Goal: Task Accomplishment & Management: Manage account settings

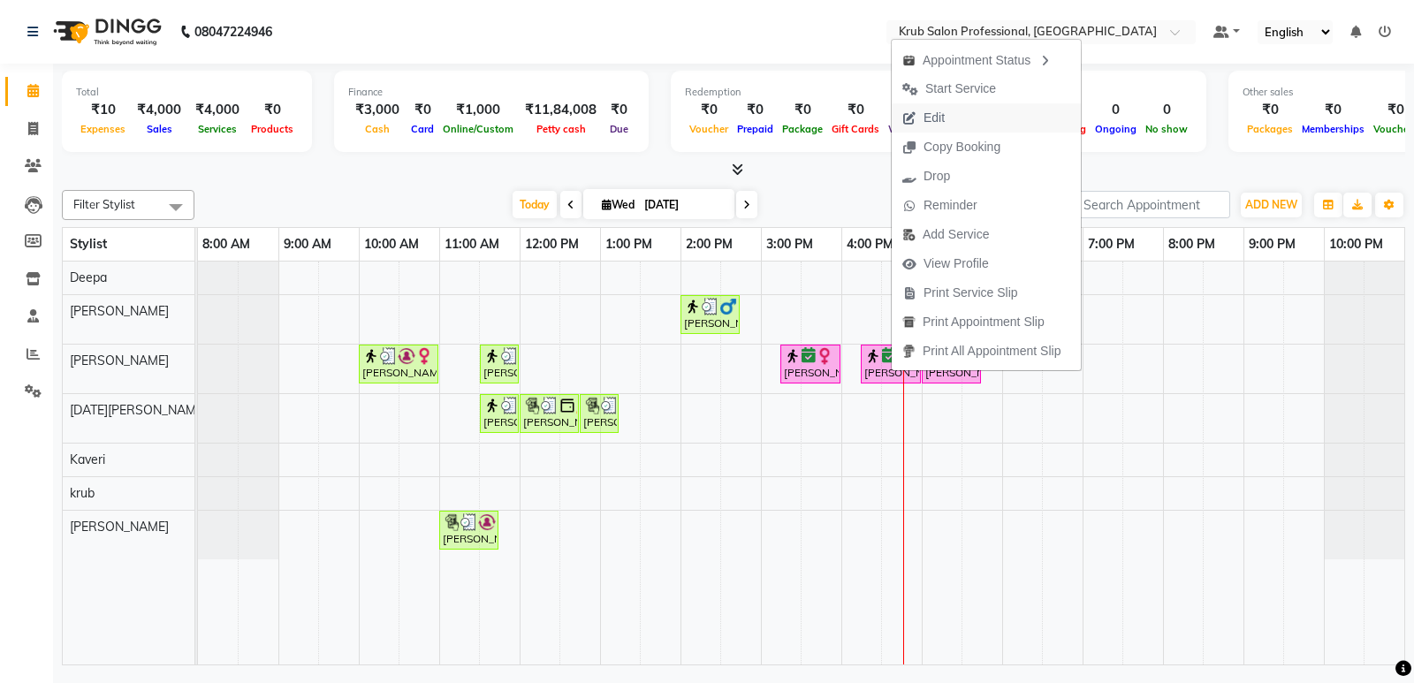
click at [948, 118] on span "Edit" at bounding box center [924, 117] width 64 height 29
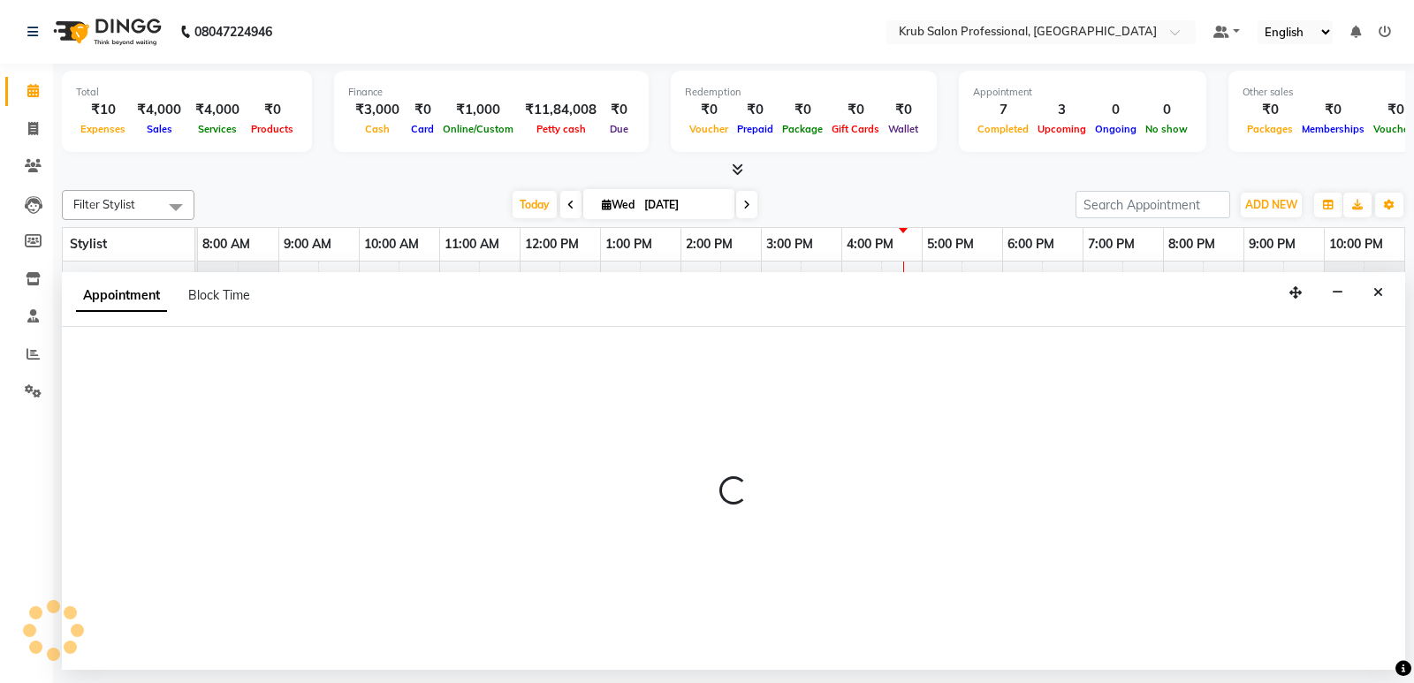
select select "tentative"
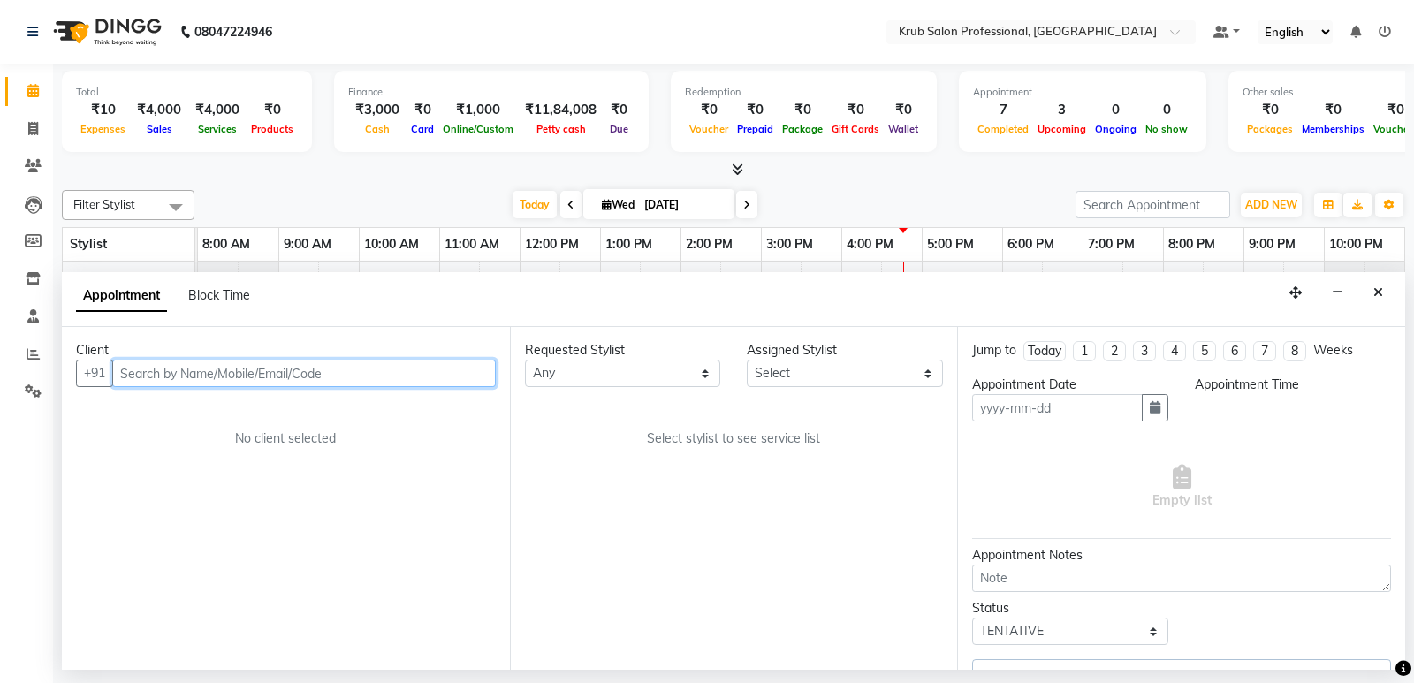
type input "[DATE]"
select select "confirm booking"
select select "975"
select select "66028"
select select "3755"
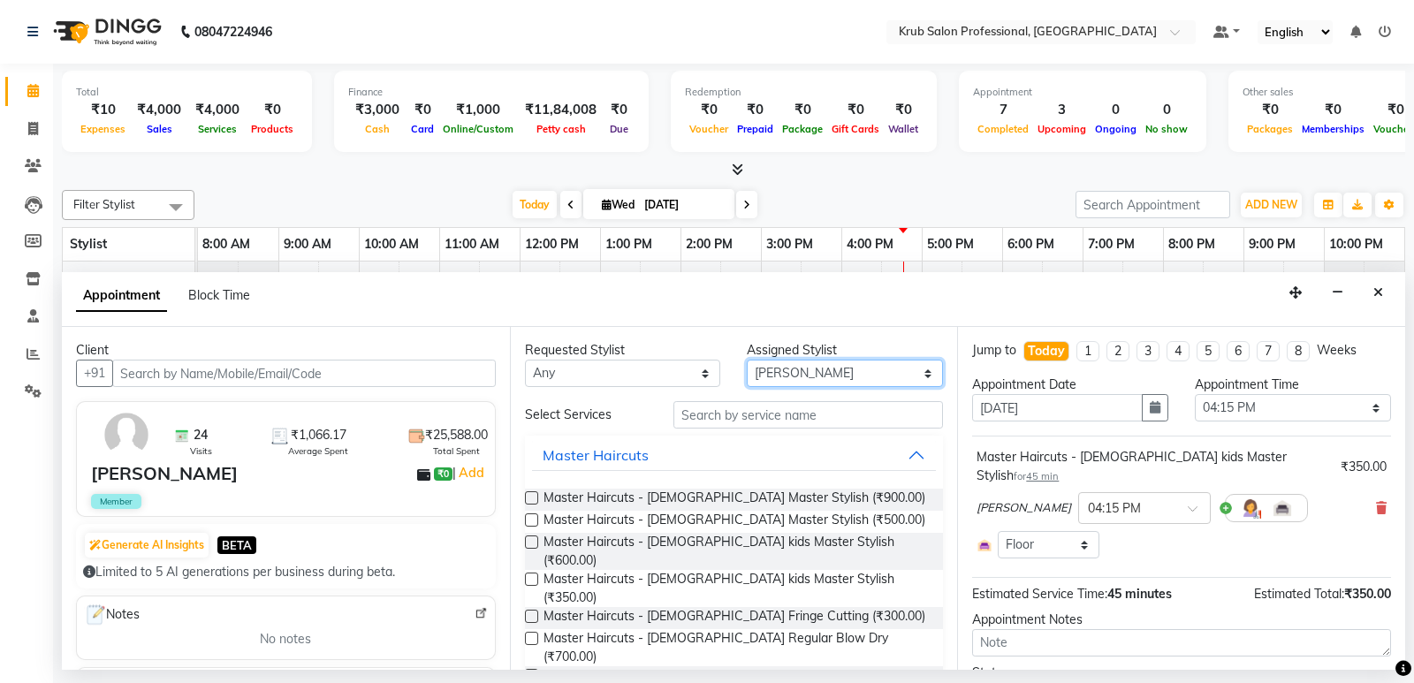
click at [815, 370] on select "Select Deepa Kartik Wanjari Kaveri krub Raj shahnawaz Vijay Shende" at bounding box center [845, 373] width 196 height 27
select select "66021"
click at [747, 360] on select "Select Deepa Kartik Wanjari Kaveri krub Raj shahnawaz Vijay Shende" at bounding box center [845, 373] width 196 height 27
click at [770, 418] on input "text" at bounding box center [808, 414] width 270 height 27
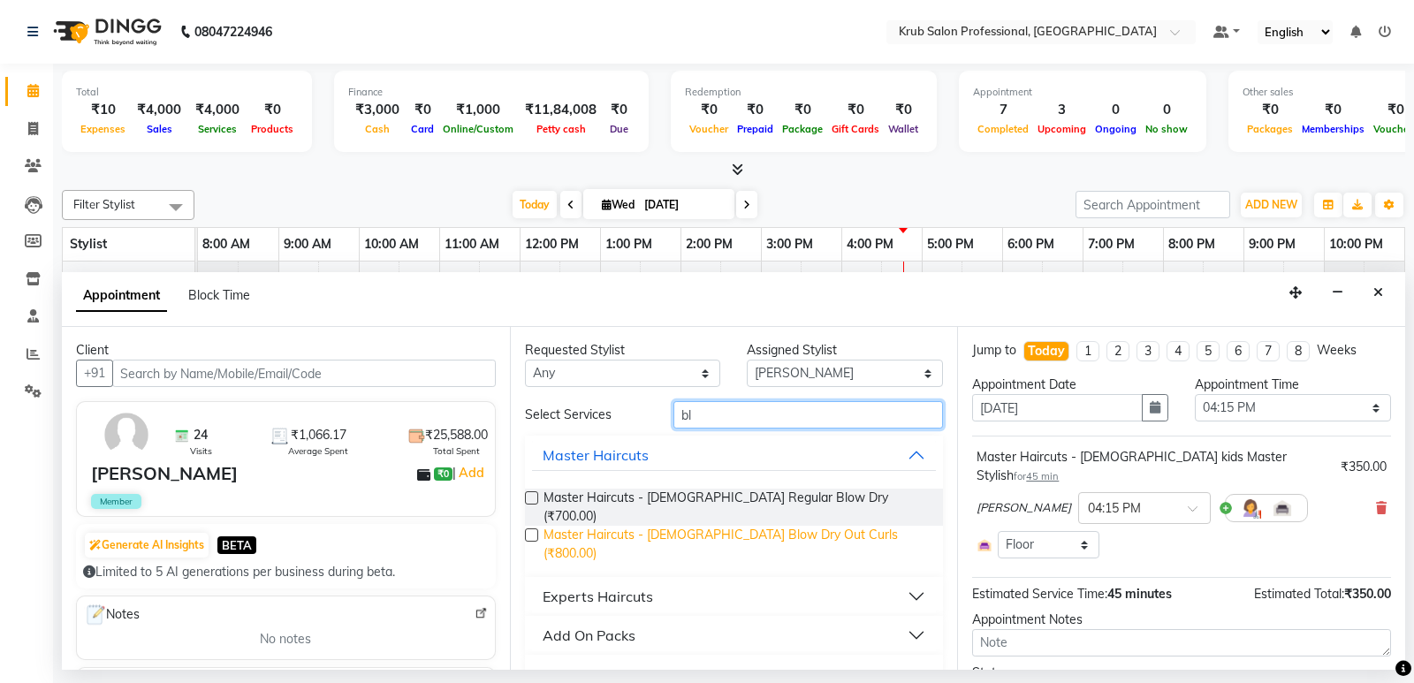
type input "bl"
click at [725, 526] on span "Master Haircuts - [DEMOGRAPHIC_DATA] Blow Dry Out Curls (₹800.00)" at bounding box center [736, 544] width 386 height 37
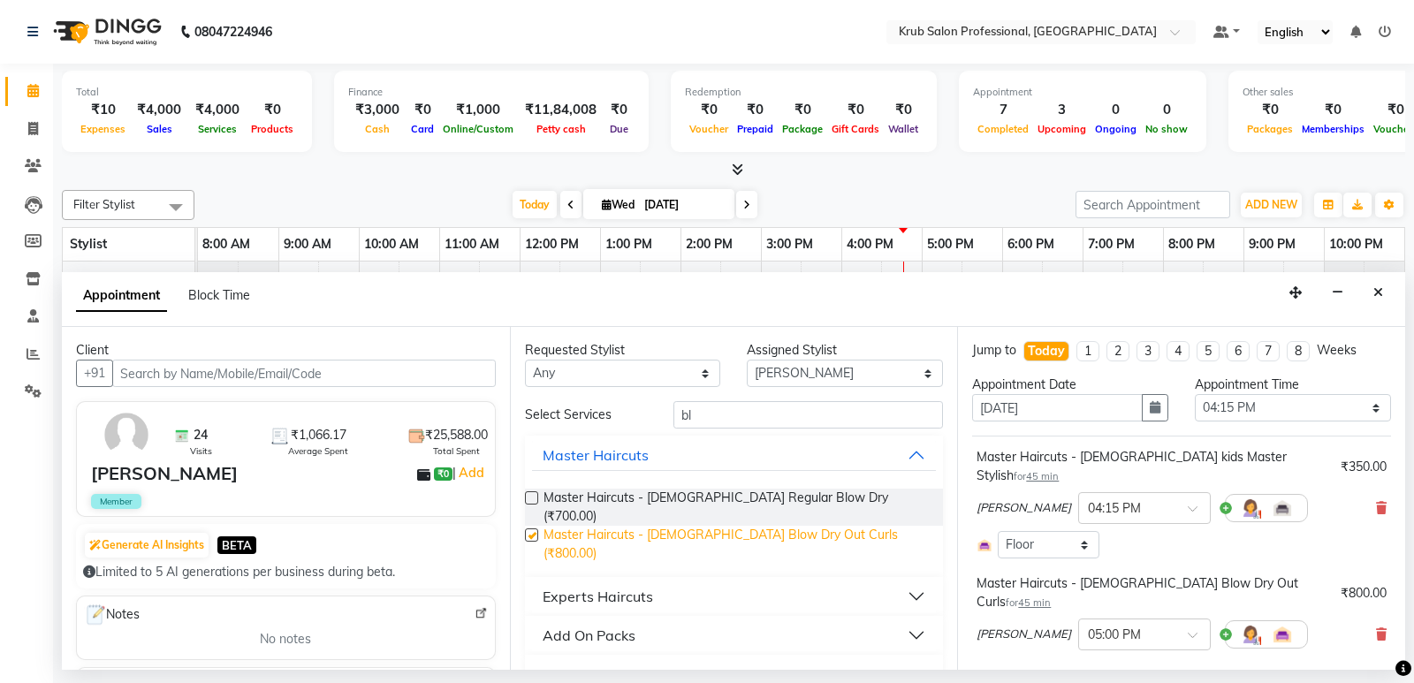
checkbox input "false"
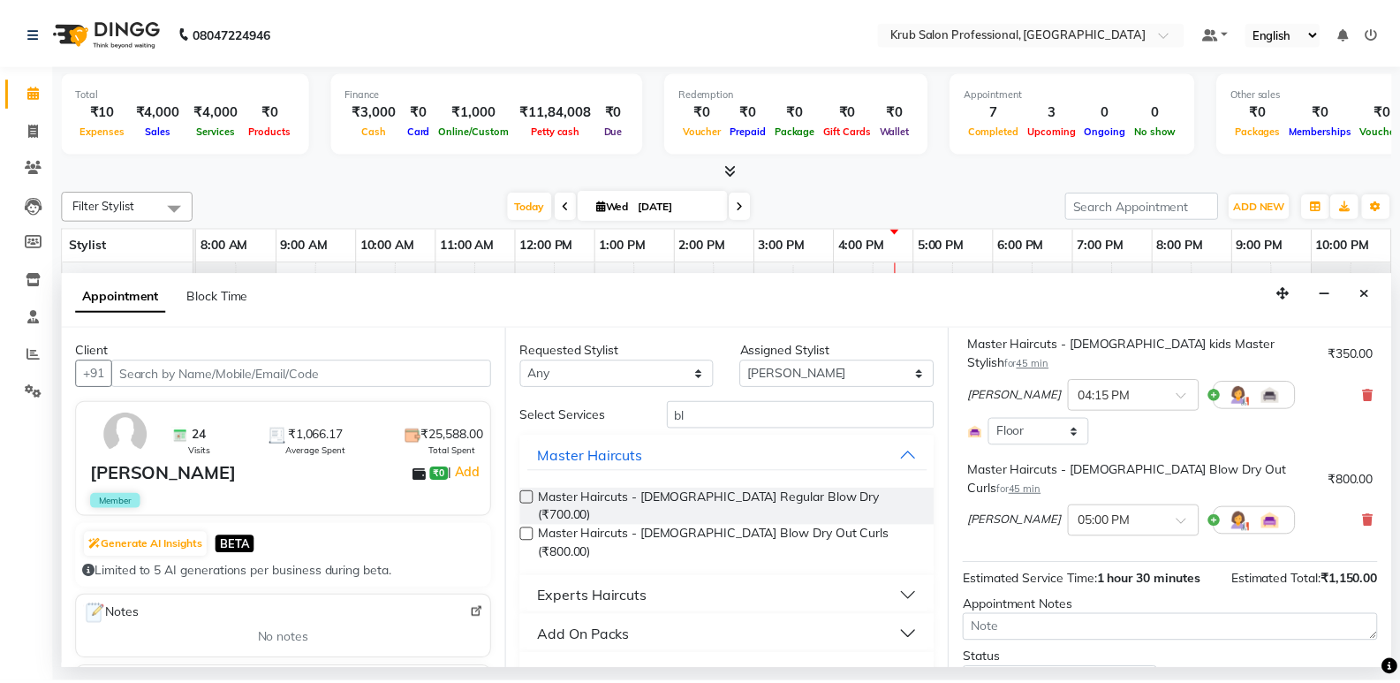
scroll to position [162, 0]
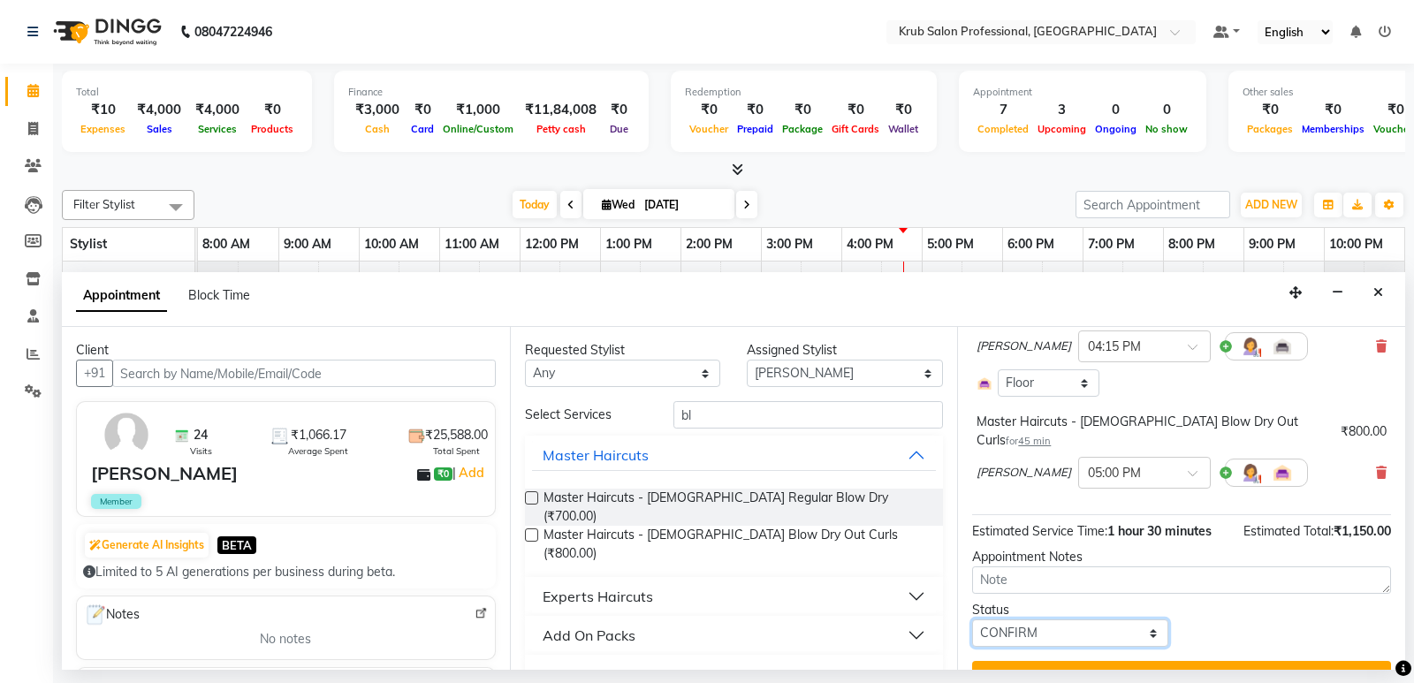
click at [1073, 619] on select "Select TENTATIVE CONFIRM CHECK-IN UPCOMING" at bounding box center [1070, 632] width 196 height 27
select select "check-in"
click at [972, 619] on select "Select TENTATIVE CONFIRM CHECK-IN UPCOMING" at bounding box center [1070, 632] width 196 height 27
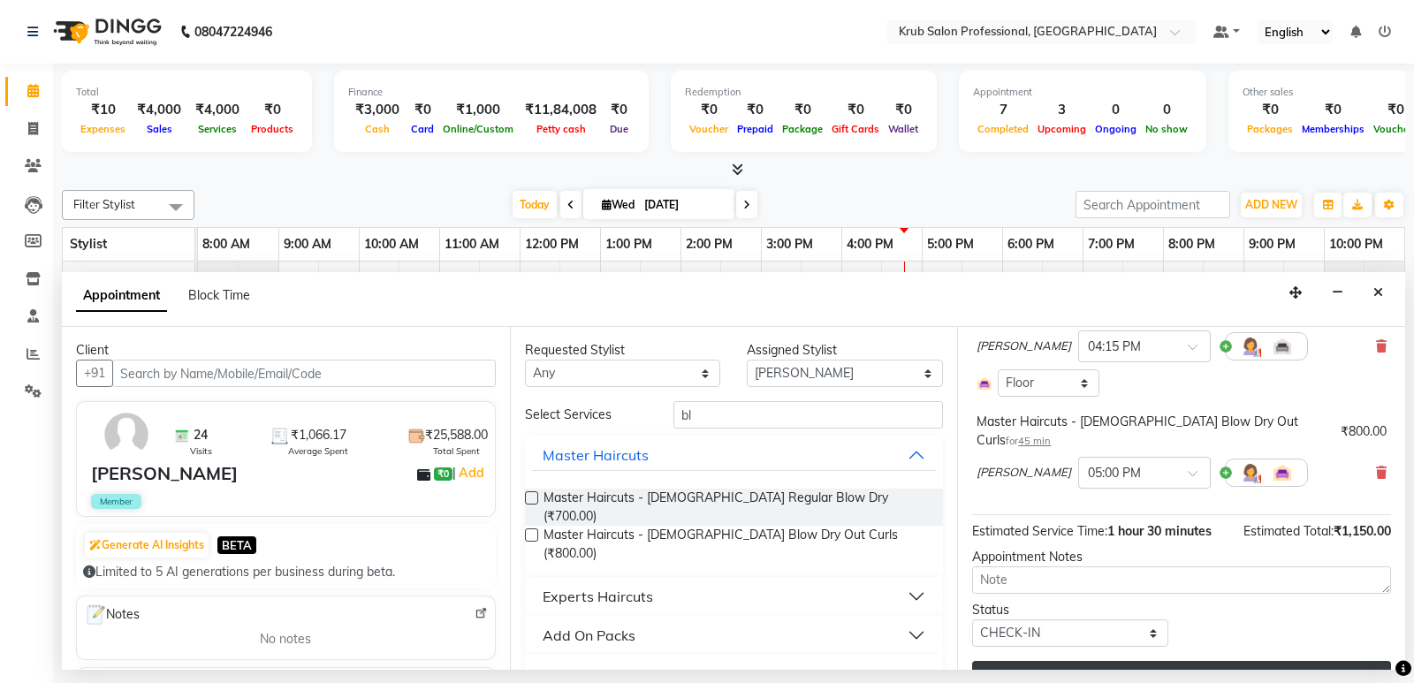
click at [1150, 661] on button "Update" at bounding box center [1181, 677] width 419 height 32
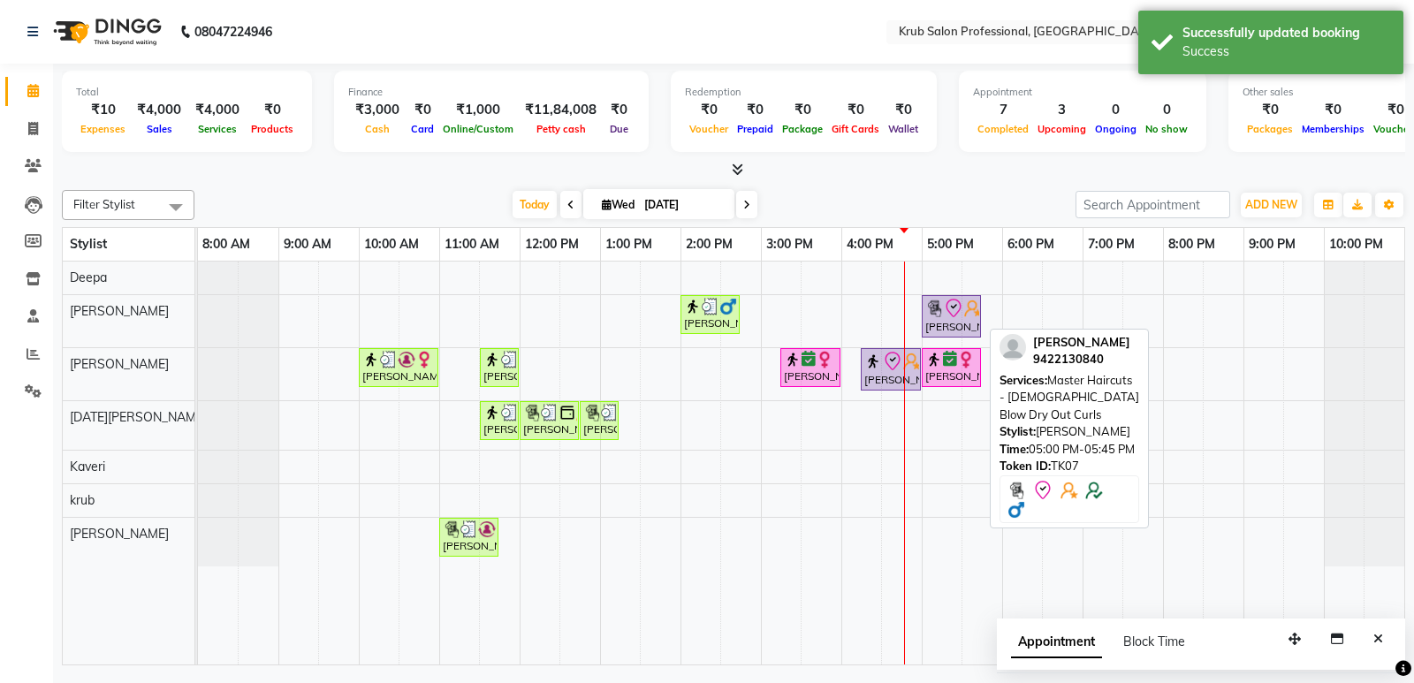
click at [949, 318] on div "[PERSON_NAME], TK07, 05:00 PM-05:45 PM, Master Haircuts - [DEMOGRAPHIC_DATA] Bl…" at bounding box center [951, 316] width 56 height 37
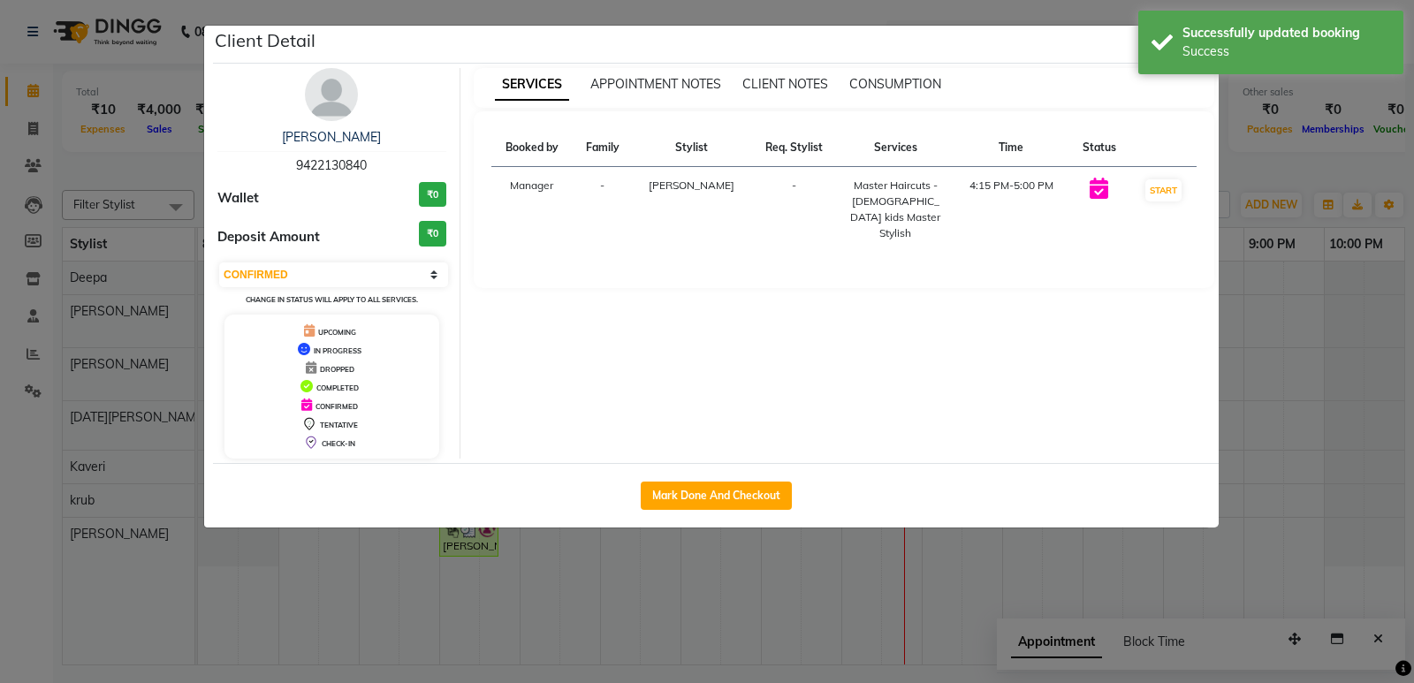
select select "8"
click at [712, 486] on button "Mark Done And Checkout" at bounding box center [716, 496] width 151 height 28
select select "service"
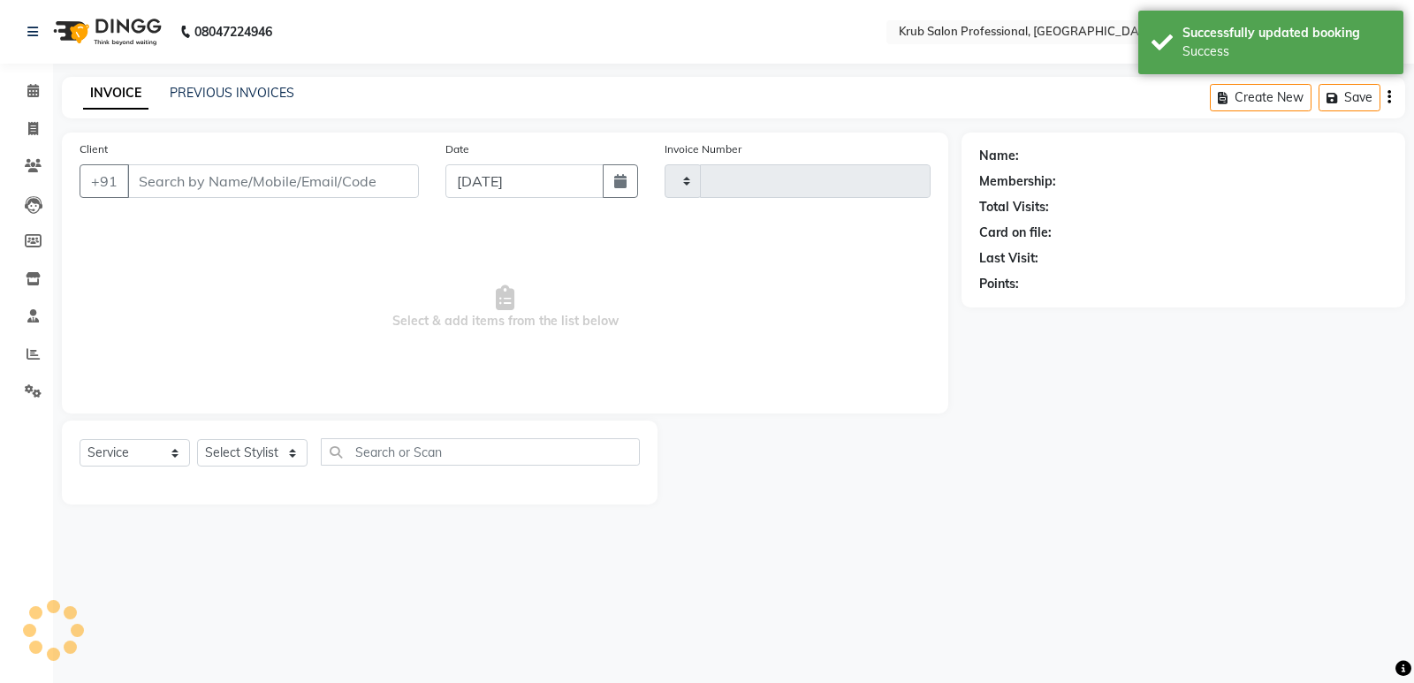
type input "1180"
select select "7490"
type input "9422130840"
select select "66021"
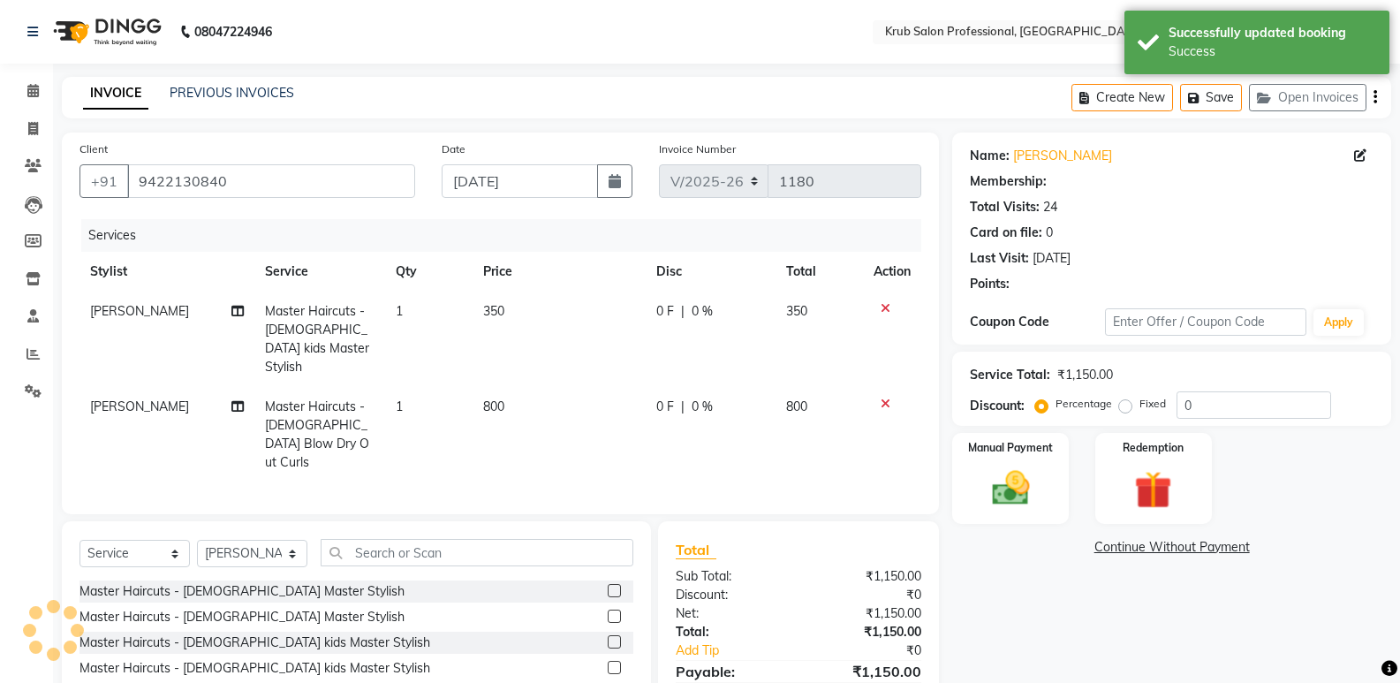
select select "1: Object"
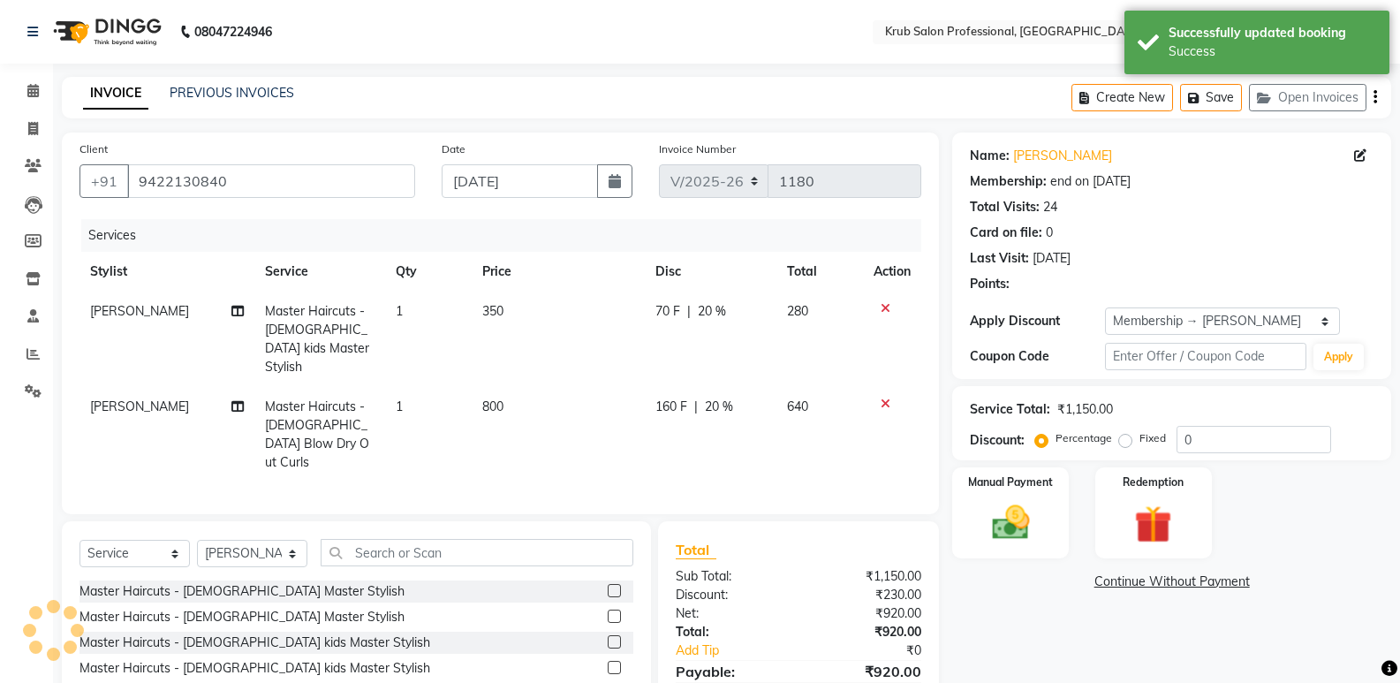
type input "20"
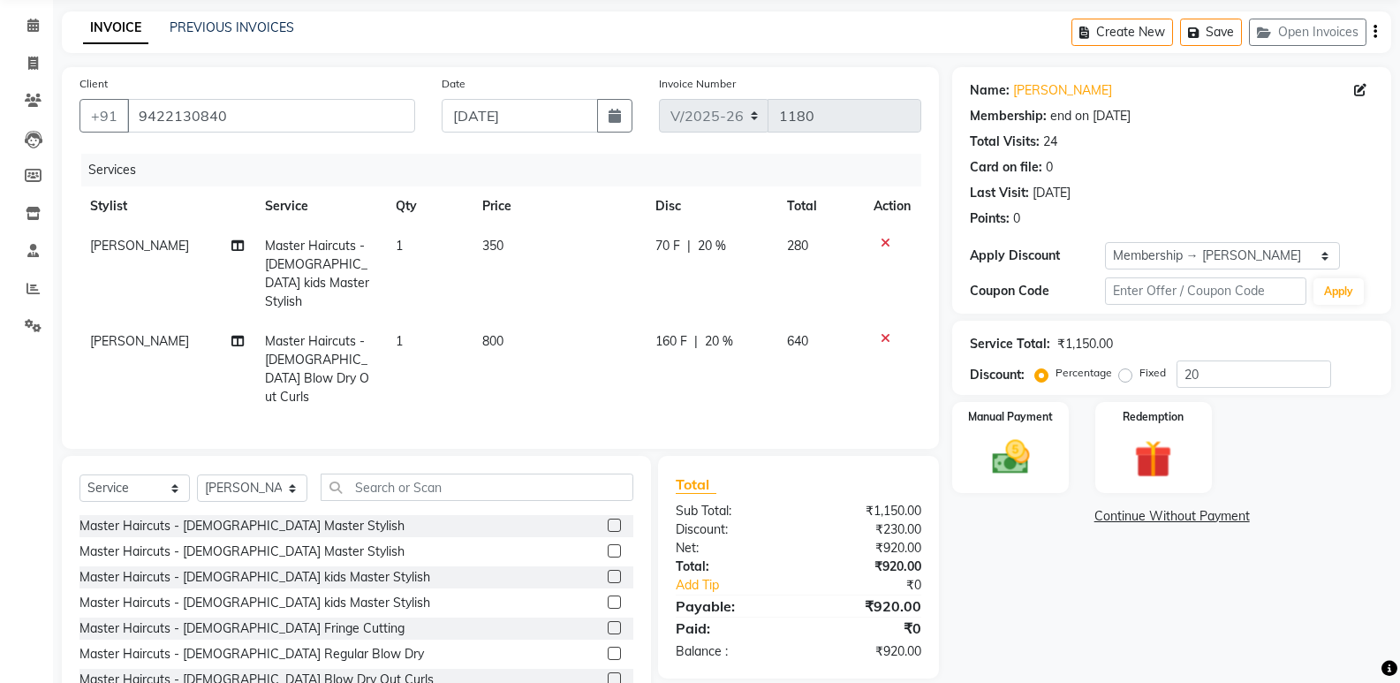
scroll to position [102, 0]
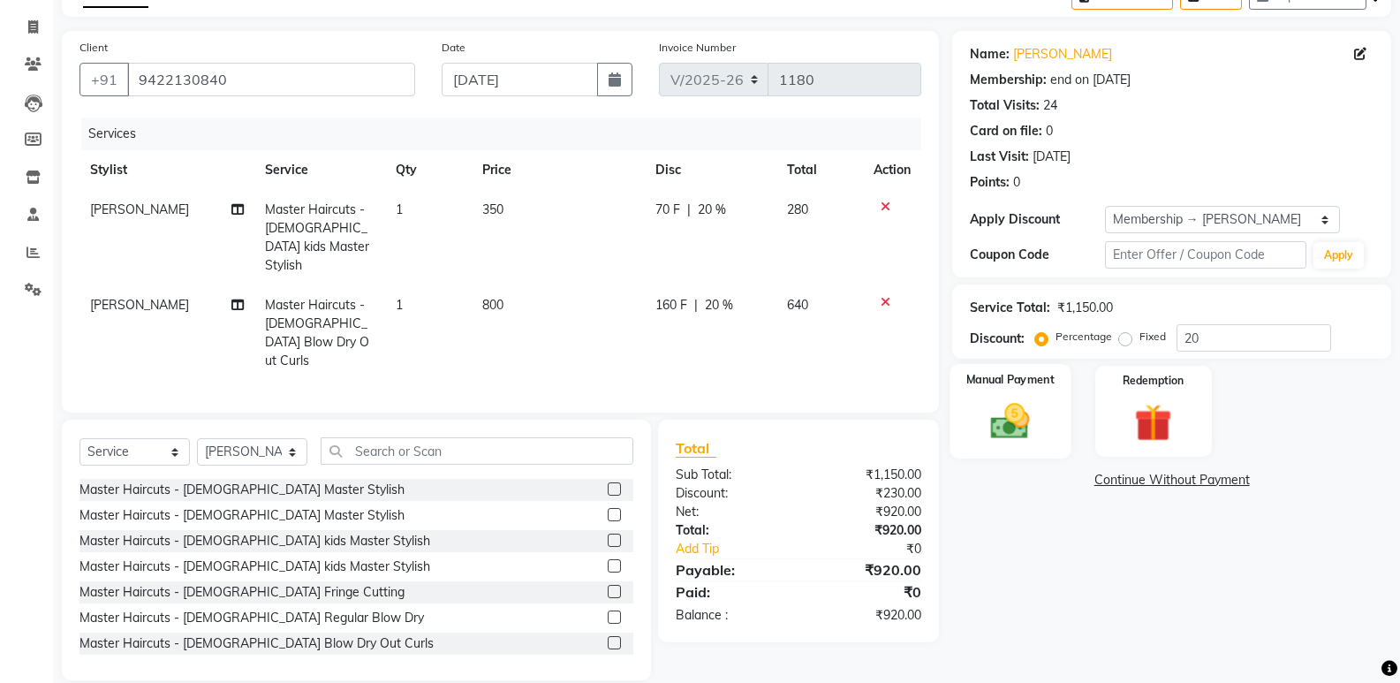
click at [1022, 393] on div "Manual Payment" at bounding box center [1011, 411] width 121 height 95
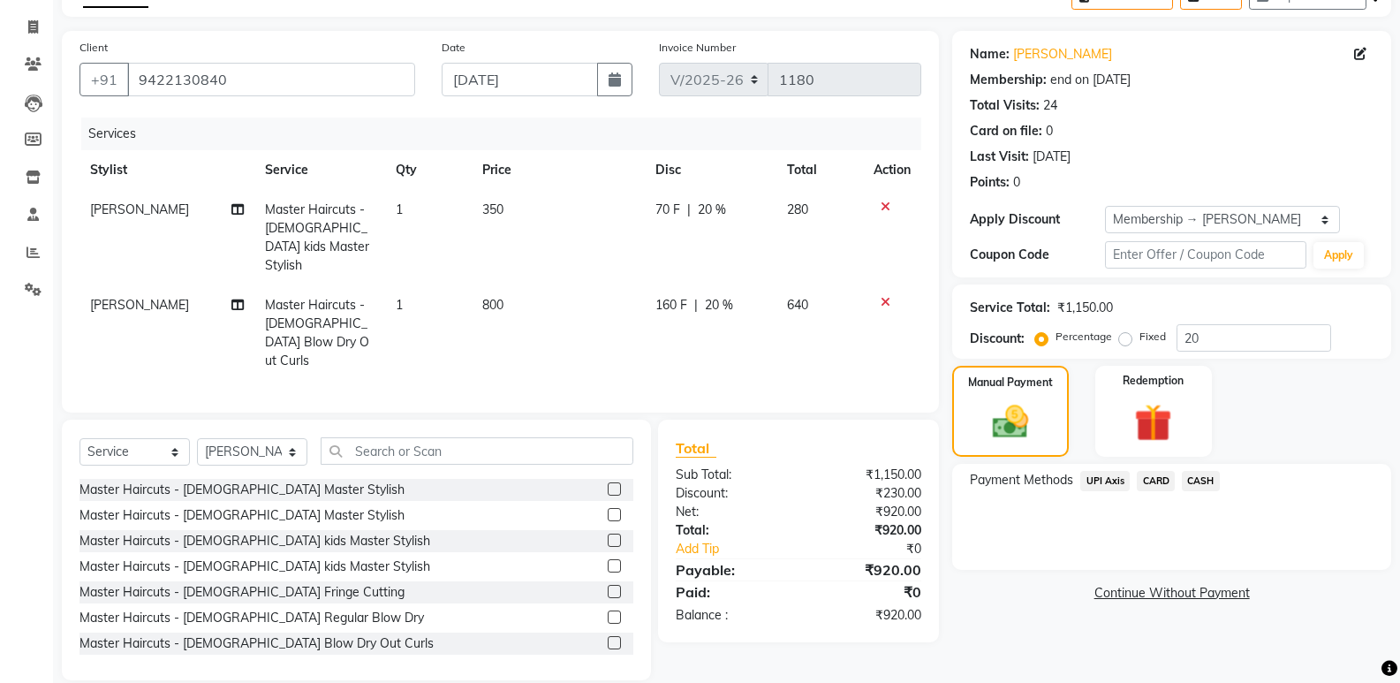
click at [1203, 476] on span "CASH" at bounding box center [1201, 481] width 38 height 20
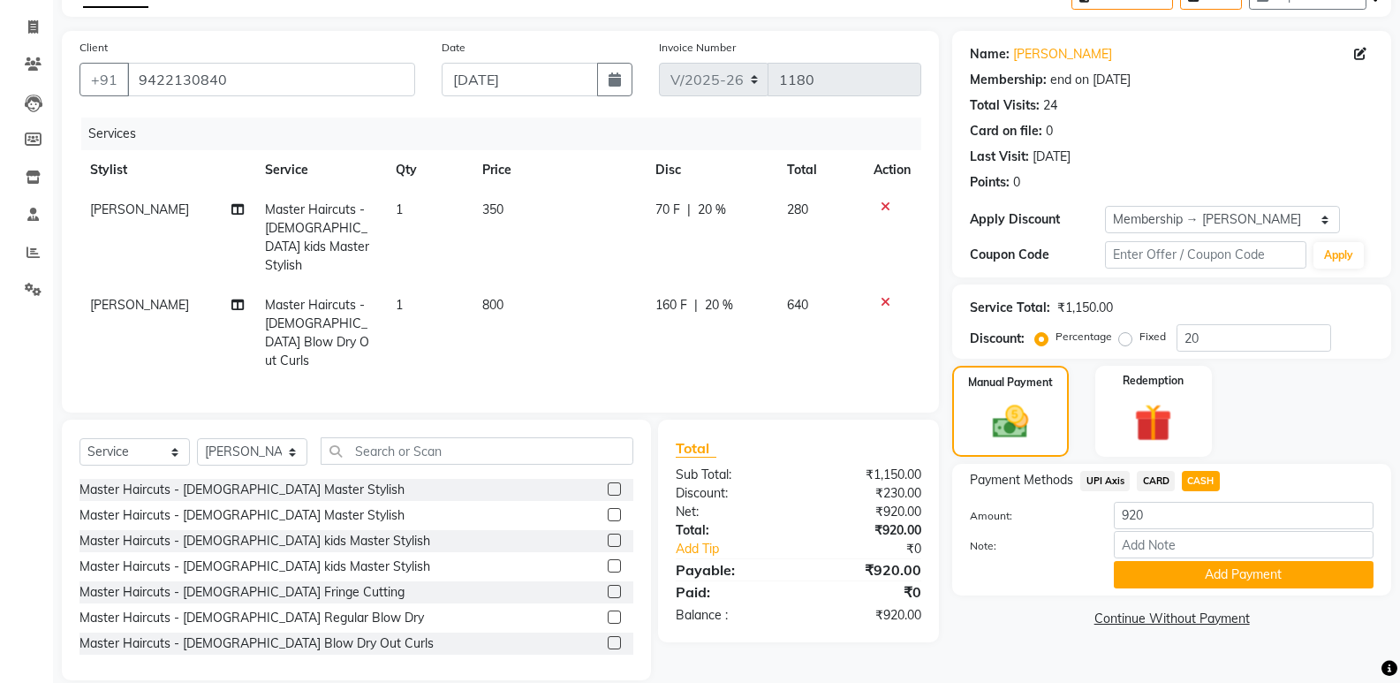
click at [1286, 577] on button "Add Payment" at bounding box center [1244, 574] width 260 height 27
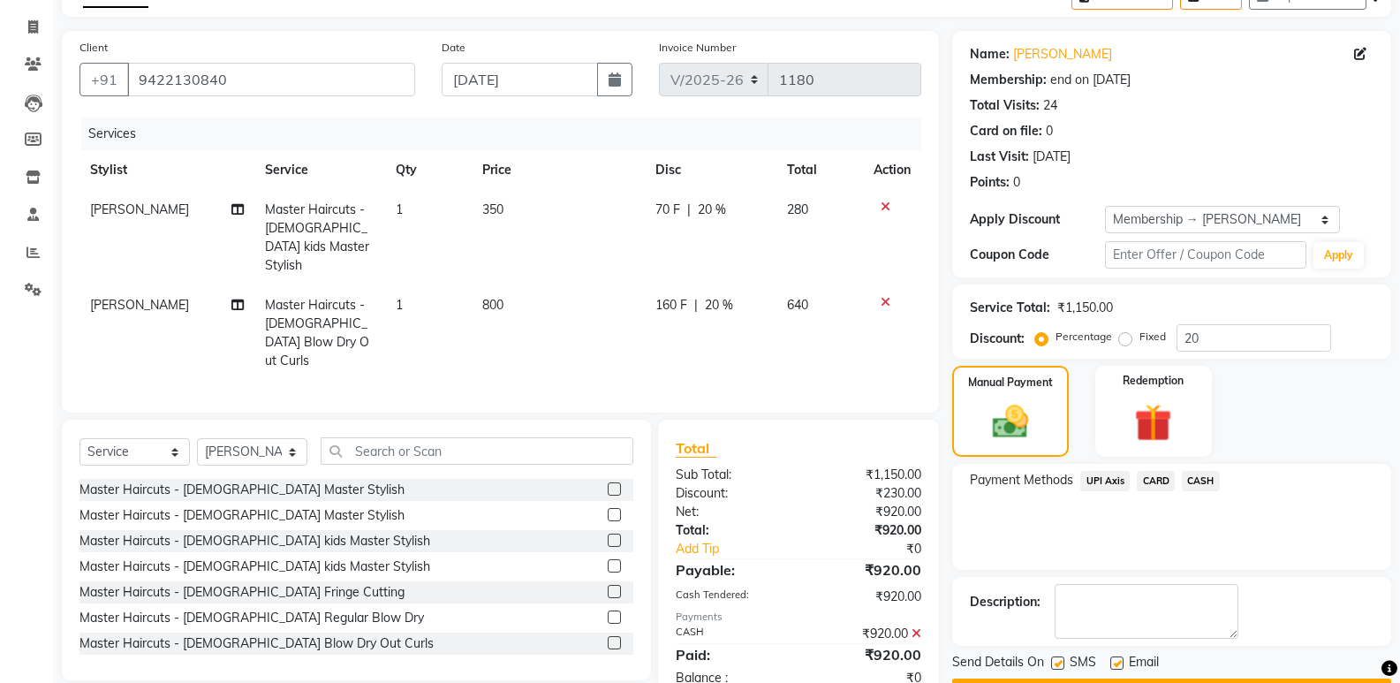
scroll to position [151, 0]
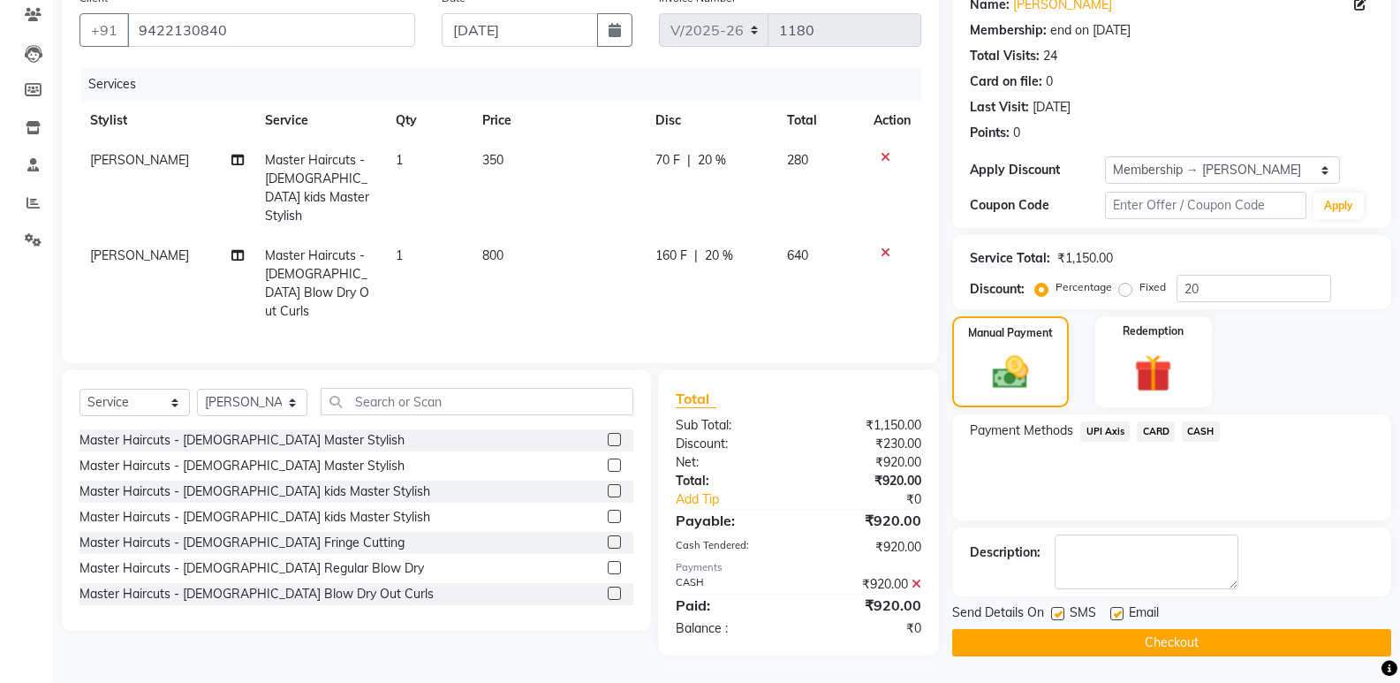
click at [1115, 609] on label at bounding box center [1117, 613] width 13 height 13
click at [1115, 609] on input "checkbox" at bounding box center [1116, 614] width 11 height 11
checkbox input "false"
click at [1128, 631] on button "Checkout" at bounding box center [1172, 642] width 439 height 27
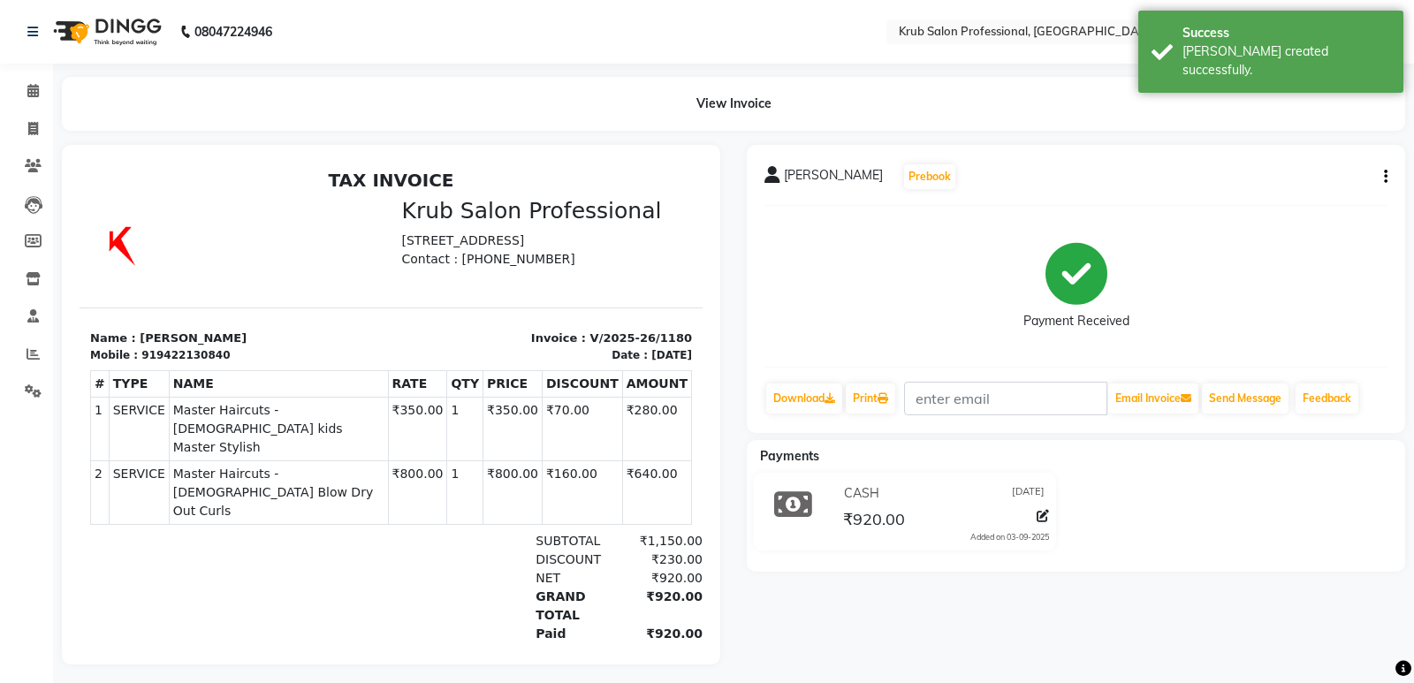
select select "service"
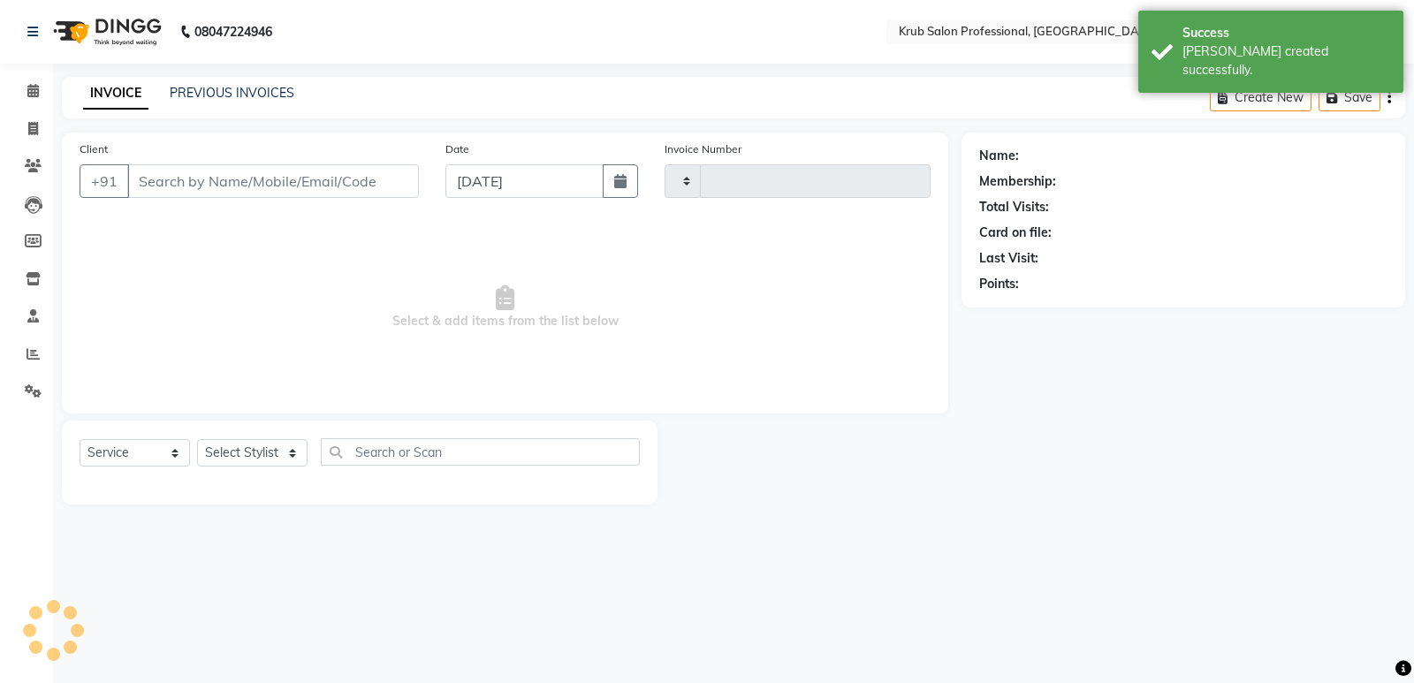
type input "1181"
select select "7490"
type input "9422130840"
select select "66021"
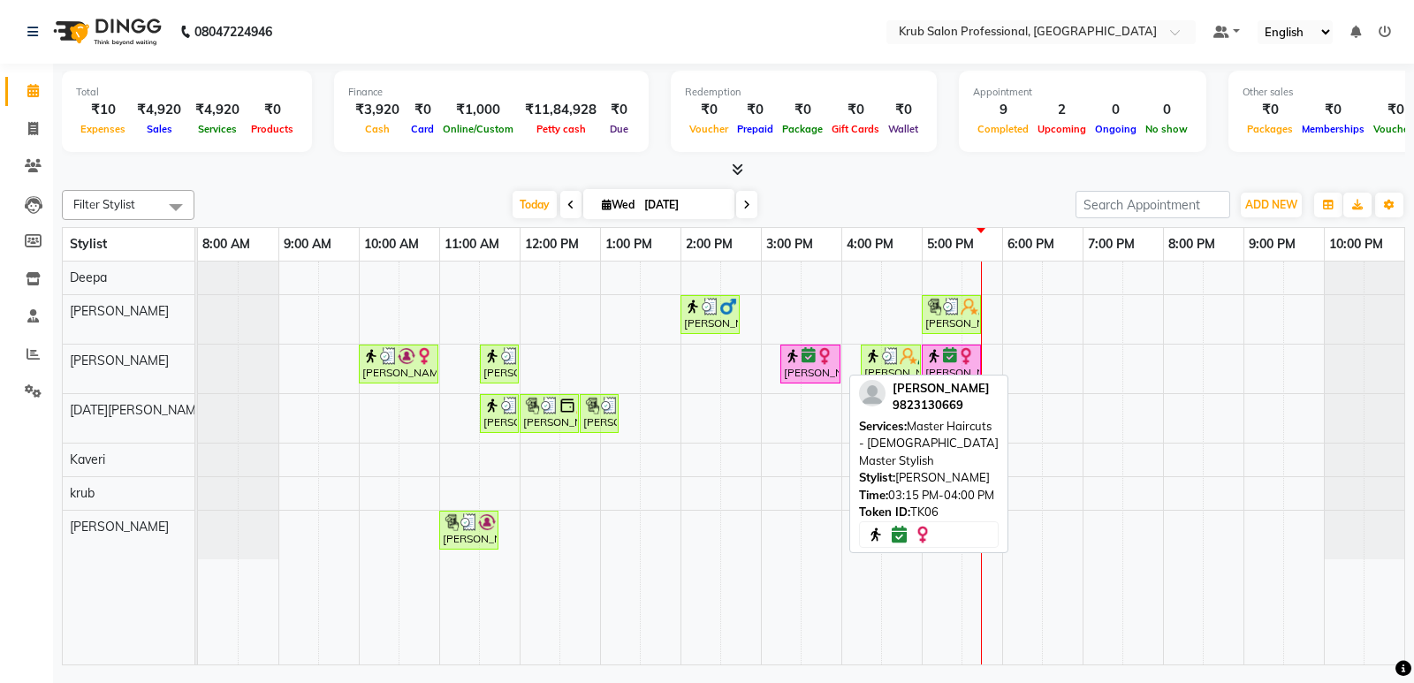
click at [815, 368] on div "[PERSON_NAME], TK06, 03:15 PM-04:00 PM, Master Haircuts - [DEMOGRAPHIC_DATA] Ma…" at bounding box center [810, 364] width 57 height 34
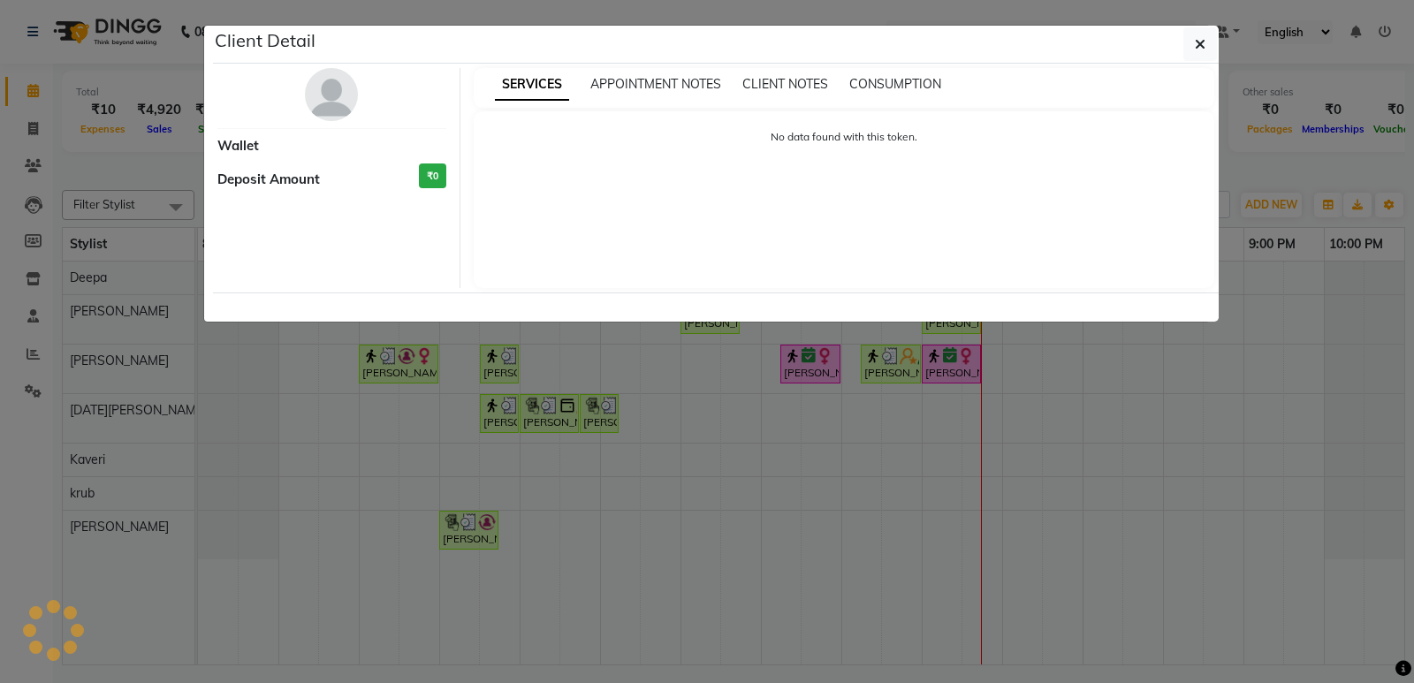
select select "6"
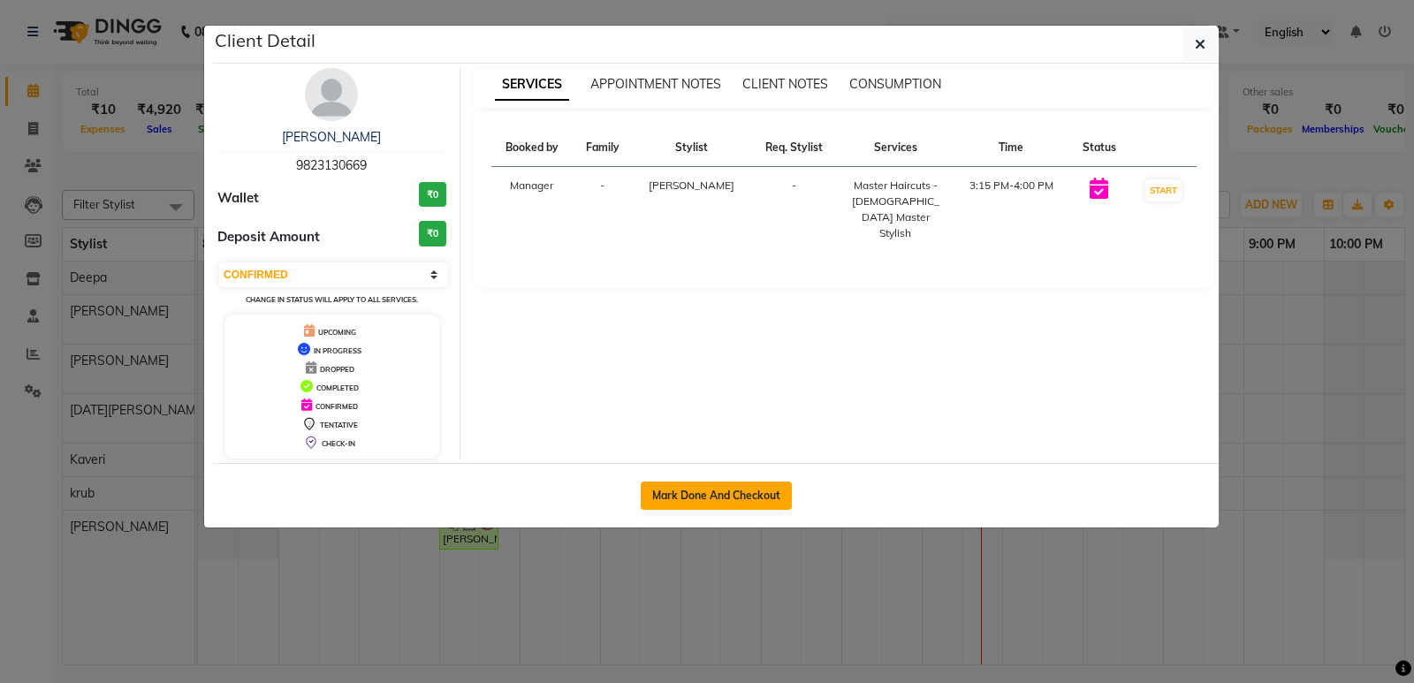
click at [736, 496] on button "Mark Done And Checkout" at bounding box center [716, 496] width 151 height 28
select select "7490"
select select "service"
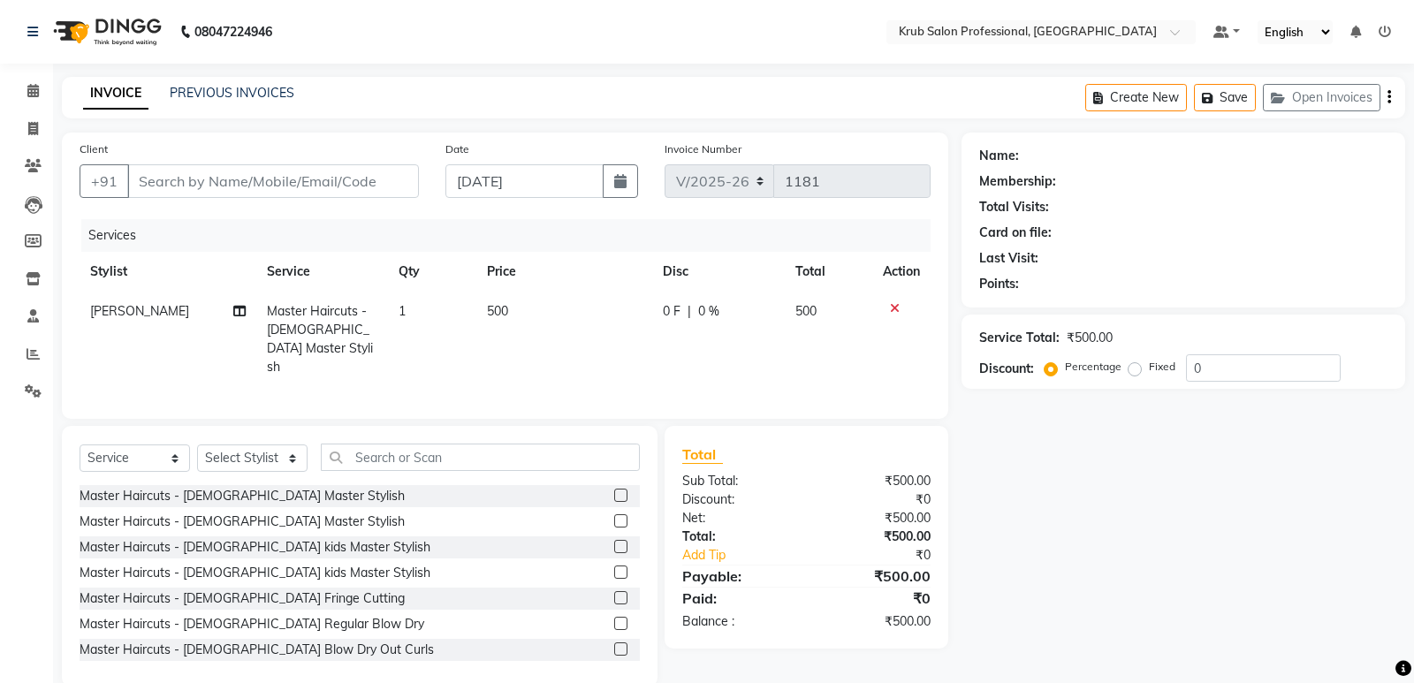
type input "9823130669"
select select "66028"
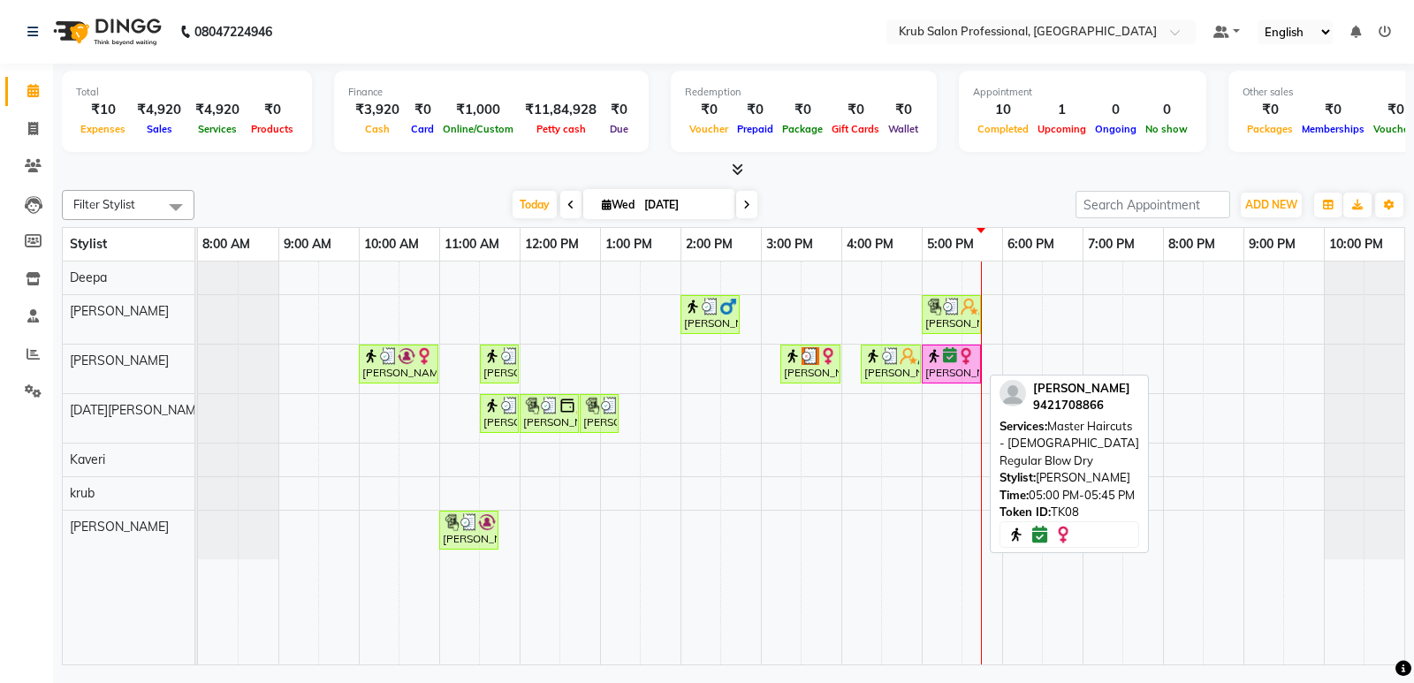
click at [958, 360] on img at bounding box center [966, 356] width 18 height 18
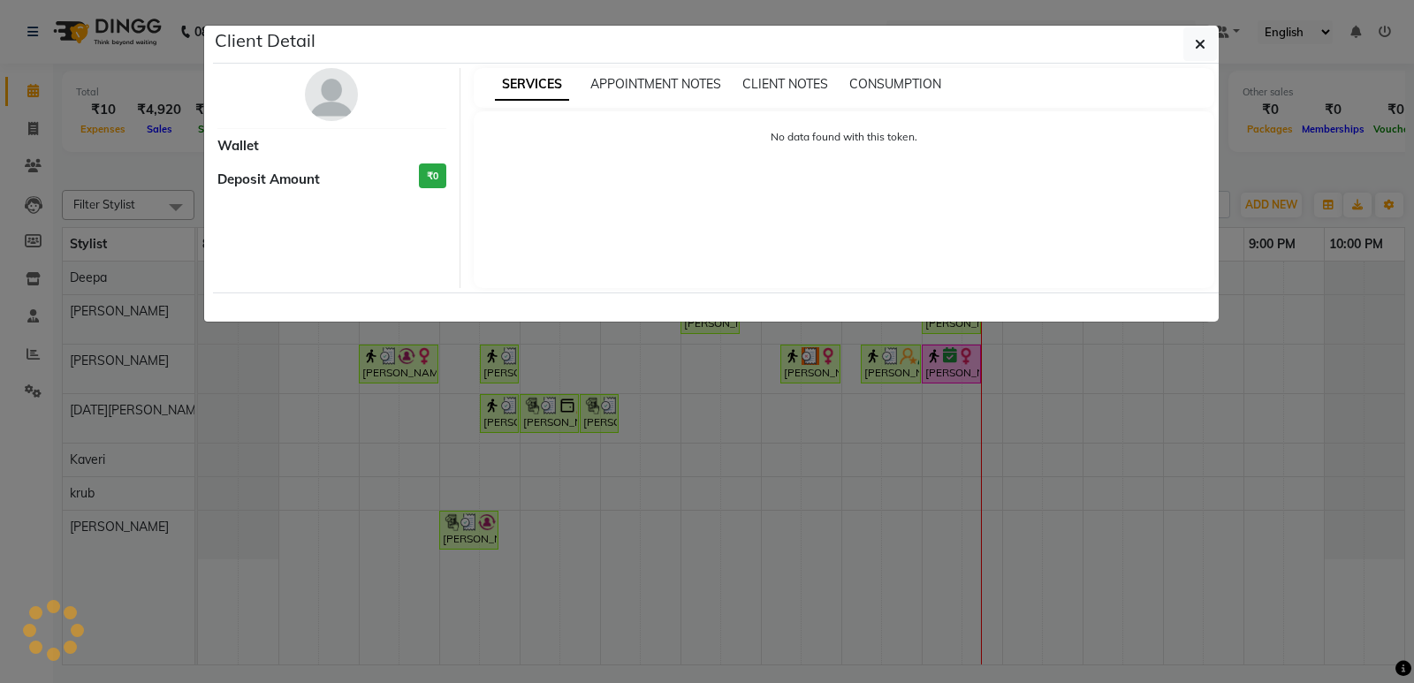
select select "6"
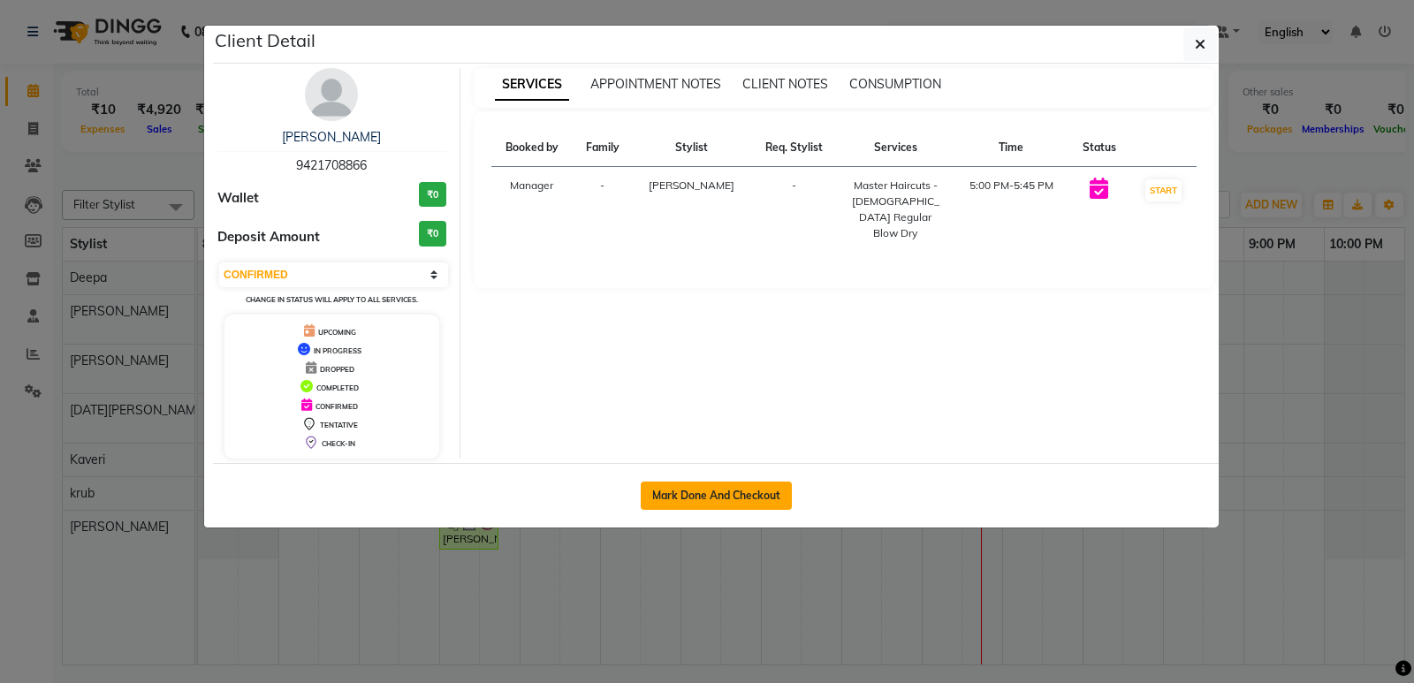
click at [673, 501] on button "Mark Done And Checkout" at bounding box center [716, 496] width 151 height 28
select select "service"
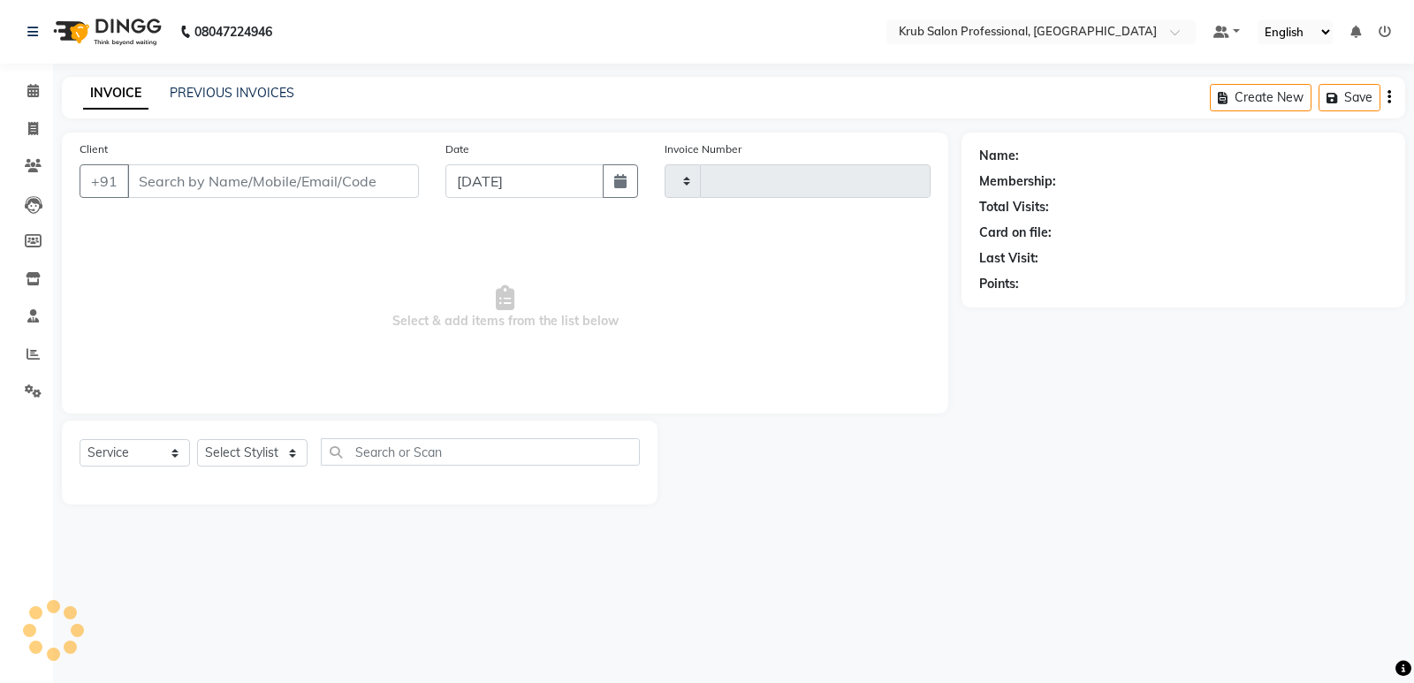
type input "1181"
select select "7490"
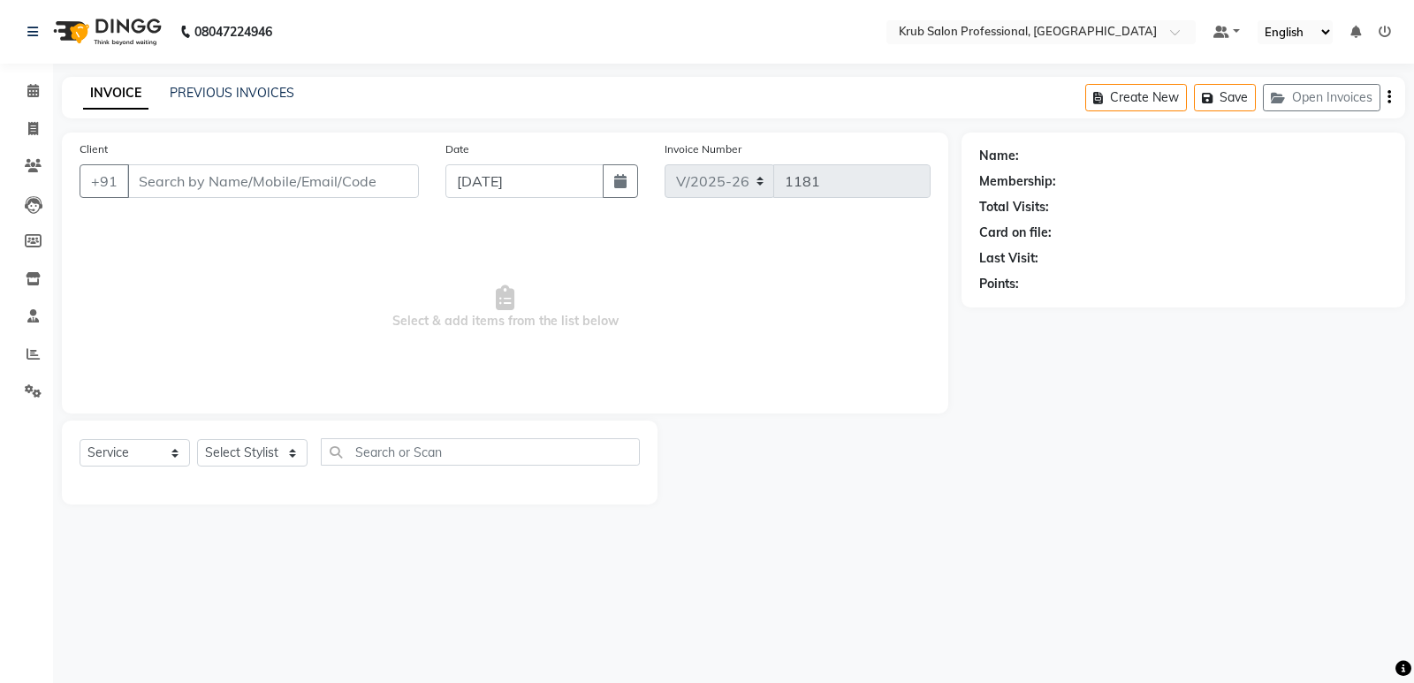
type input "9421708866"
select select "66028"
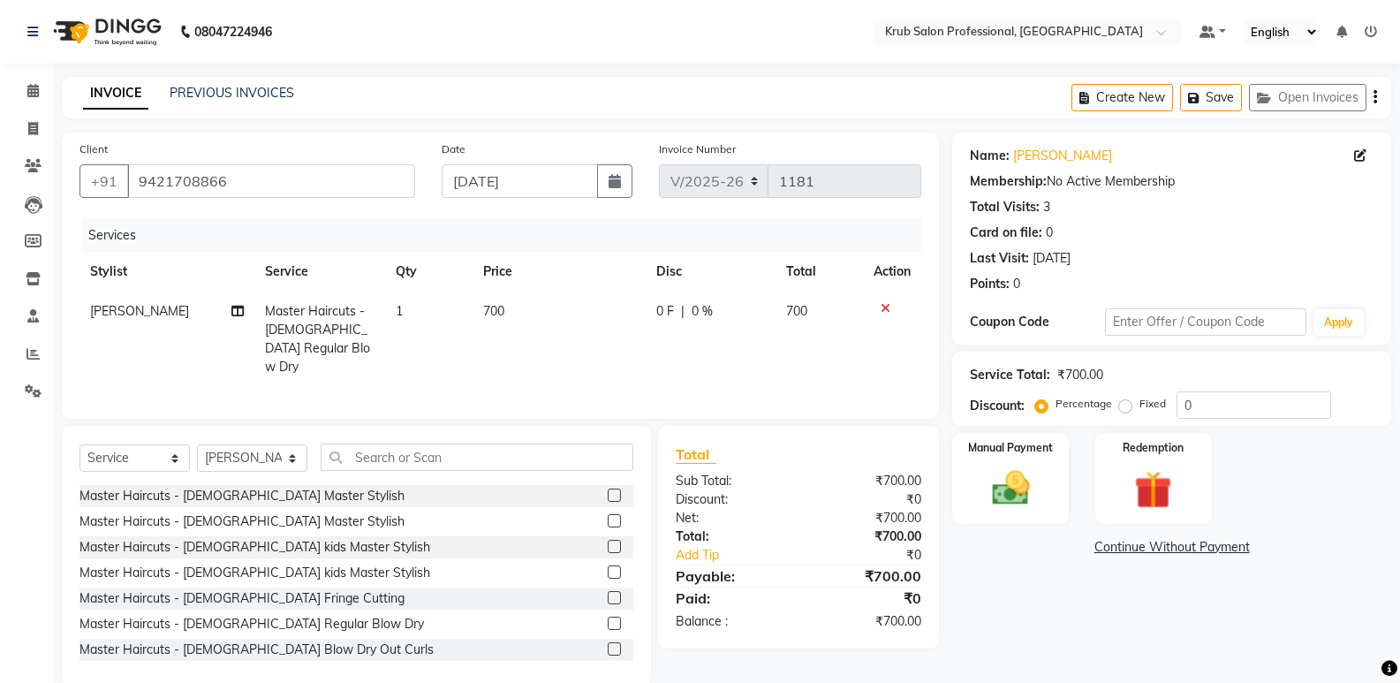
click at [525, 303] on td "700" at bounding box center [559, 339] width 173 height 95
select select "66028"
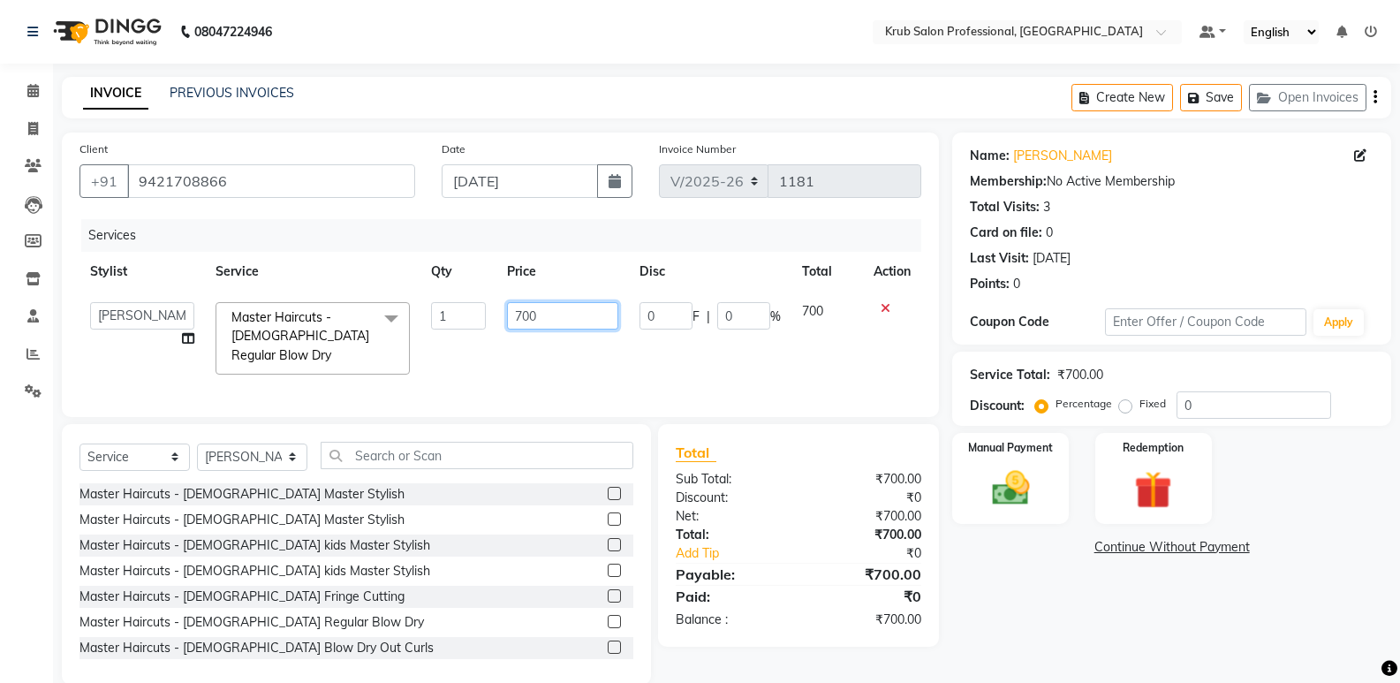
click at [546, 312] on input "700" at bounding box center [562, 315] width 110 height 27
type input "7"
type input "800"
drag, startPoint x: 1052, startPoint y: 584, endPoint x: 1036, endPoint y: 565, distance: 24.4
click at [1053, 582] on div "Name: Nancy Jaishwal Membership: No Active Membership Total Visits: 3 Card on f…" at bounding box center [1179, 409] width 452 height 552
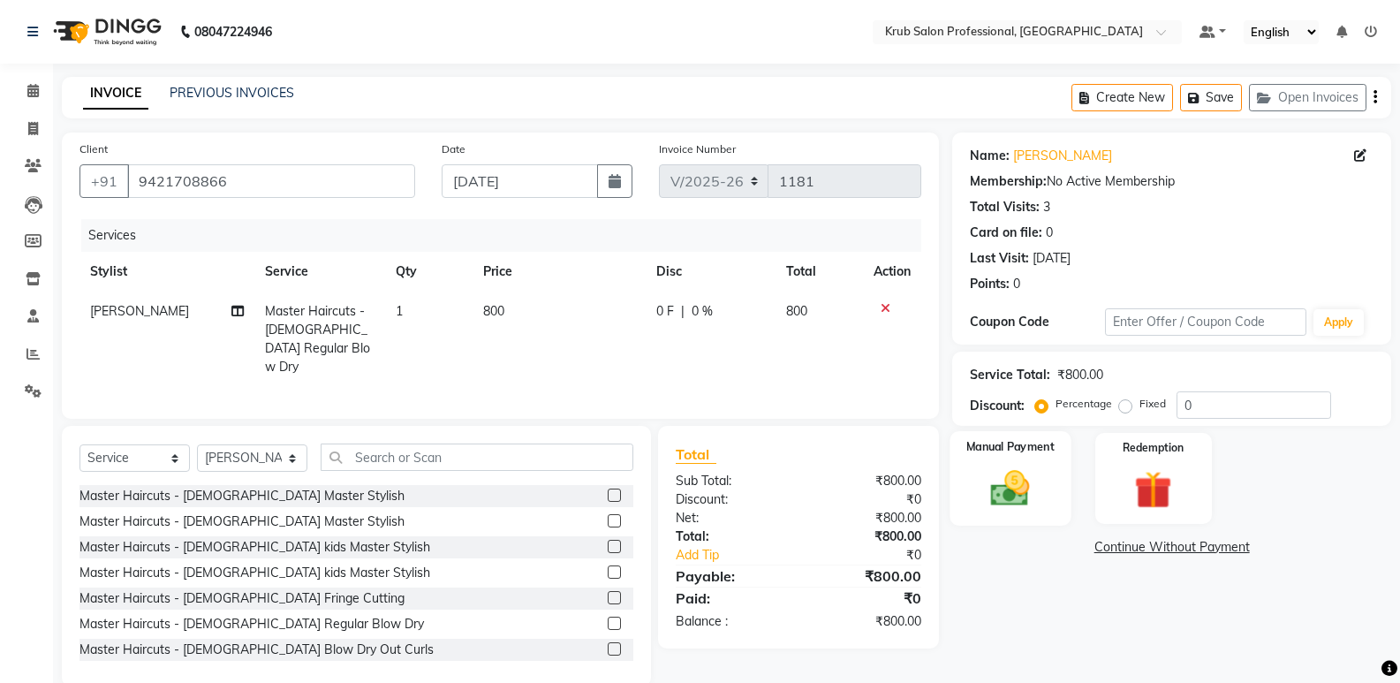
click at [999, 450] on label "Manual Payment" at bounding box center [1011, 446] width 88 height 17
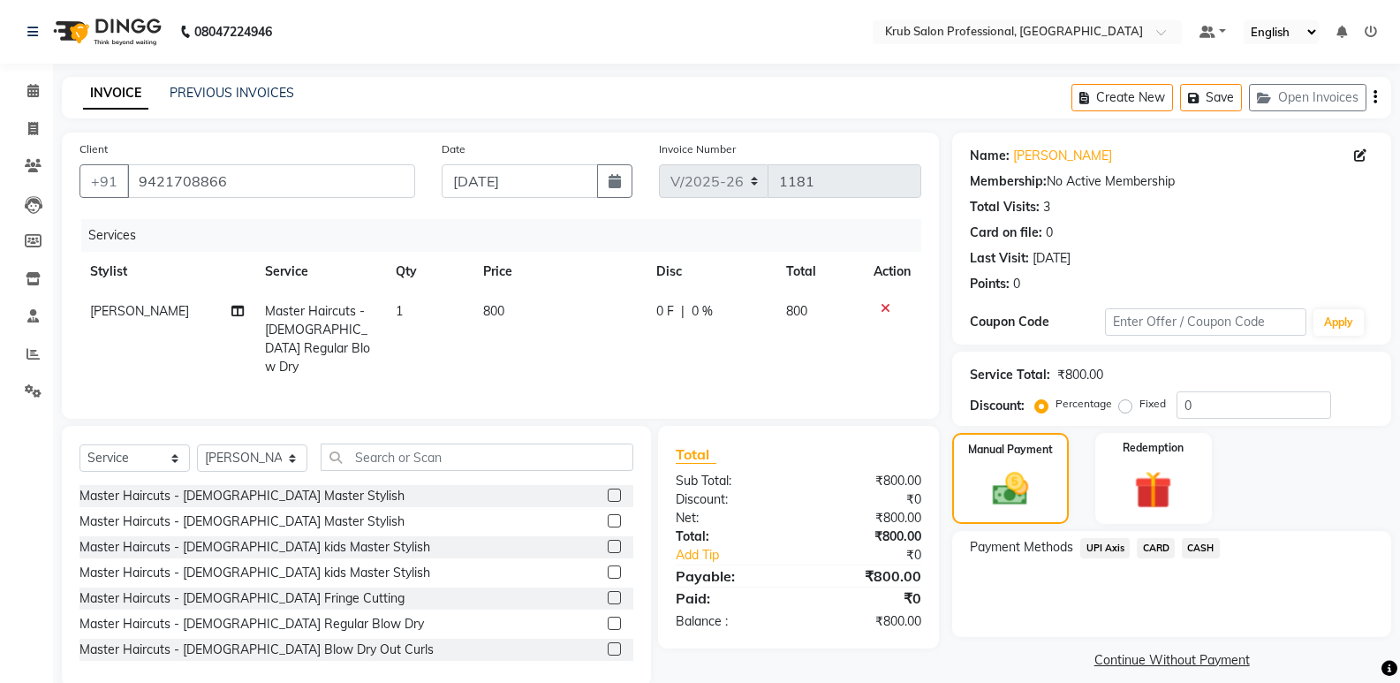
drag, startPoint x: 1194, startPoint y: 548, endPoint x: 1221, endPoint y: 535, distance: 30.4
click at [1195, 550] on span "CASH" at bounding box center [1201, 548] width 38 height 20
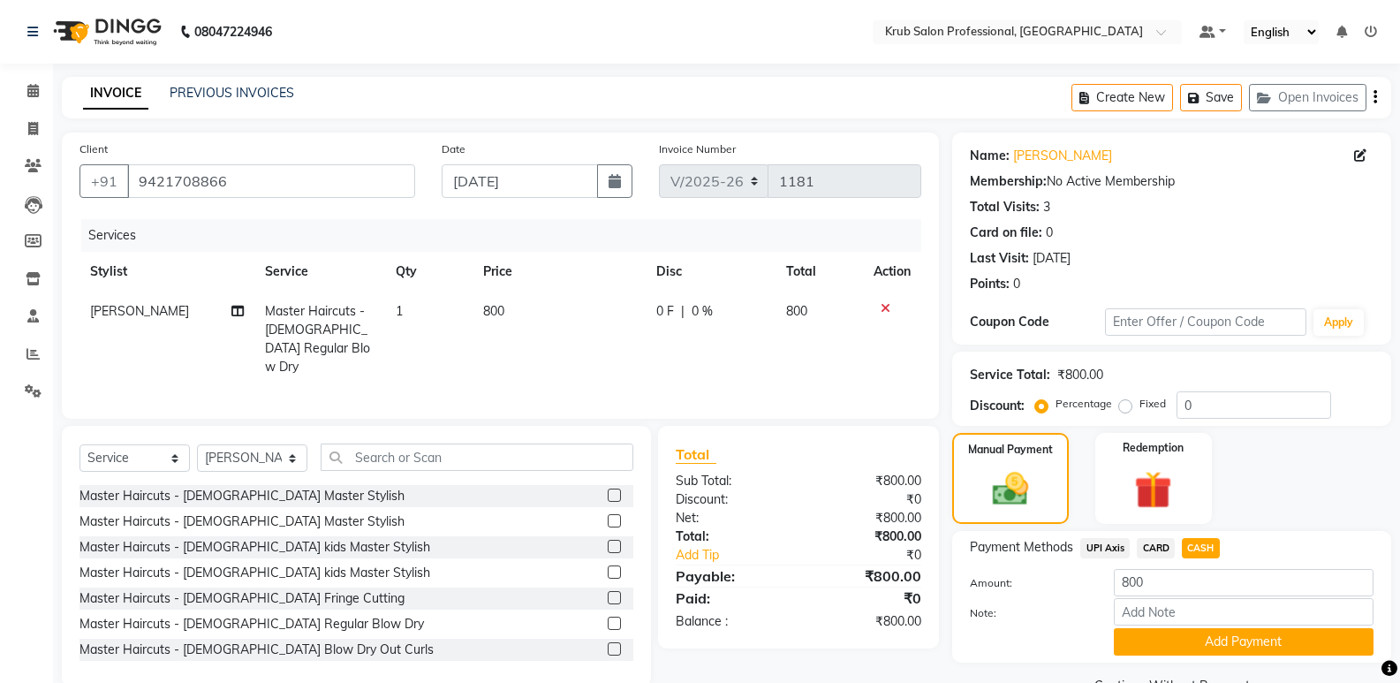
scroll to position [42, 0]
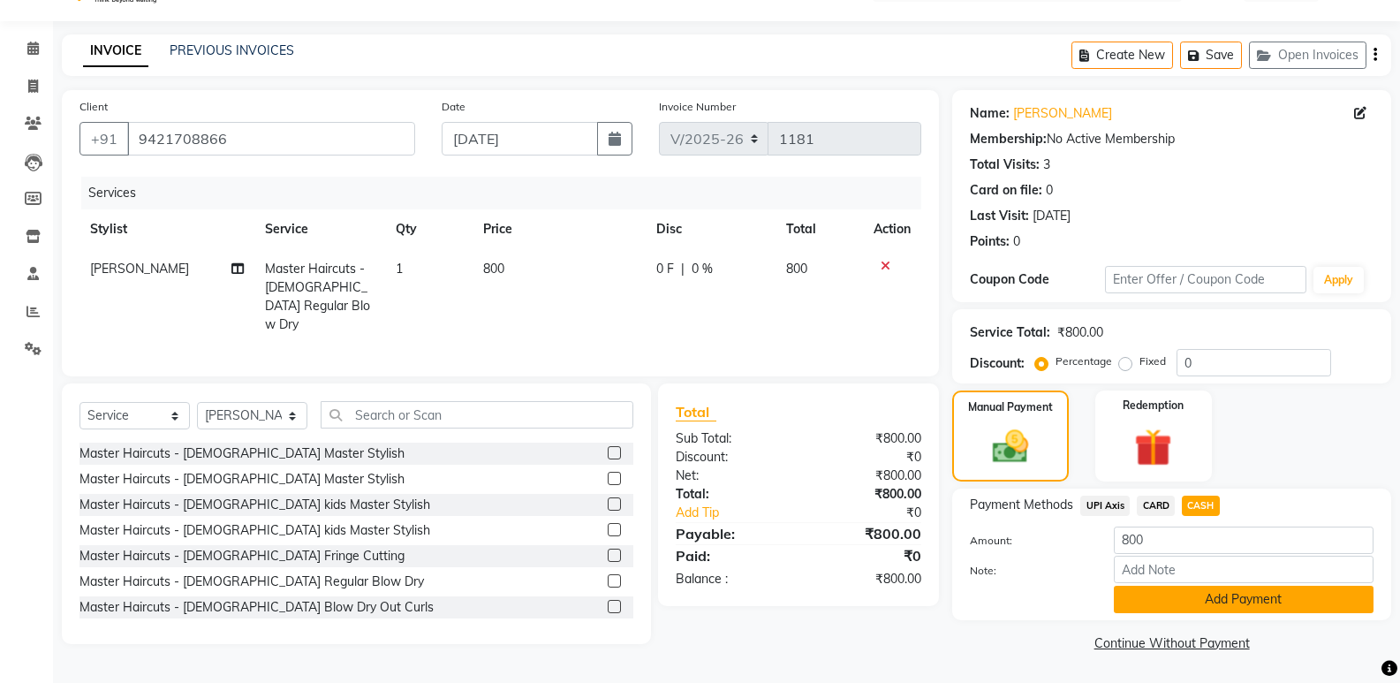
click at [1271, 590] on button "Add Payment" at bounding box center [1244, 599] width 260 height 27
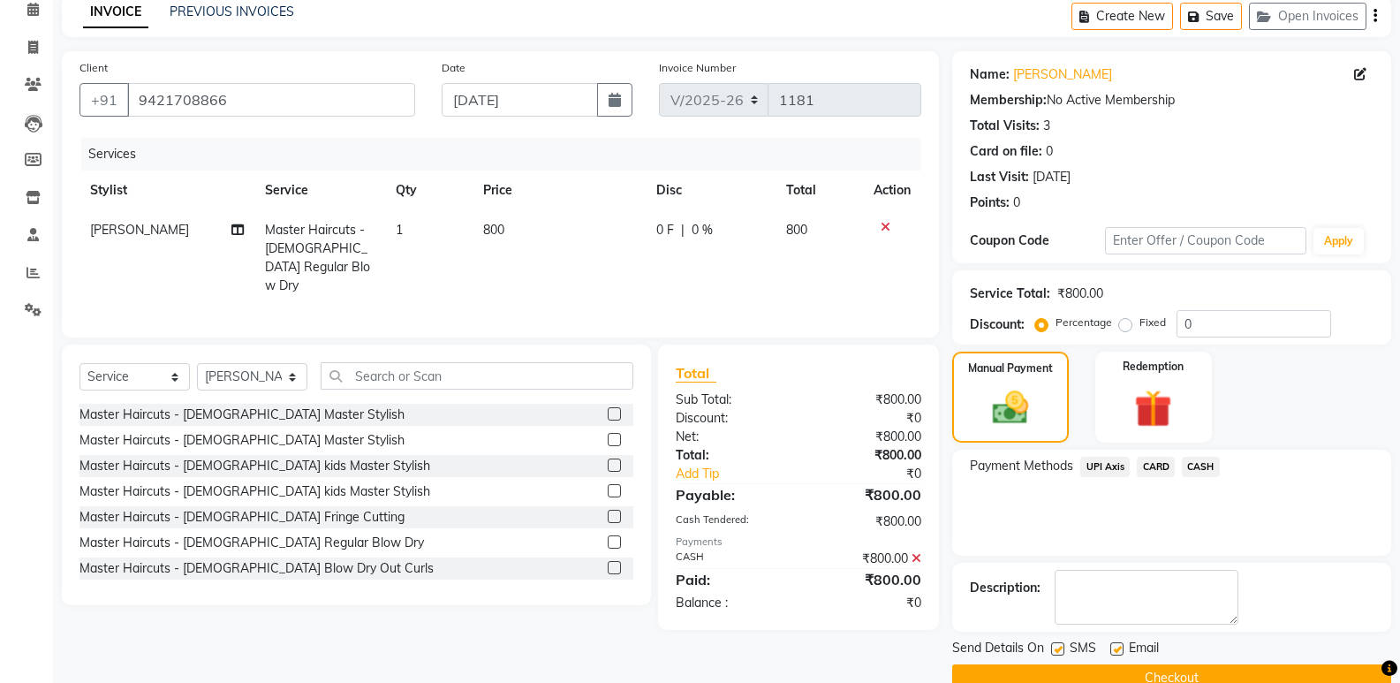
scroll to position [117, 0]
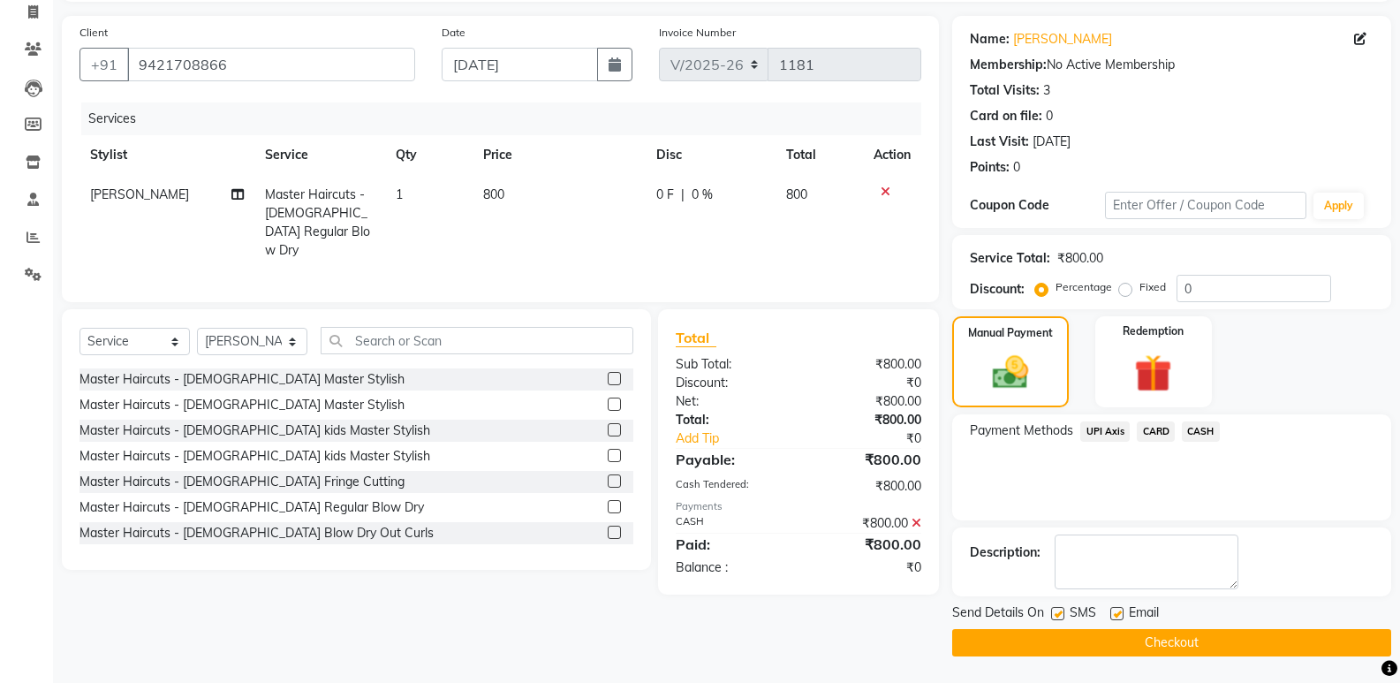
click at [1118, 610] on label at bounding box center [1117, 613] width 13 height 13
click at [1118, 610] on input "checkbox" at bounding box center [1116, 614] width 11 height 11
checkbox input "false"
click at [1054, 612] on label at bounding box center [1057, 613] width 13 height 13
click at [1054, 612] on input "checkbox" at bounding box center [1056, 614] width 11 height 11
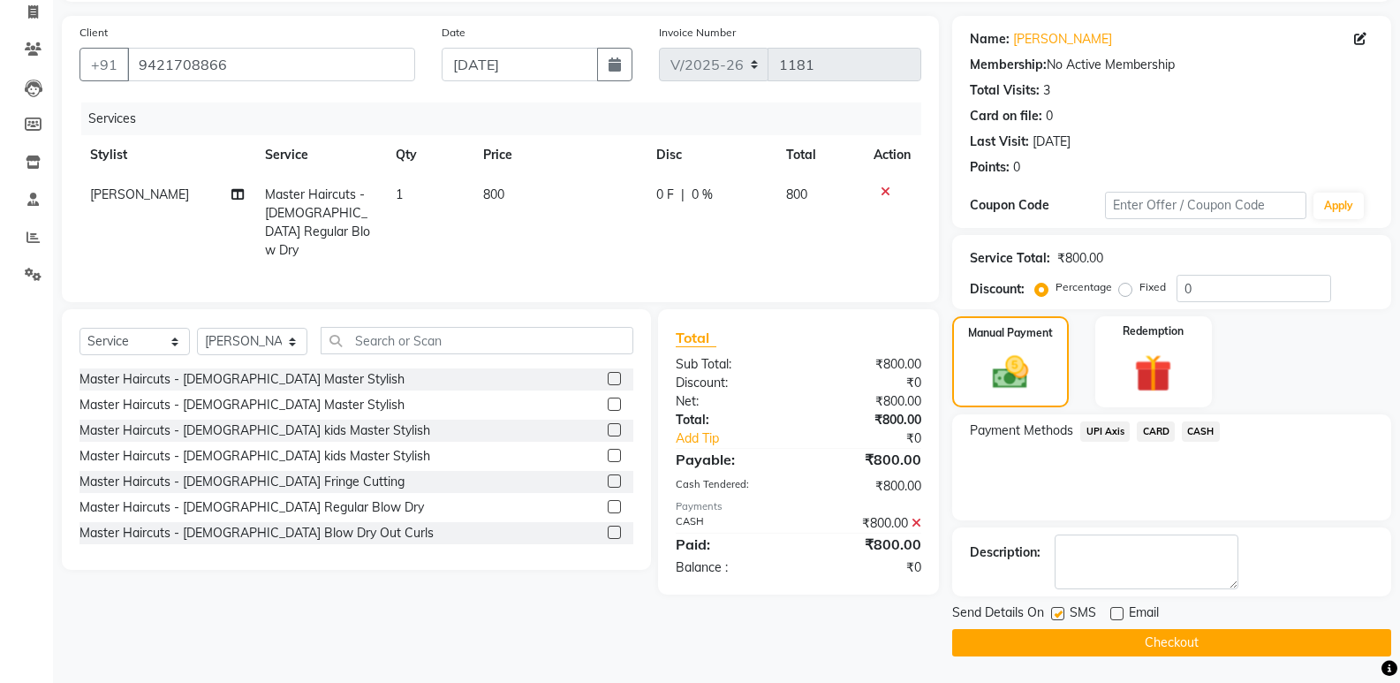
checkbox input "false"
click at [1078, 635] on button "Checkout" at bounding box center [1172, 642] width 439 height 27
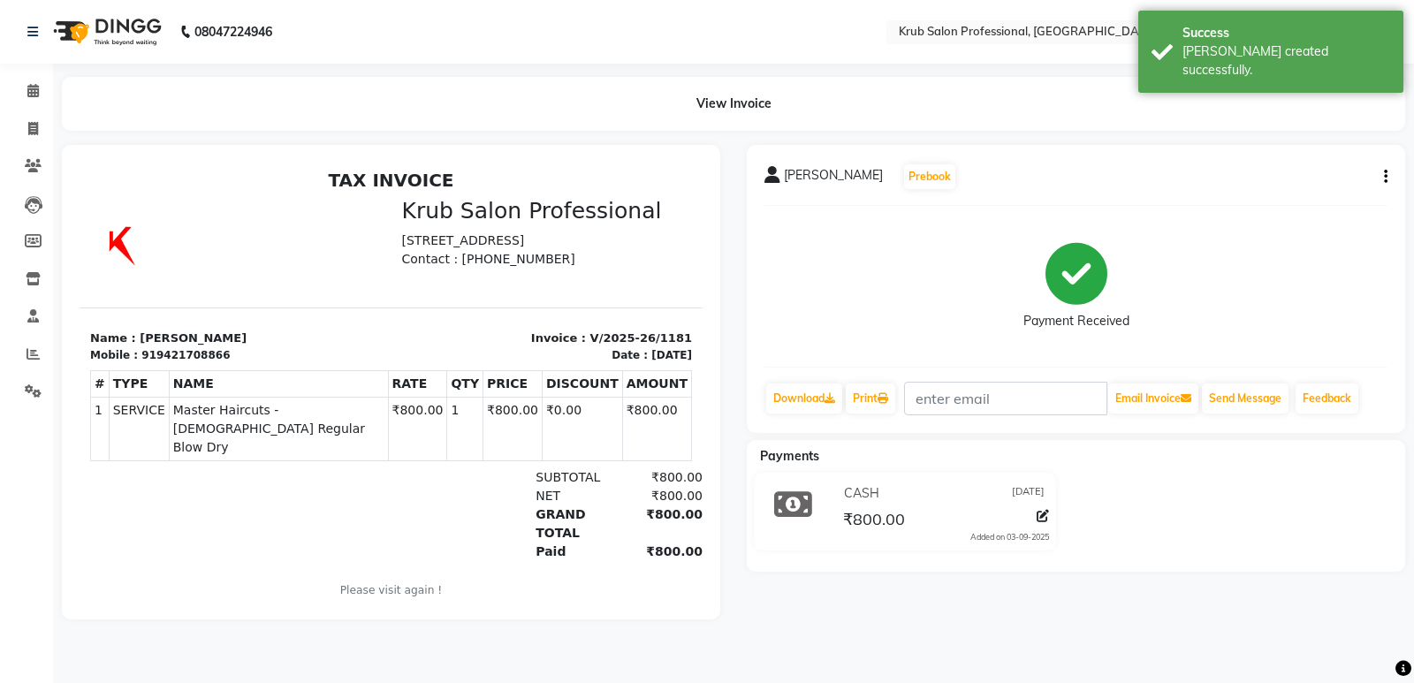
select select "7490"
select select "service"
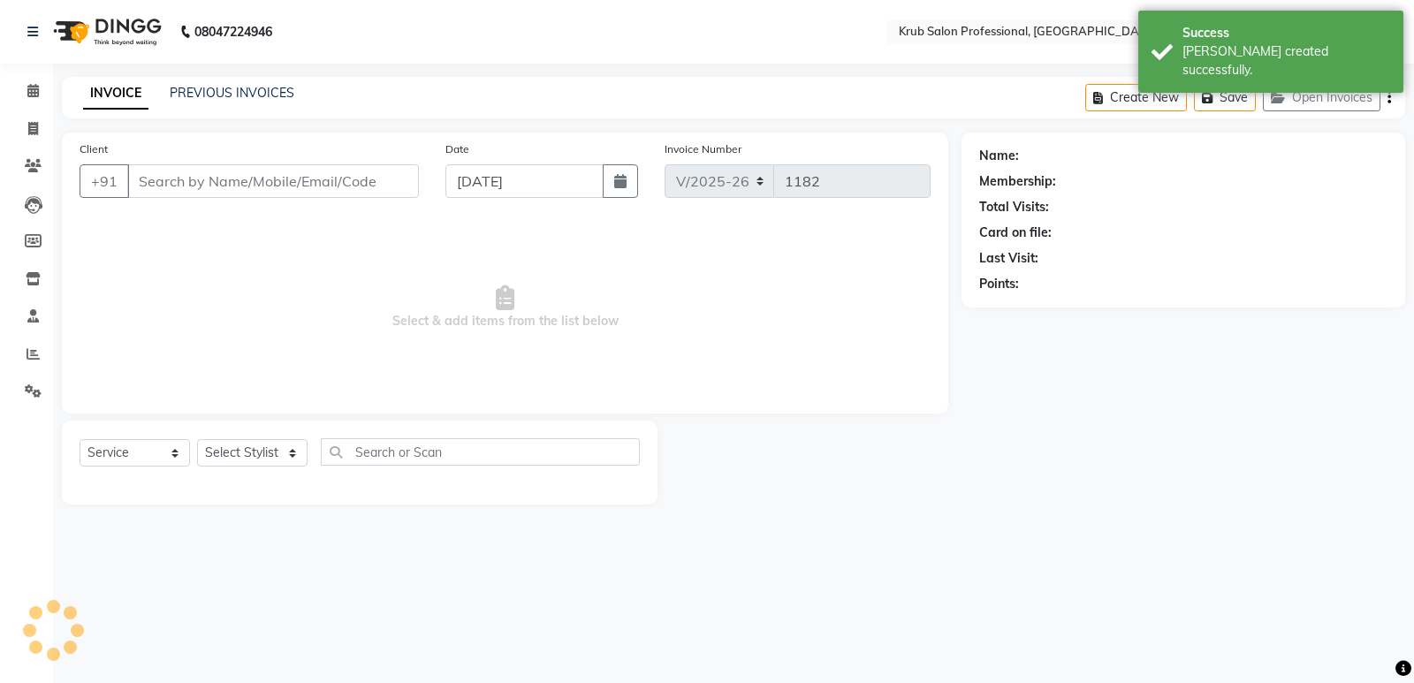
type input "9421708866"
select select "66028"
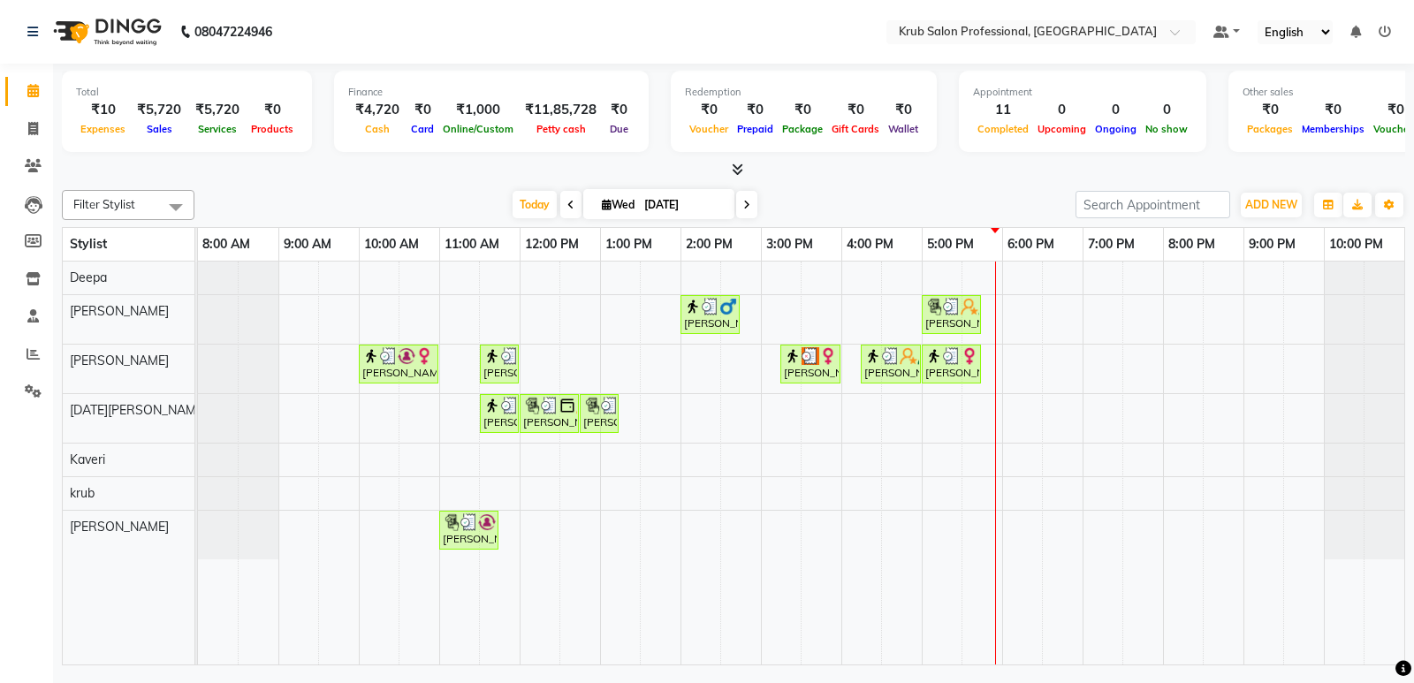
click at [671, 203] on input "[DATE]" at bounding box center [683, 205] width 88 height 27
select select "9"
select select "2025"
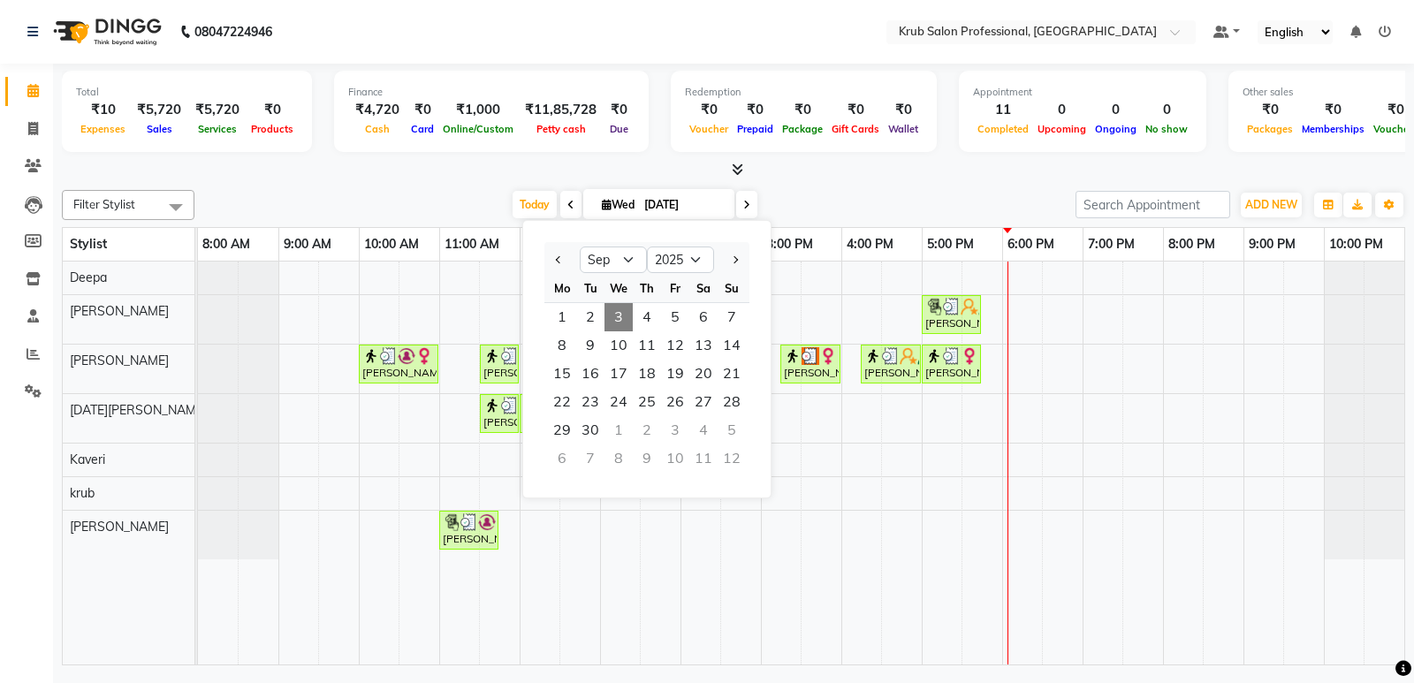
click at [658, 204] on input "[DATE]" at bounding box center [683, 205] width 88 height 27
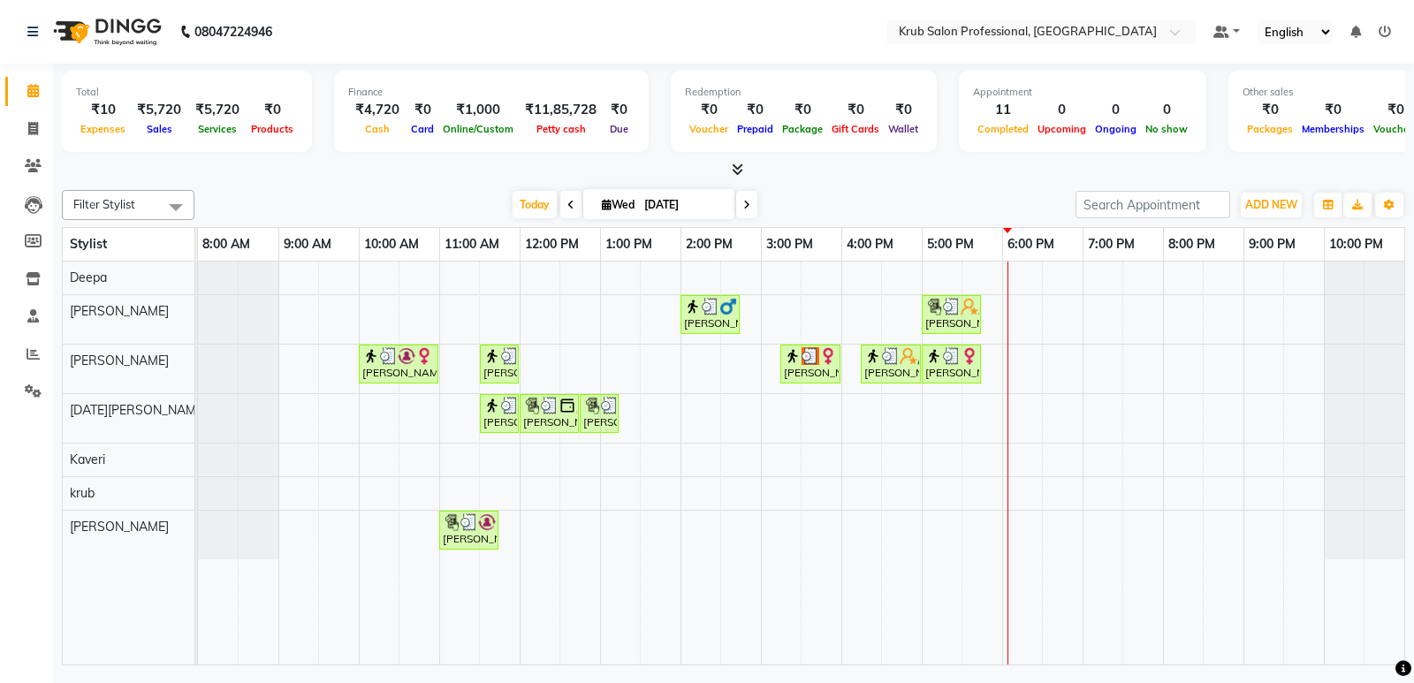
click at [454, 189] on div "Filter Stylist Select All Deepa Raj shahnawaz Kartik Wanjari Kaveri krub Vijay …" at bounding box center [733, 424] width 1343 height 482
click at [677, 202] on input "[DATE]" at bounding box center [683, 205] width 88 height 27
select select "9"
select select "2025"
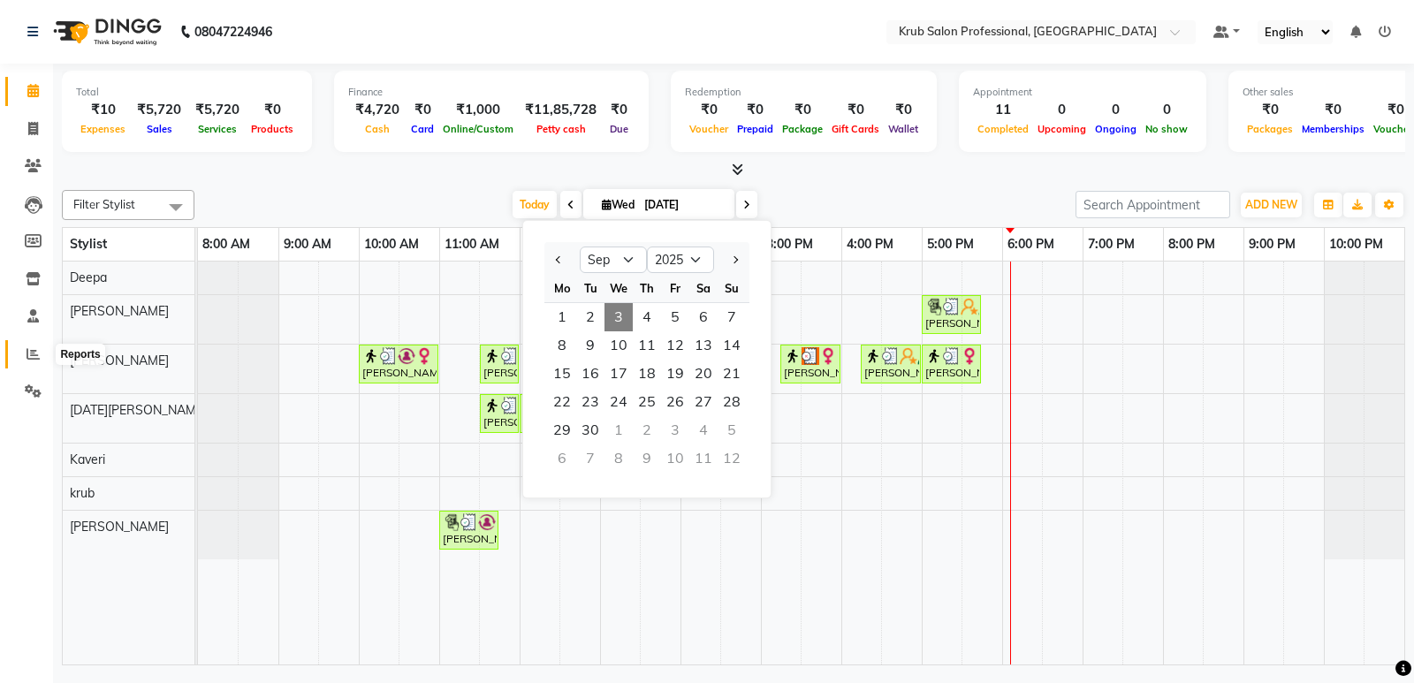
click at [30, 361] on span at bounding box center [33, 355] width 31 height 20
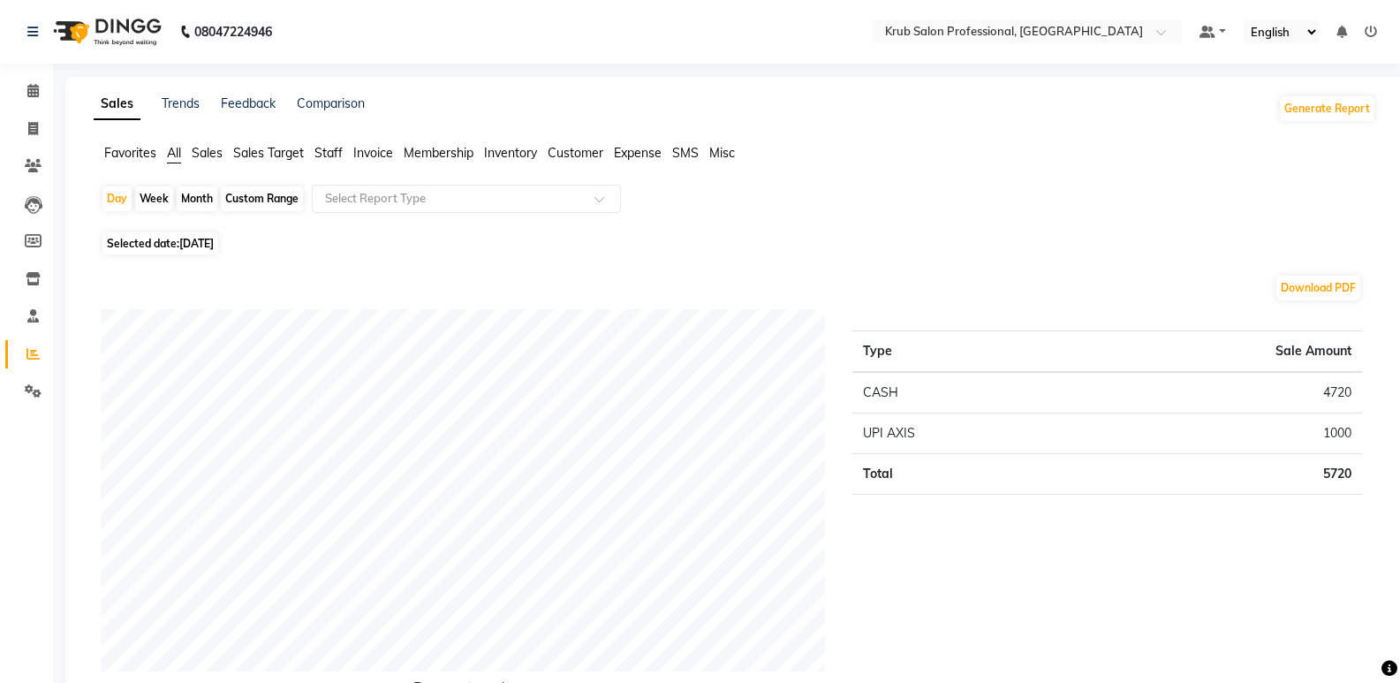
click at [195, 193] on div "Month" at bounding box center [197, 198] width 41 height 25
select select "9"
select select "2025"
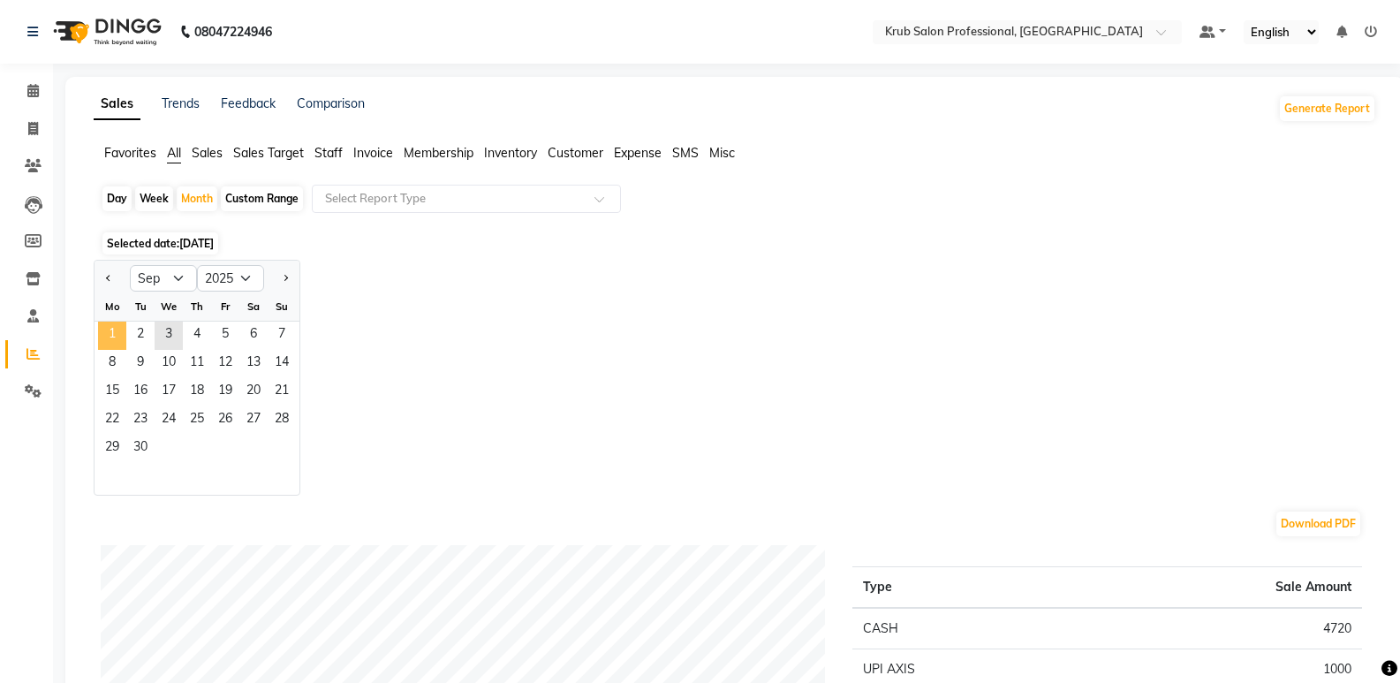
click at [121, 336] on span "1" at bounding box center [112, 336] width 28 height 28
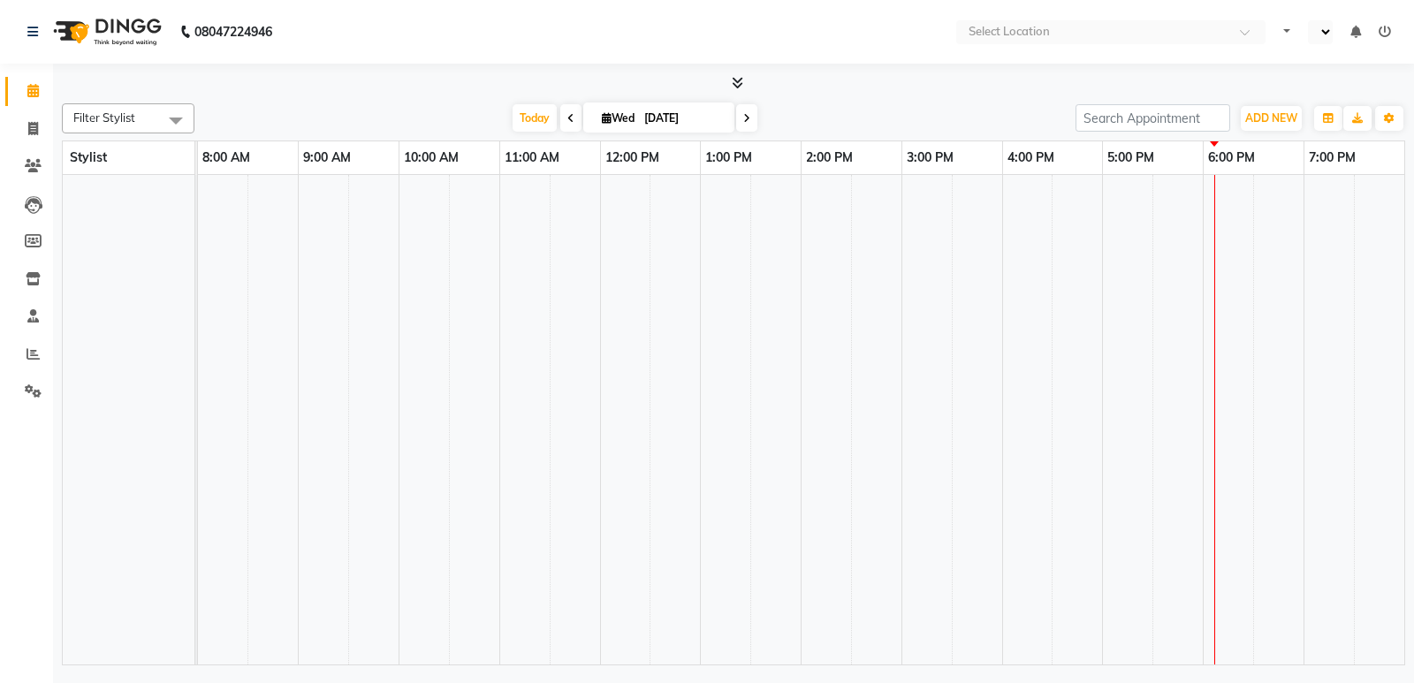
select select "en"
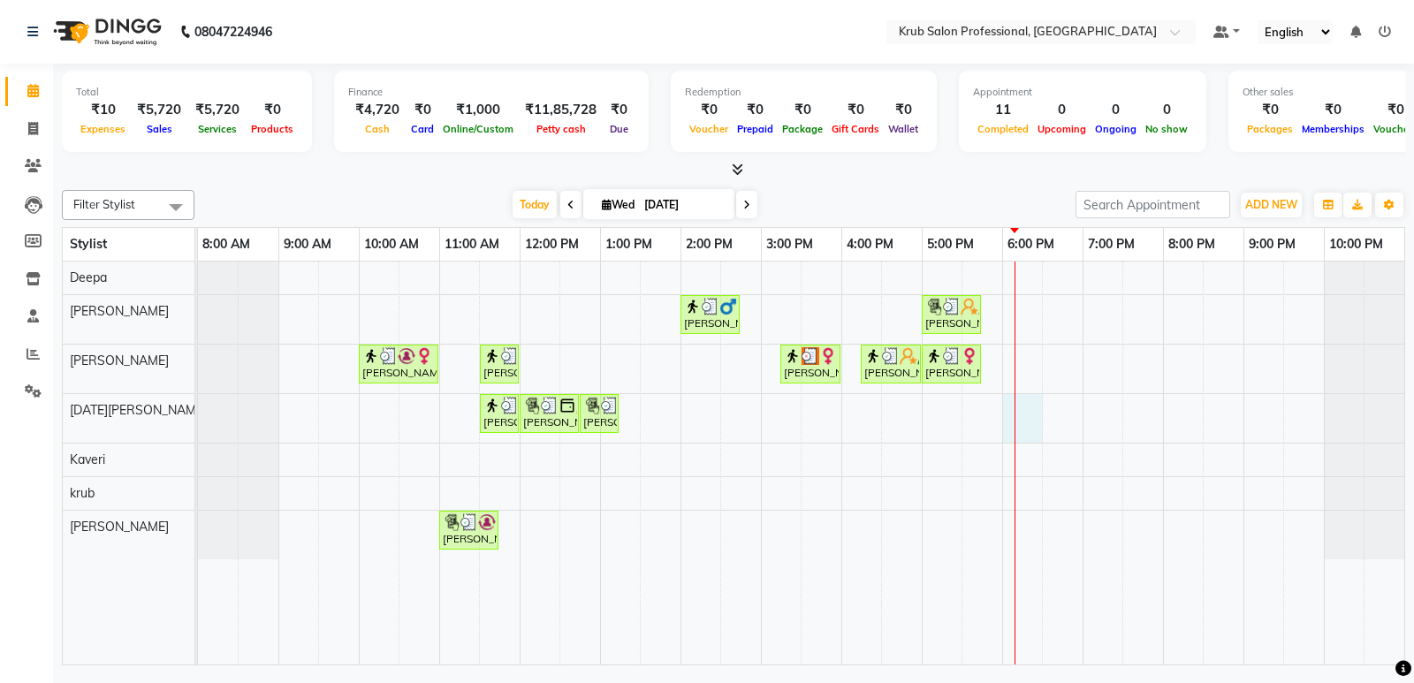
click at [1037, 399] on div "Vijay Shastri, TK05, 02:00 PM-02:45 PM, Master Haircuts - male Master Stylish S…" at bounding box center [801, 463] width 1206 height 403
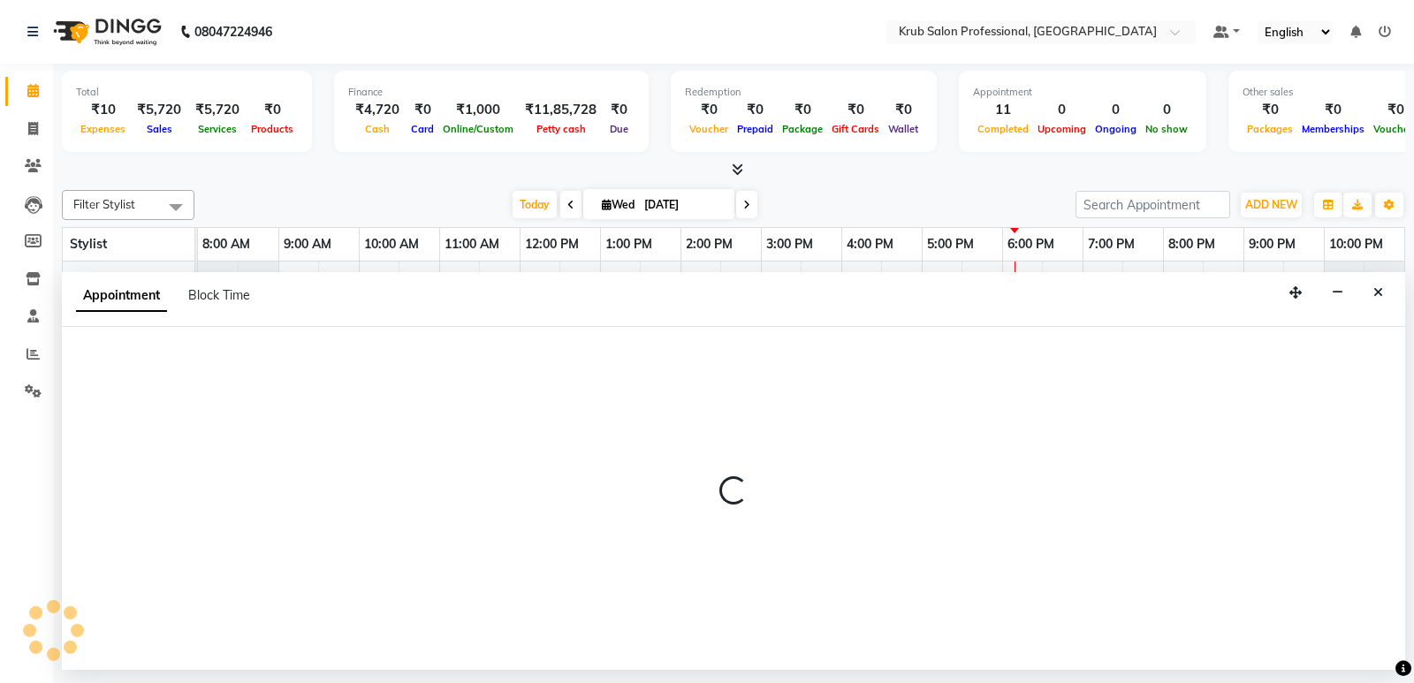
select select "88974"
select select "1080"
select select "tentative"
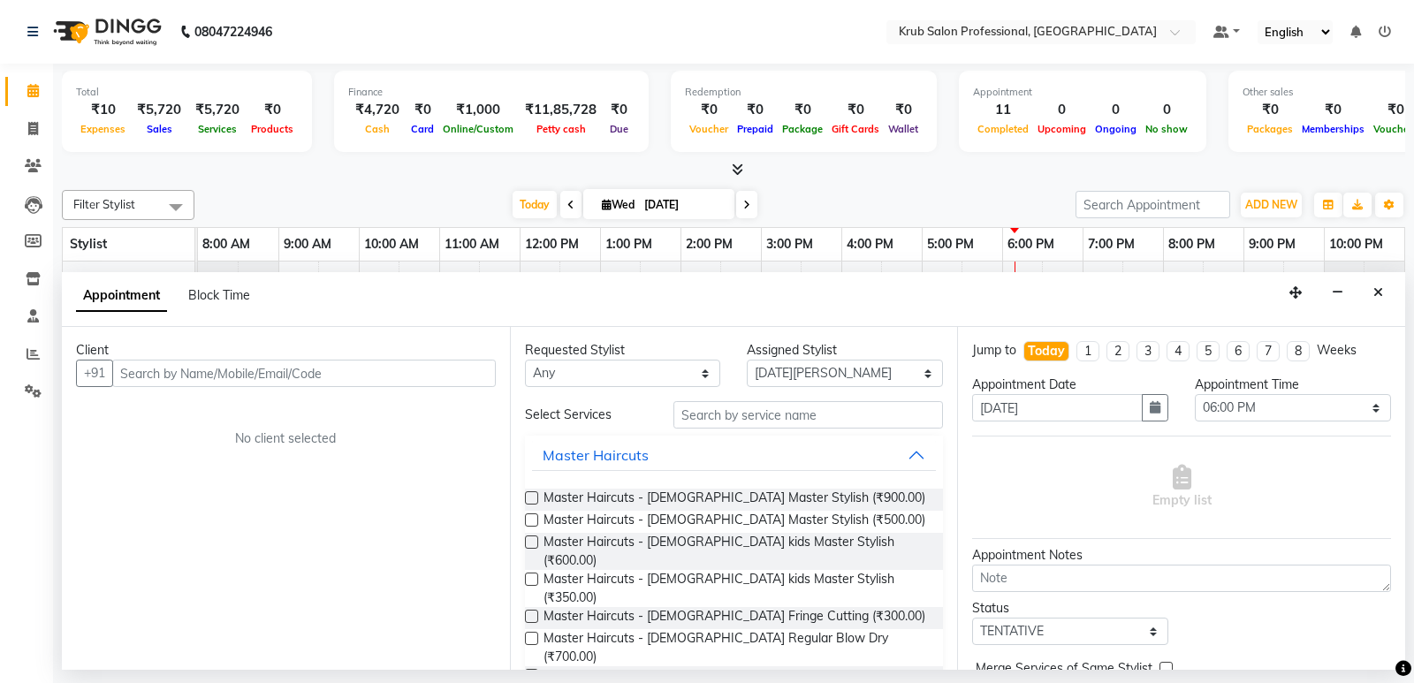
click at [148, 369] on input "text" at bounding box center [303, 373] width 383 height 27
click at [152, 370] on input "text" at bounding box center [303, 373] width 383 height 27
type input "7747080042"
click at [459, 371] on span "Add Client" at bounding box center [458, 373] width 59 height 16
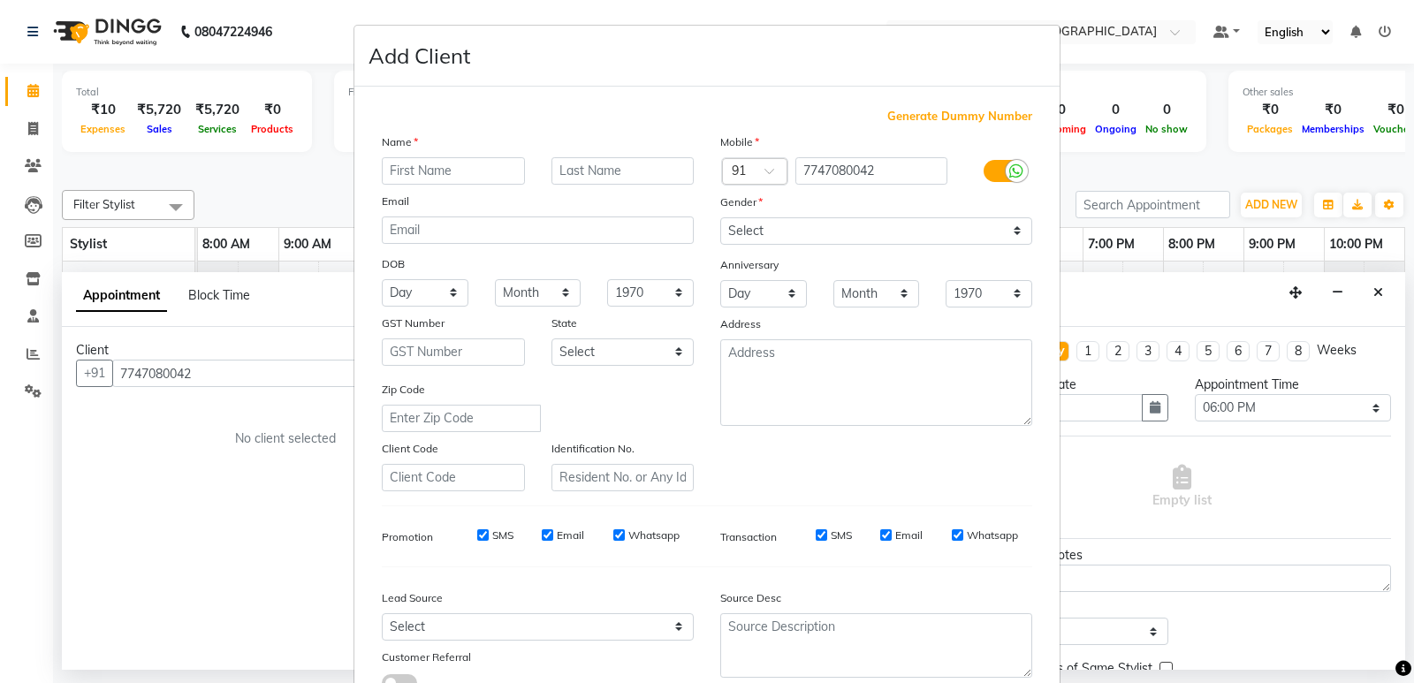
click at [392, 171] on input "text" at bounding box center [453, 170] width 143 height 27
type input "b"
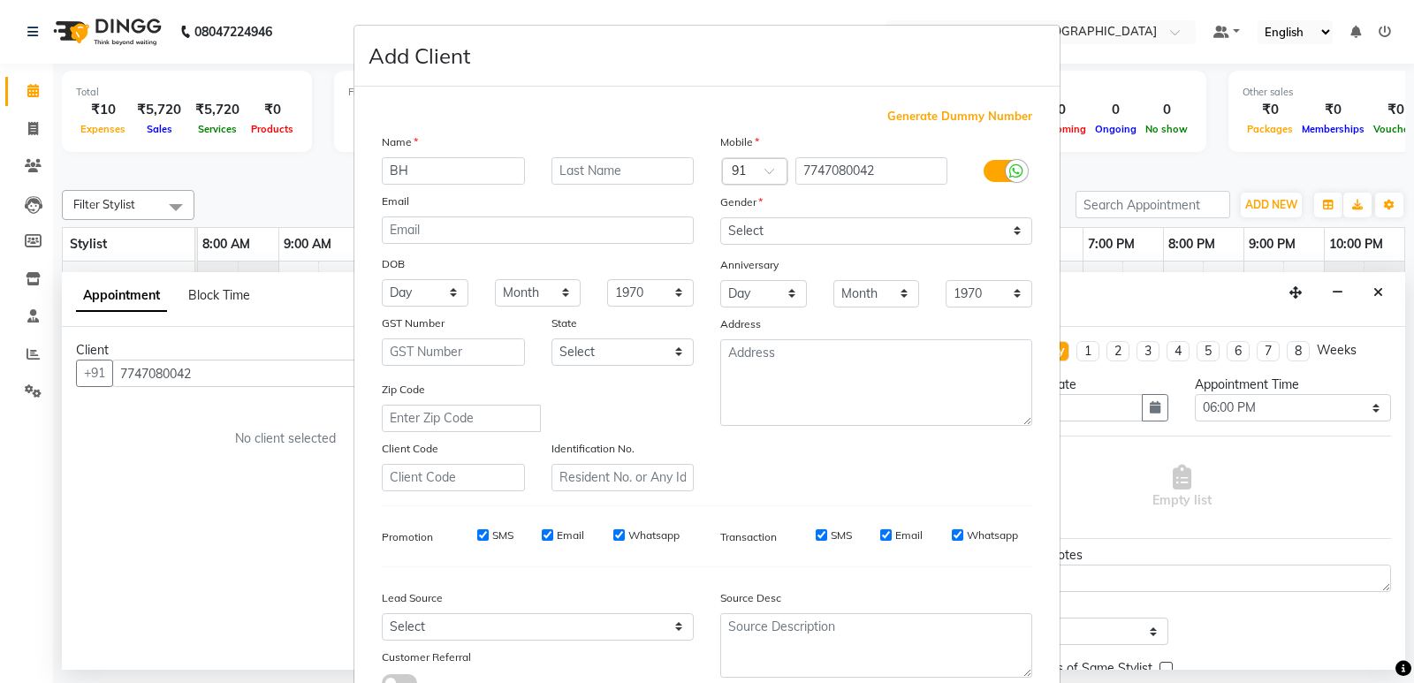
type input "B"
type input "Bhumika"
click at [588, 174] on input "text" at bounding box center [622, 170] width 143 height 27
type input "[PERSON_NAME]"
click at [773, 231] on select "Select Male Female Other Prefer Not To Say" at bounding box center [876, 230] width 312 height 27
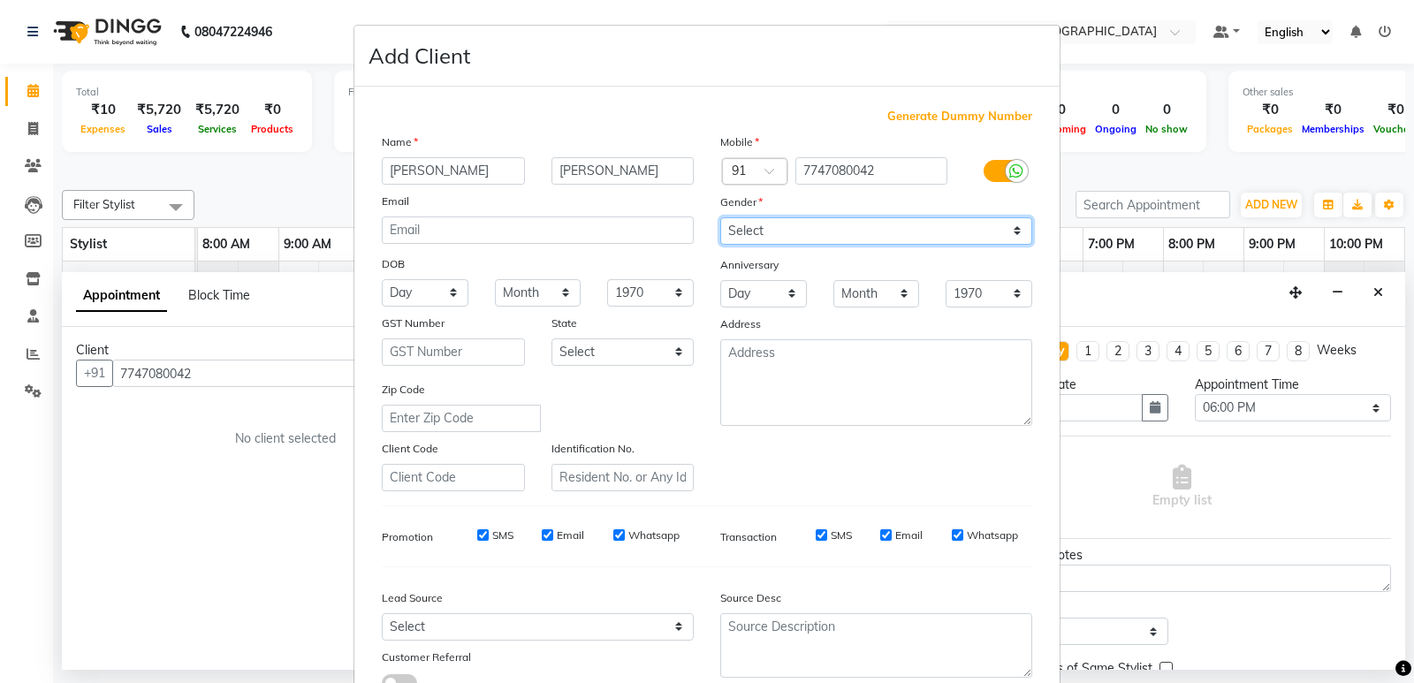
select select "female"
click at [720, 217] on select "Select Male Female Other Prefer Not To Say" at bounding box center [876, 230] width 312 height 27
click at [816, 536] on input "SMS" at bounding box center [821, 534] width 11 height 11
checkbox input "false"
click at [880, 539] on input "Email" at bounding box center [885, 534] width 11 height 11
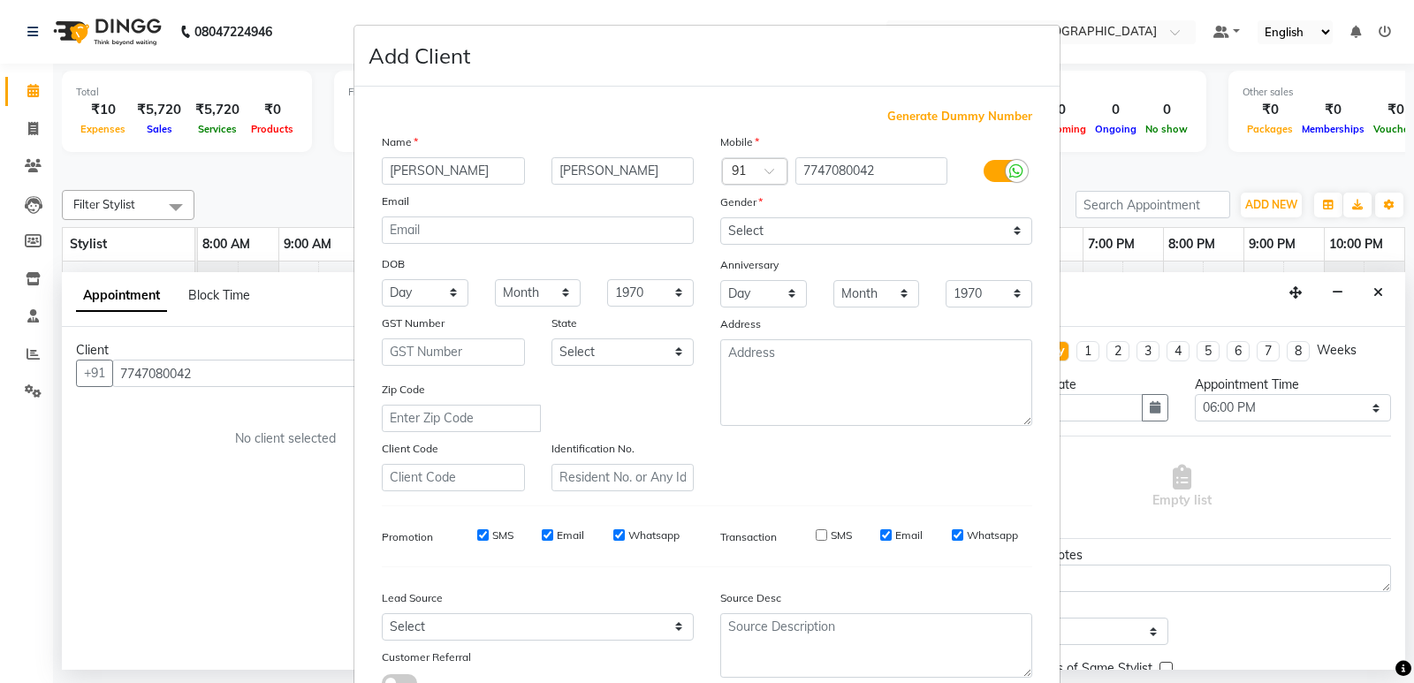
checkbox input "false"
click at [952, 534] on input "Whatsapp" at bounding box center [957, 534] width 11 height 11
checkbox input "false"
click at [613, 532] on input "Whatsapp" at bounding box center [618, 534] width 11 height 11
checkbox input "false"
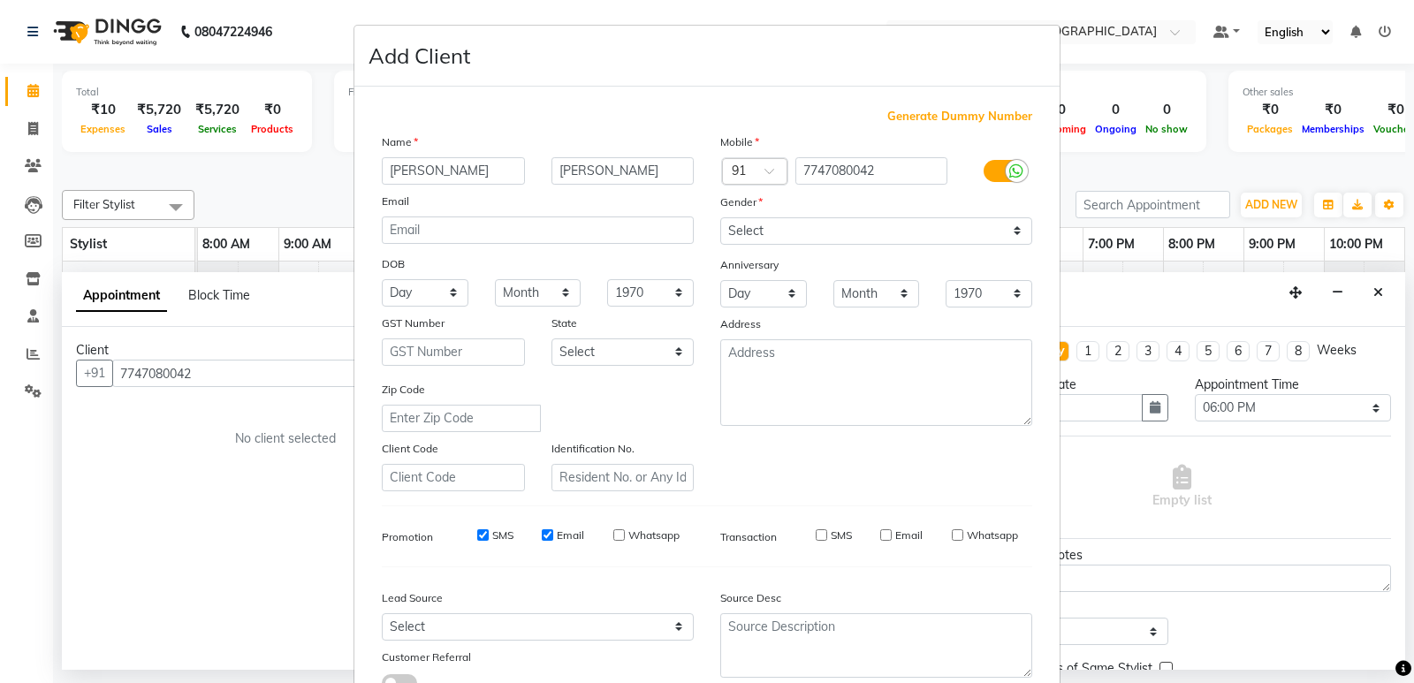
click at [547, 530] on input "Email" at bounding box center [547, 534] width 11 height 11
checkbox input "false"
drag, startPoint x: 474, startPoint y: 530, endPoint x: 607, endPoint y: 543, distance: 133.1
click at [477, 530] on input "SMS" at bounding box center [482, 534] width 11 height 11
checkbox input "false"
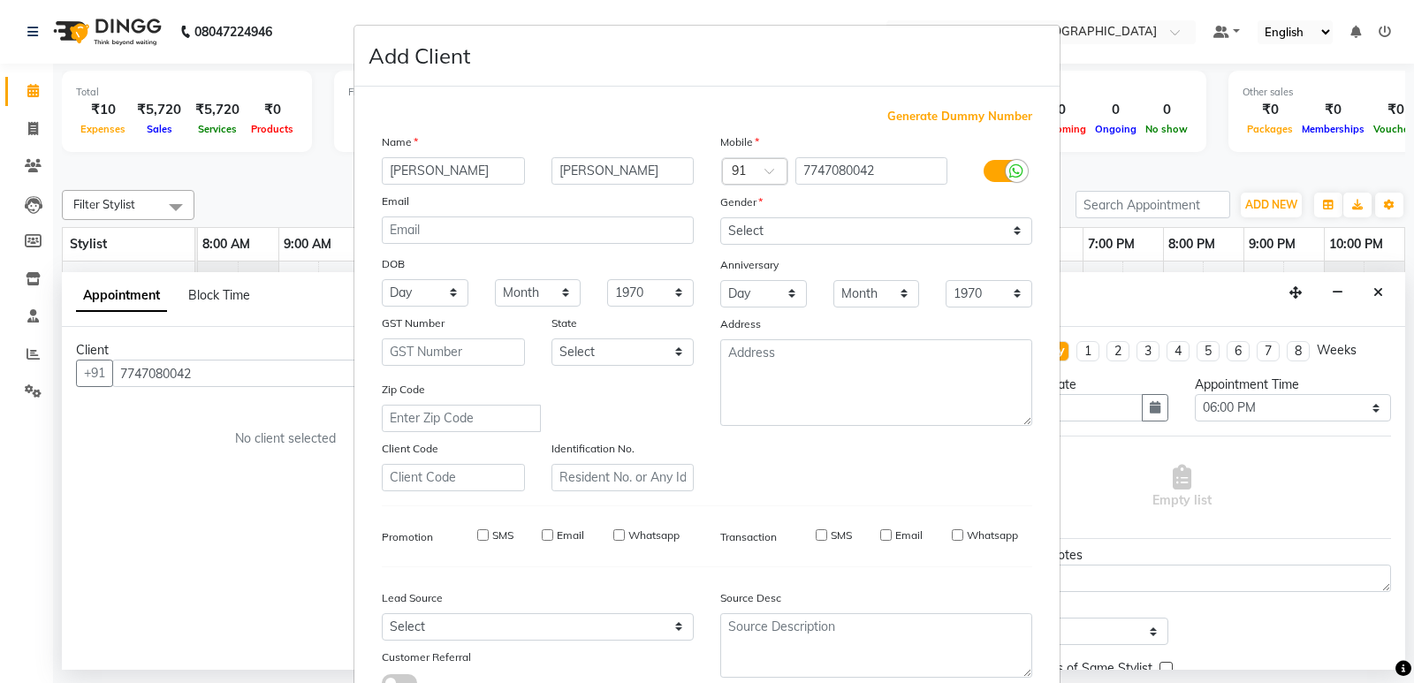
scroll to position [133, 0]
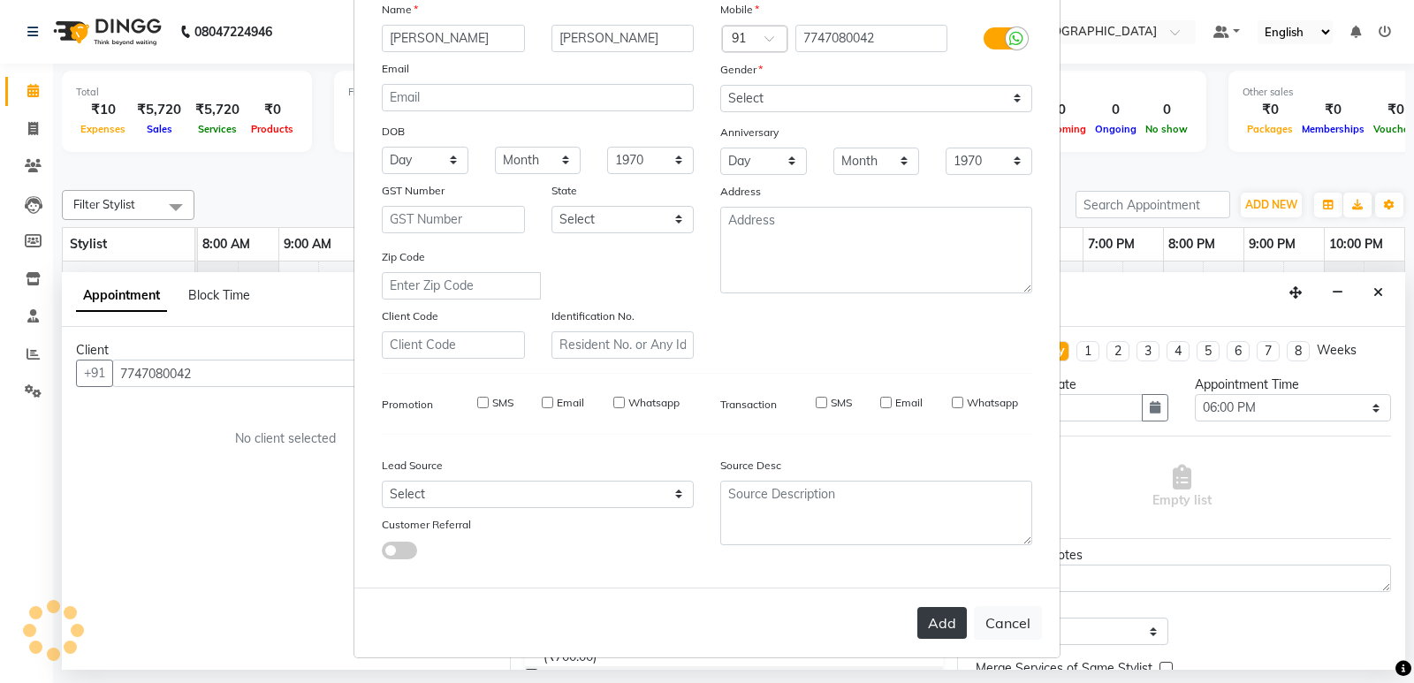
click at [937, 611] on button "Add" at bounding box center [941, 623] width 49 height 32
select select
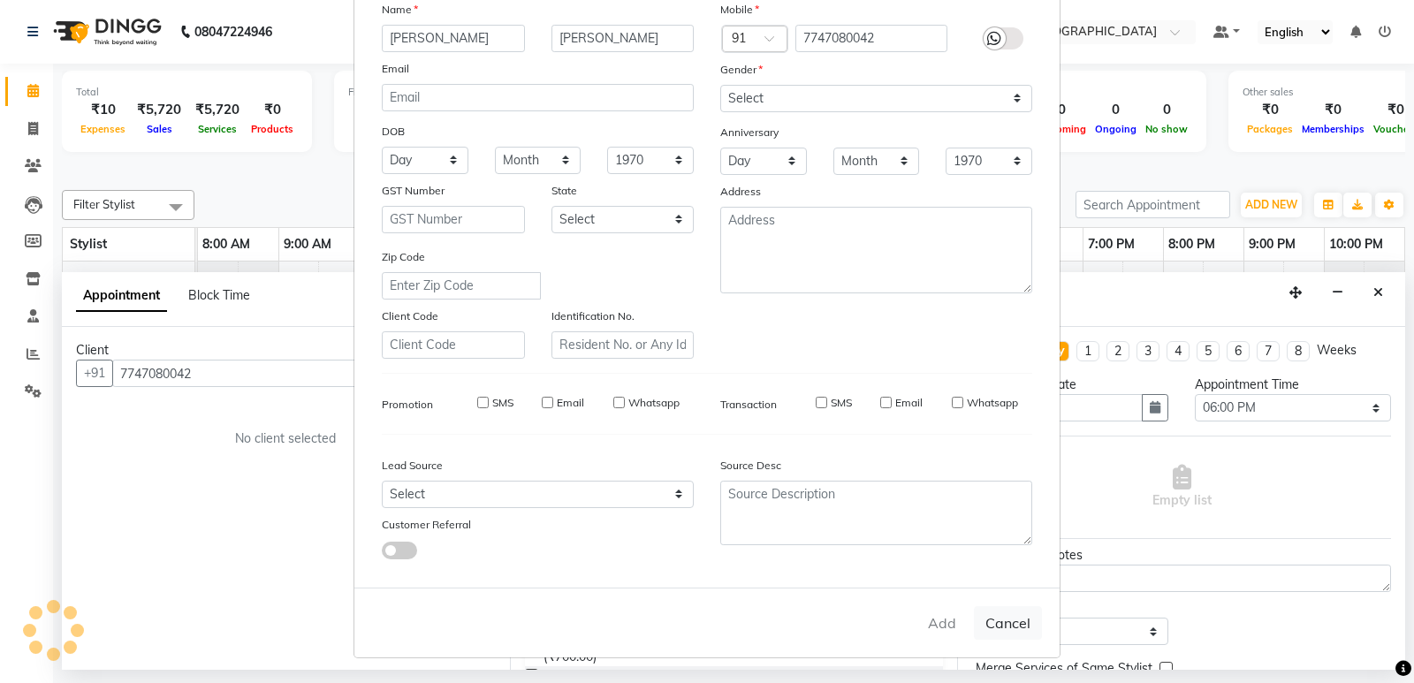
select select
checkbox input "false"
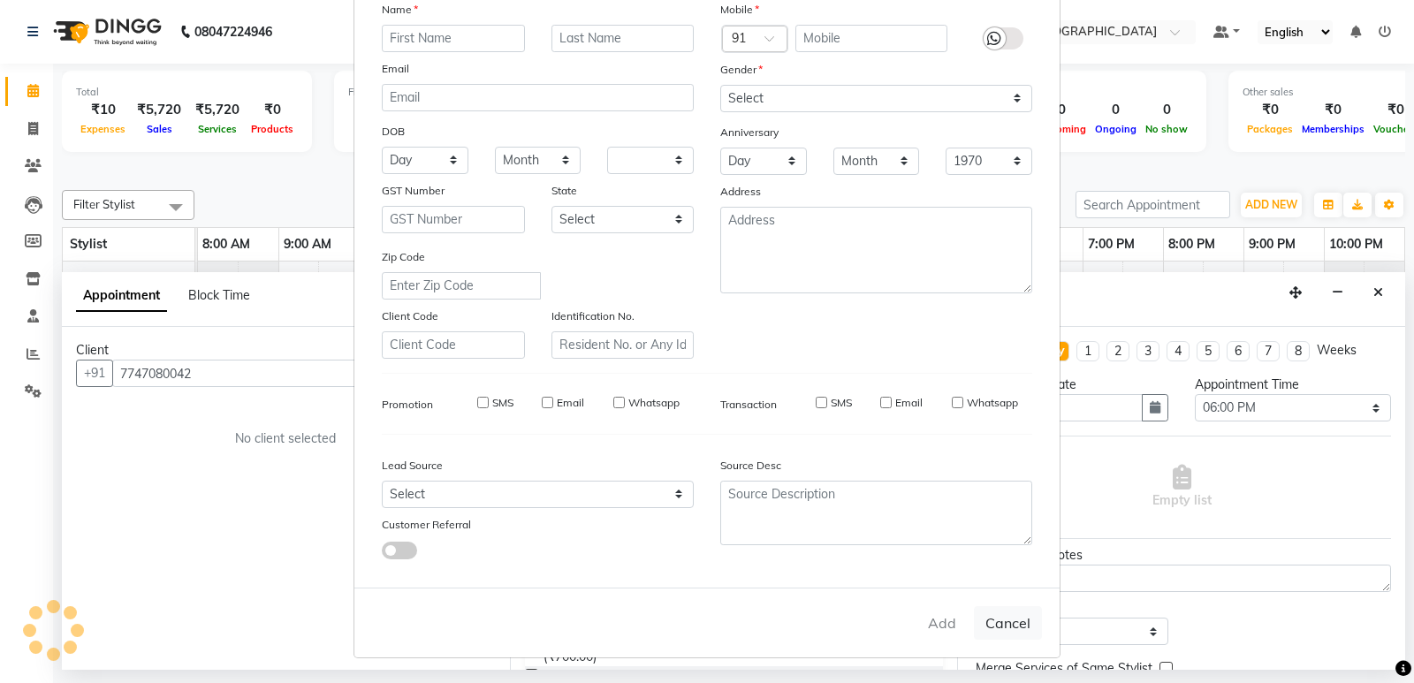
checkbox input "false"
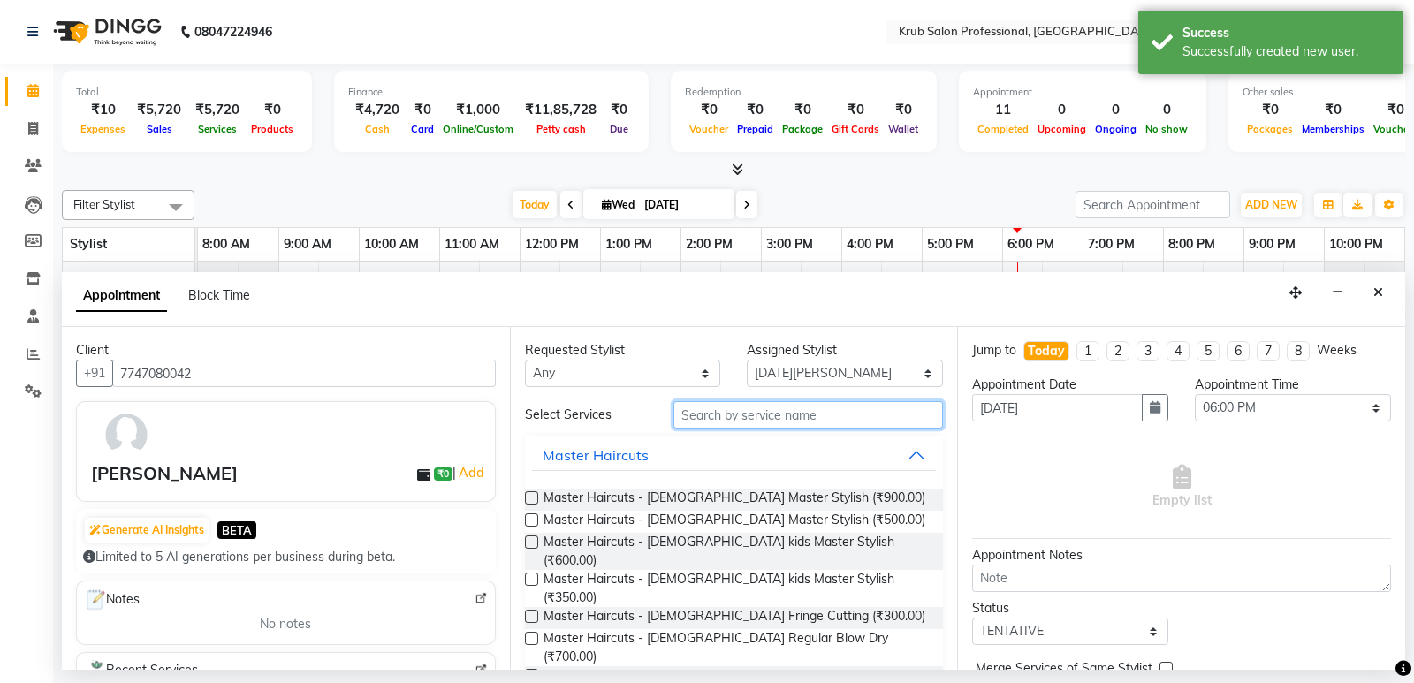
click at [698, 413] on input "text" at bounding box center [808, 414] width 270 height 27
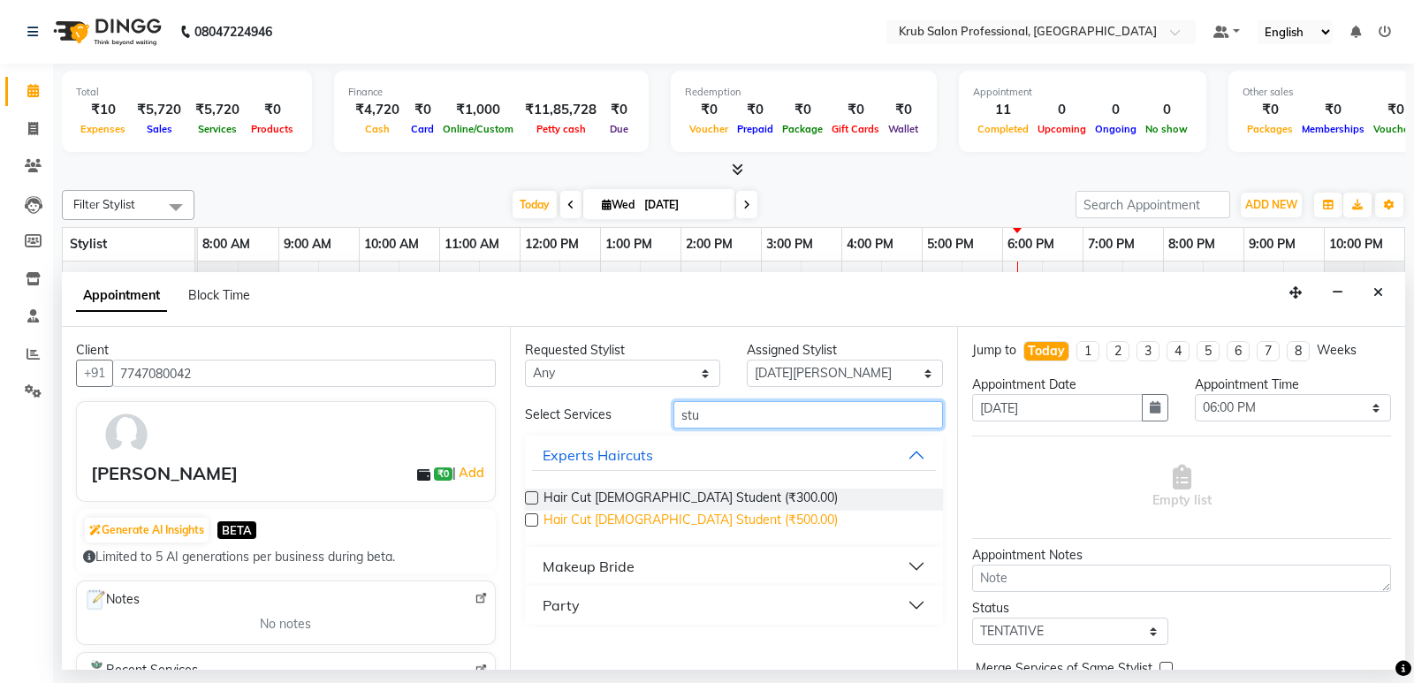
type input "stu"
click at [640, 530] on span "Hair Cut Female Student (₹500.00)" at bounding box center [690, 522] width 294 height 22
checkbox input "false"
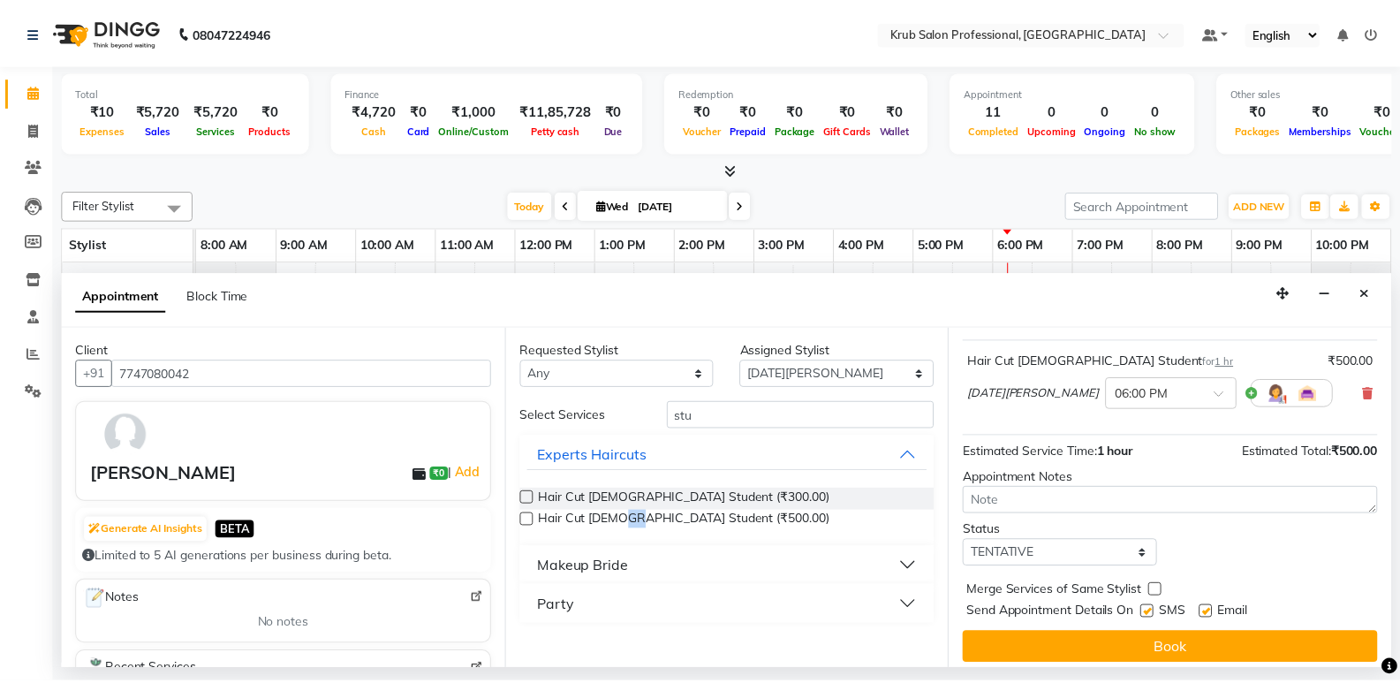
scroll to position [99, 0]
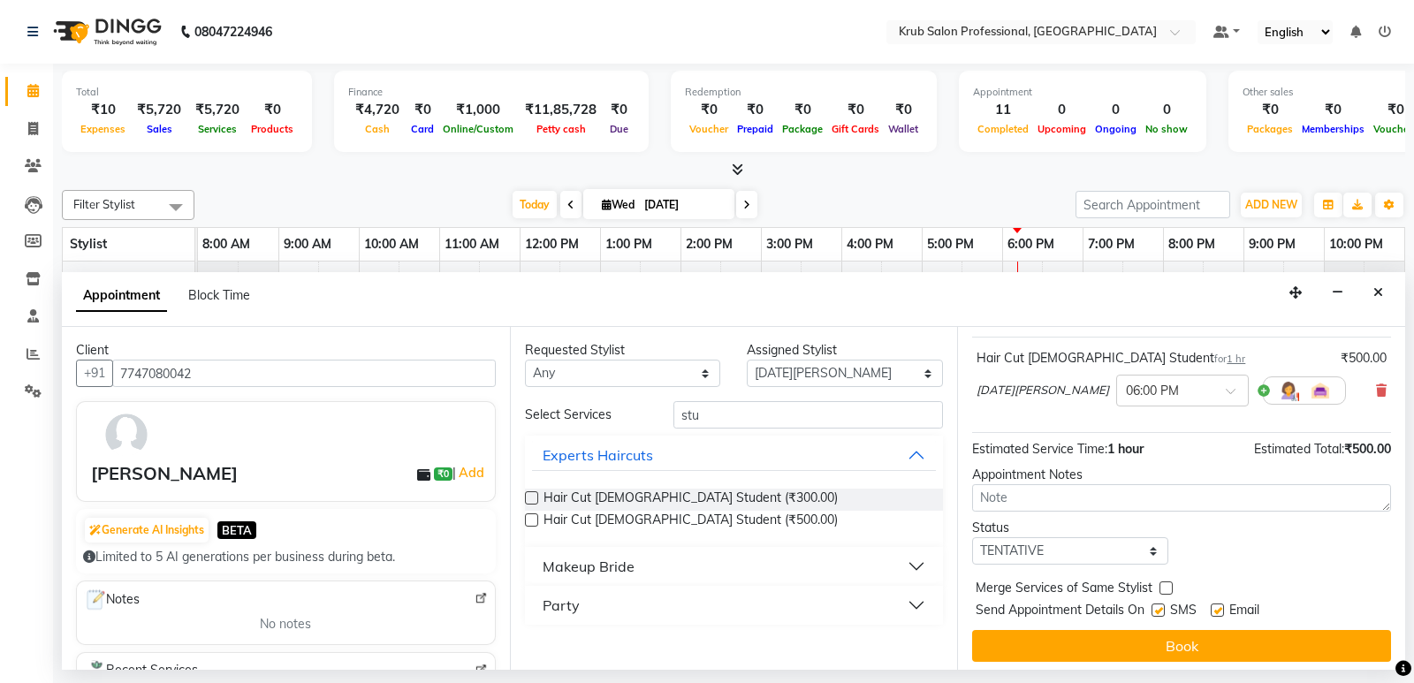
click at [1218, 610] on label at bounding box center [1217, 609] width 13 height 13
click at [1218, 610] on input "checkbox" at bounding box center [1216, 611] width 11 height 11
checkbox input "false"
click at [1153, 606] on label at bounding box center [1157, 609] width 13 height 13
click at [1153, 606] on input "checkbox" at bounding box center [1156, 611] width 11 height 11
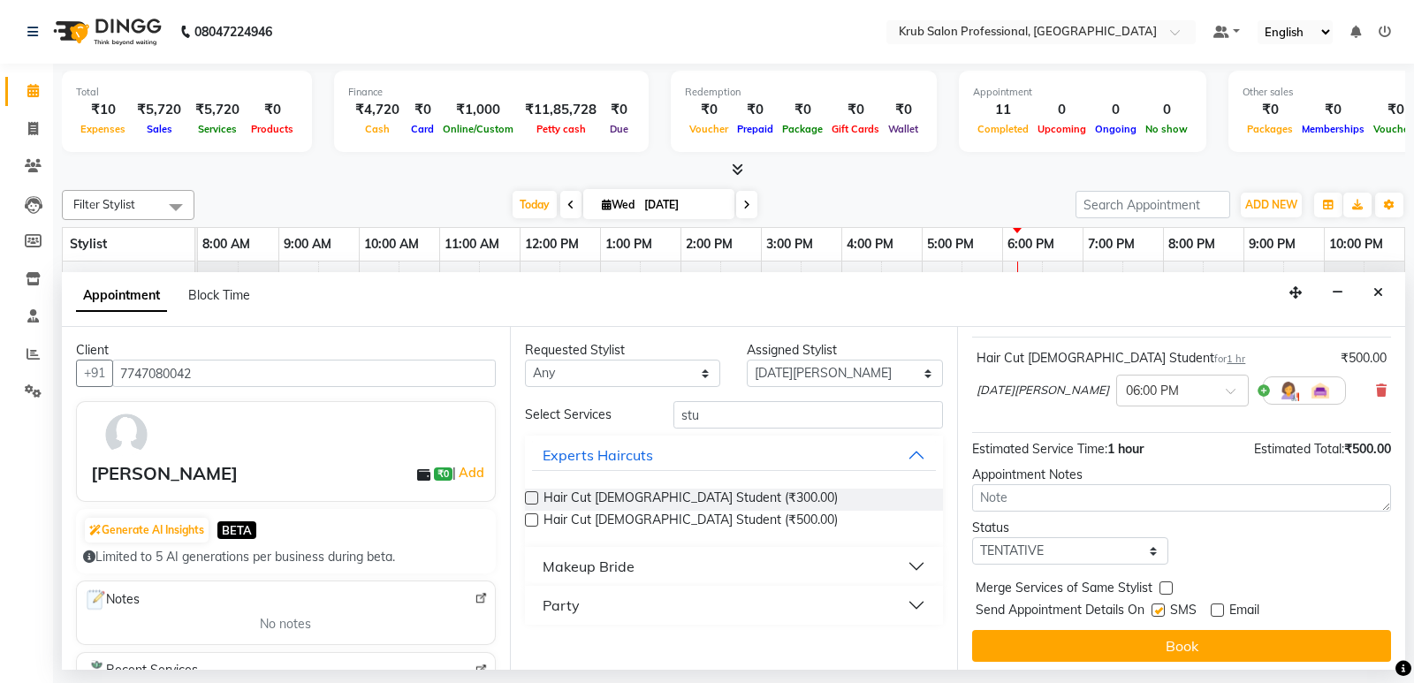
checkbox input "false"
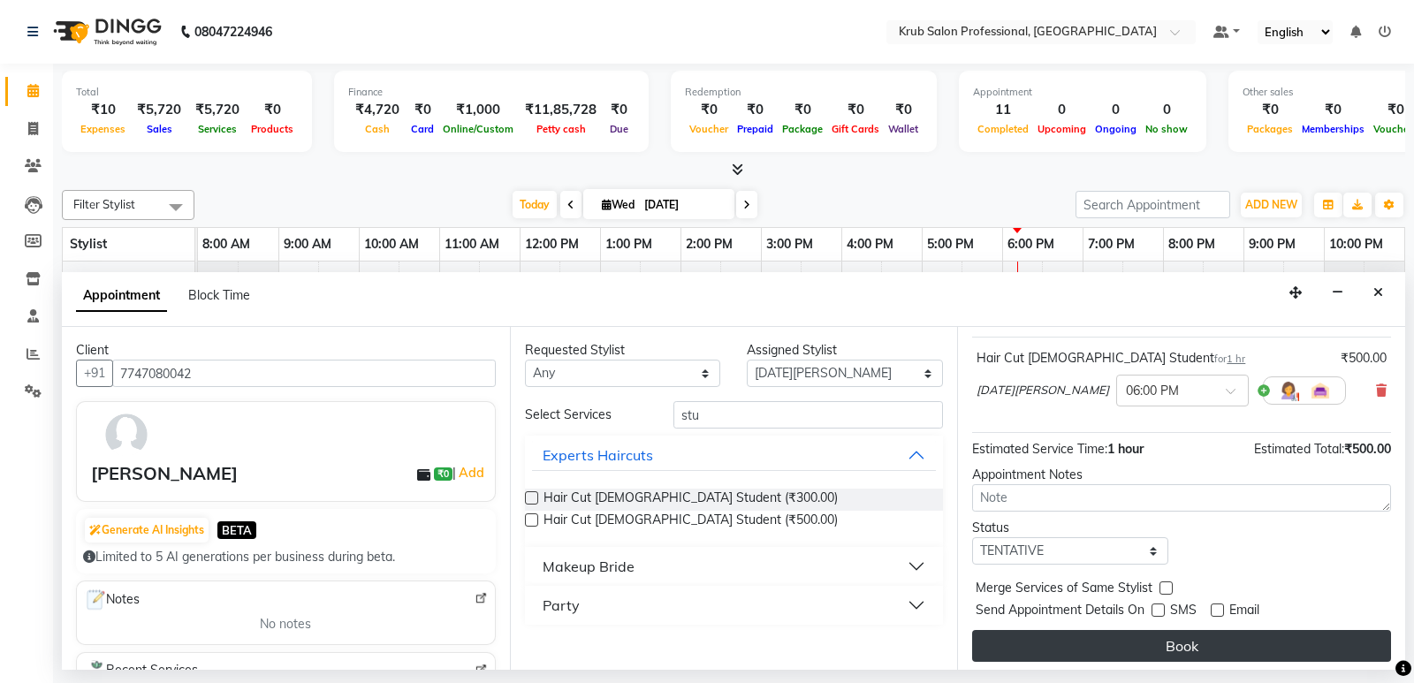
click at [1175, 638] on button "Book" at bounding box center [1181, 646] width 419 height 32
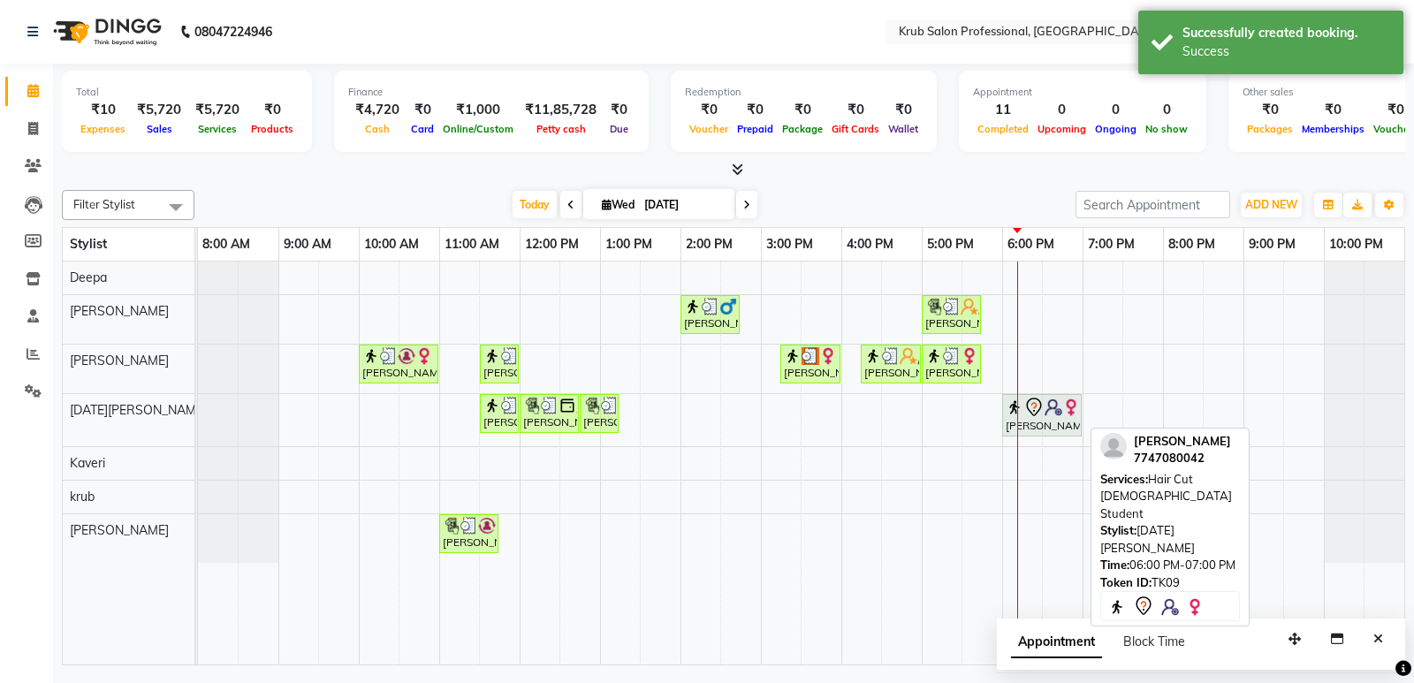
click at [1061, 428] on div "[PERSON_NAME], TK09, 06:00 PM-07:00 PM, Hair Cut [DEMOGRAPHIC_DATA] Student" at bounding box center [1042, 415] width 76 height 37
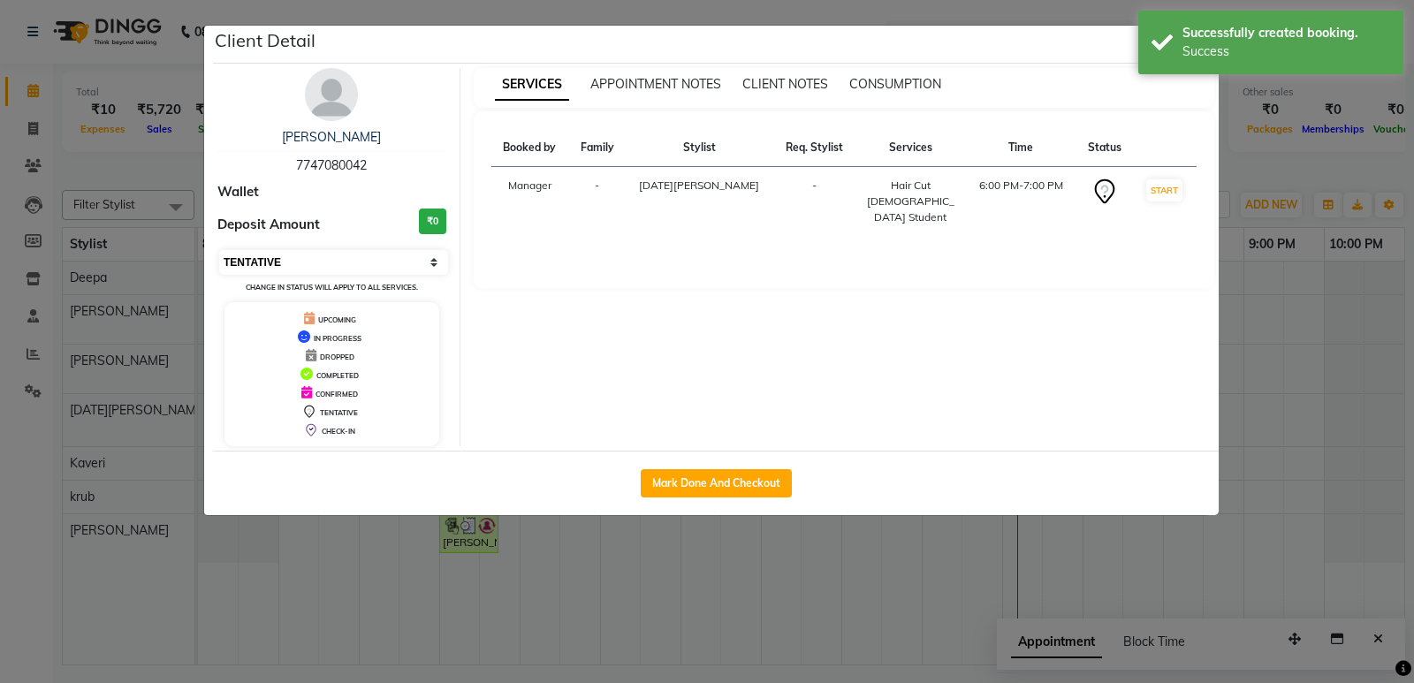
click at [431, 262] on select "Select IN SERVICE CONFIRMED TENTATIVE CHECK IN MARK DONE DROPPED UPCOMING" at bounding box center [333, 262] width 229 height 25
select select "6"
click at [219, 250] on select "Select IN SERVICE CONFIRMED TENTATIVE CHECK IN MARK DONE DROPPED UPCOMING" at bounding box center [333, 262] width 229 height 25
click at [759, 485] on button "Mark Done And Checkout" at bounding box center [716, 483] width 151 height 28
select select "service"
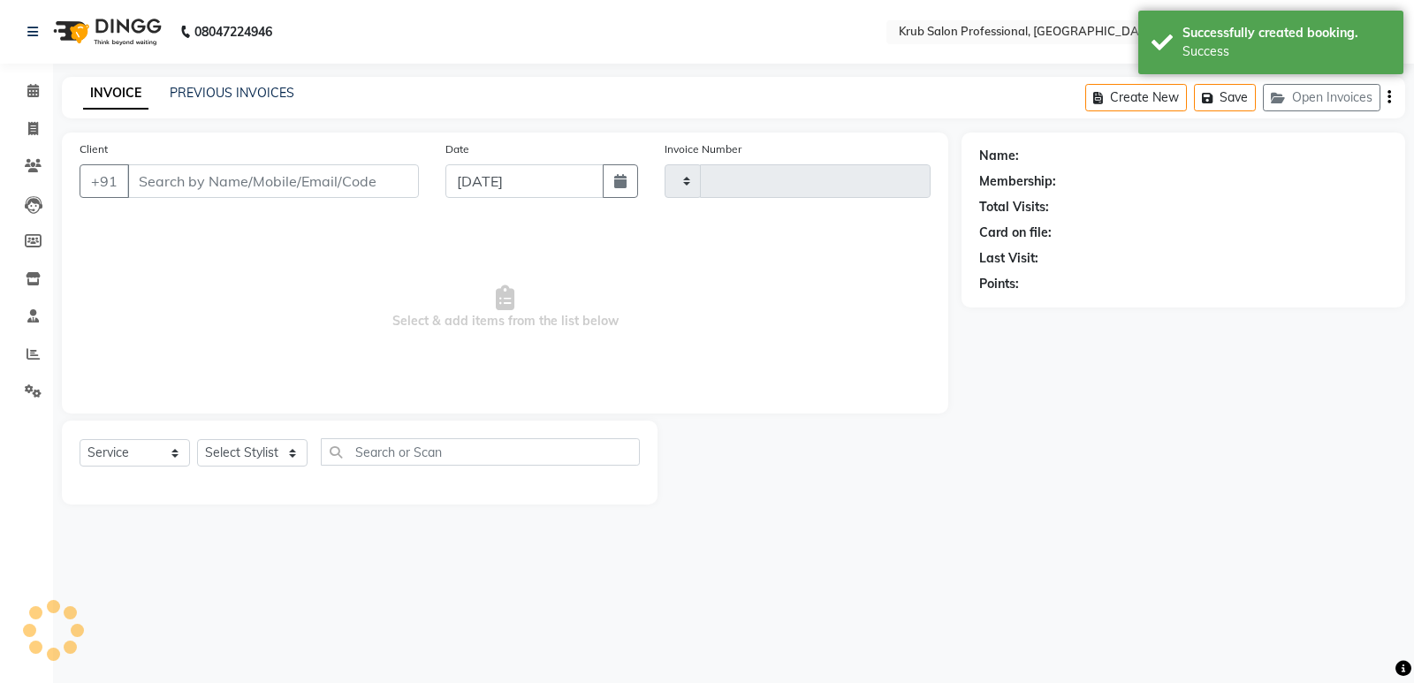
type input "1182"
select select "7490"
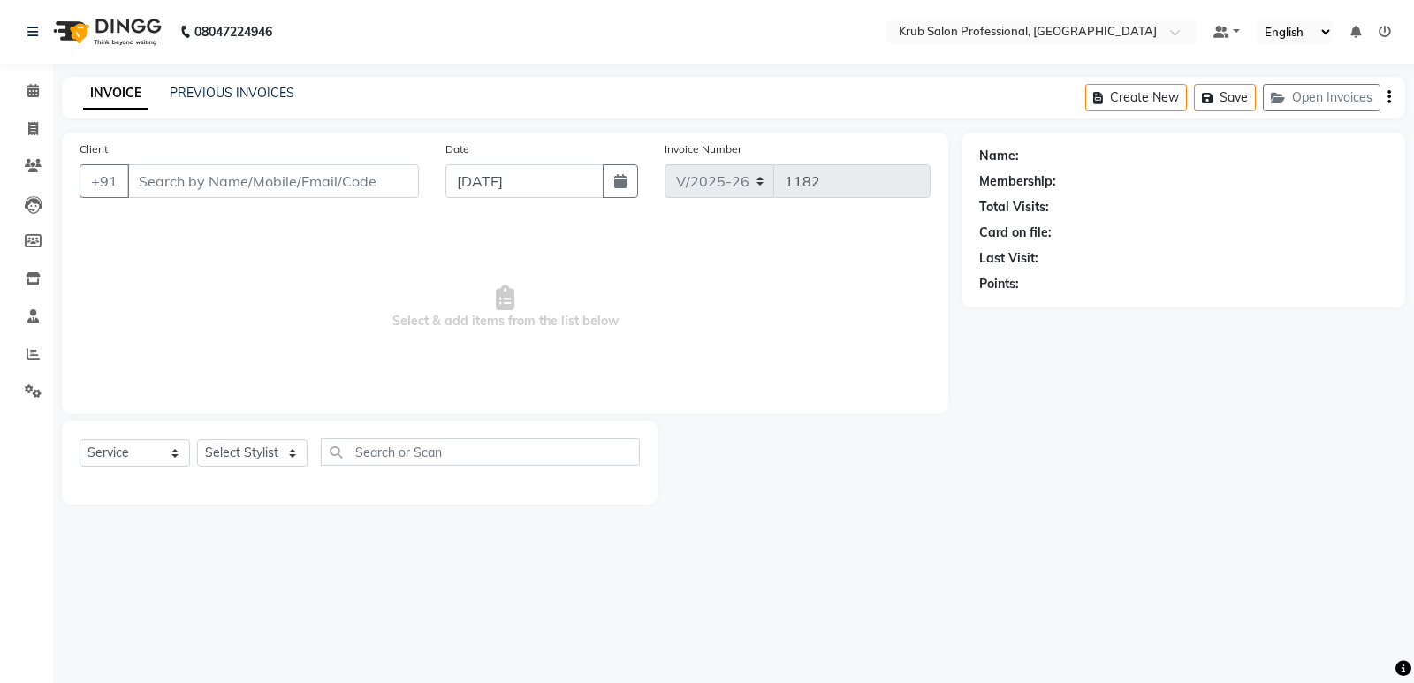
type input "7747080042"
select select "88974"
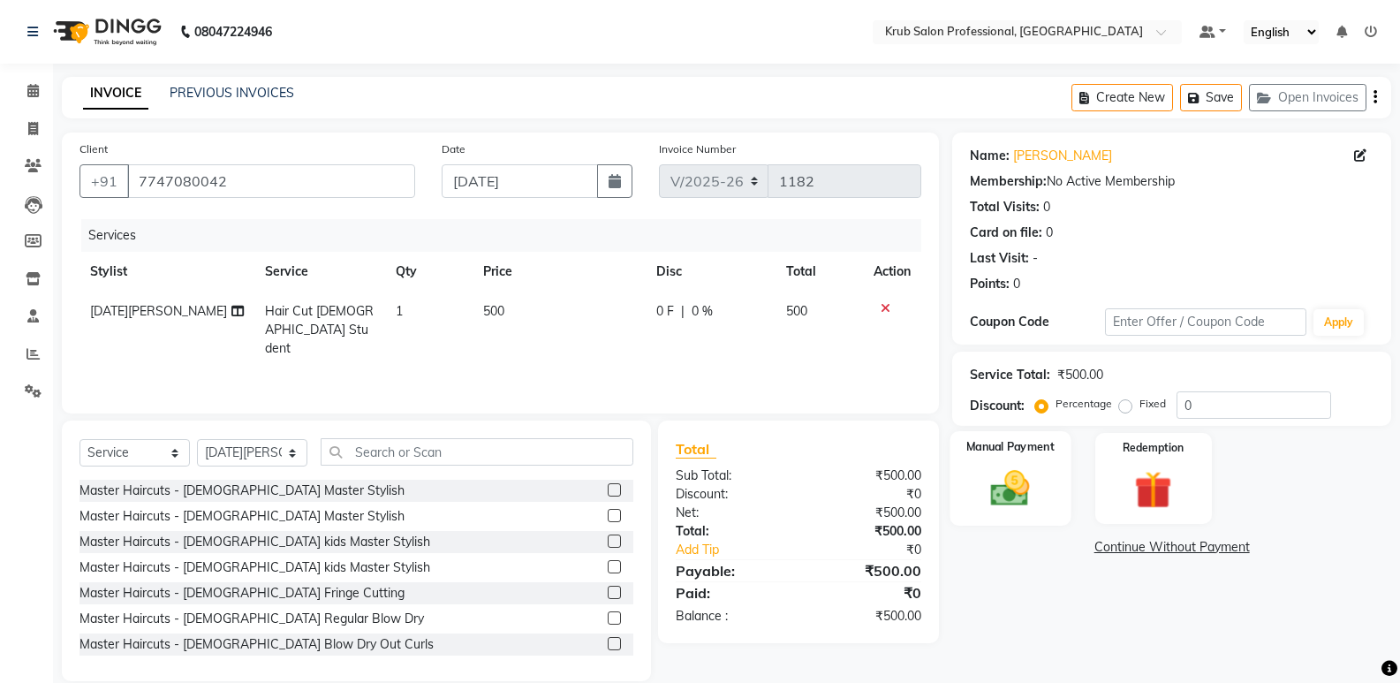
click at [1006, 436] on div "Manual Payment" at bounding box center [1011, 478] width 121 height 95
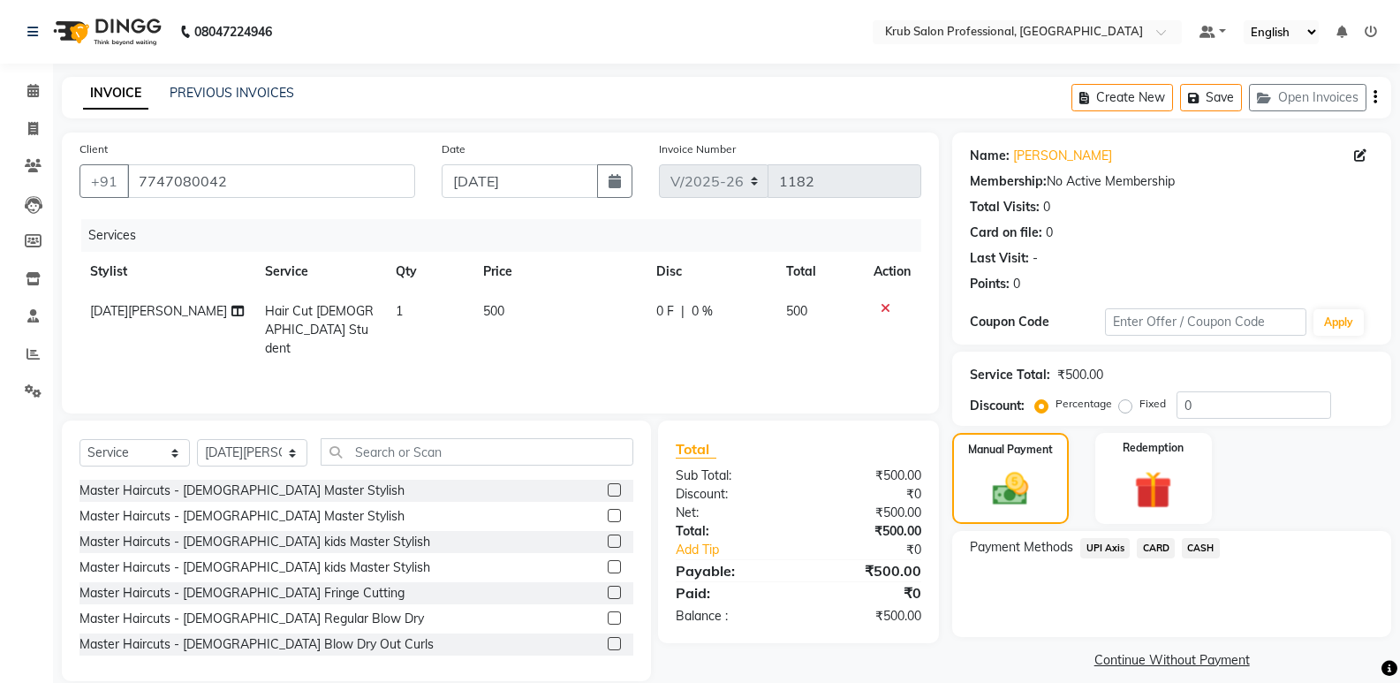
drag, startPoint x: 1194, startPoint y: 548, endPoint x: 1208, endPoint y: 547, distance: 14.2
click at [1195, 548] on span "CASH" at bounding box center [1201, 548] width 38 height 20
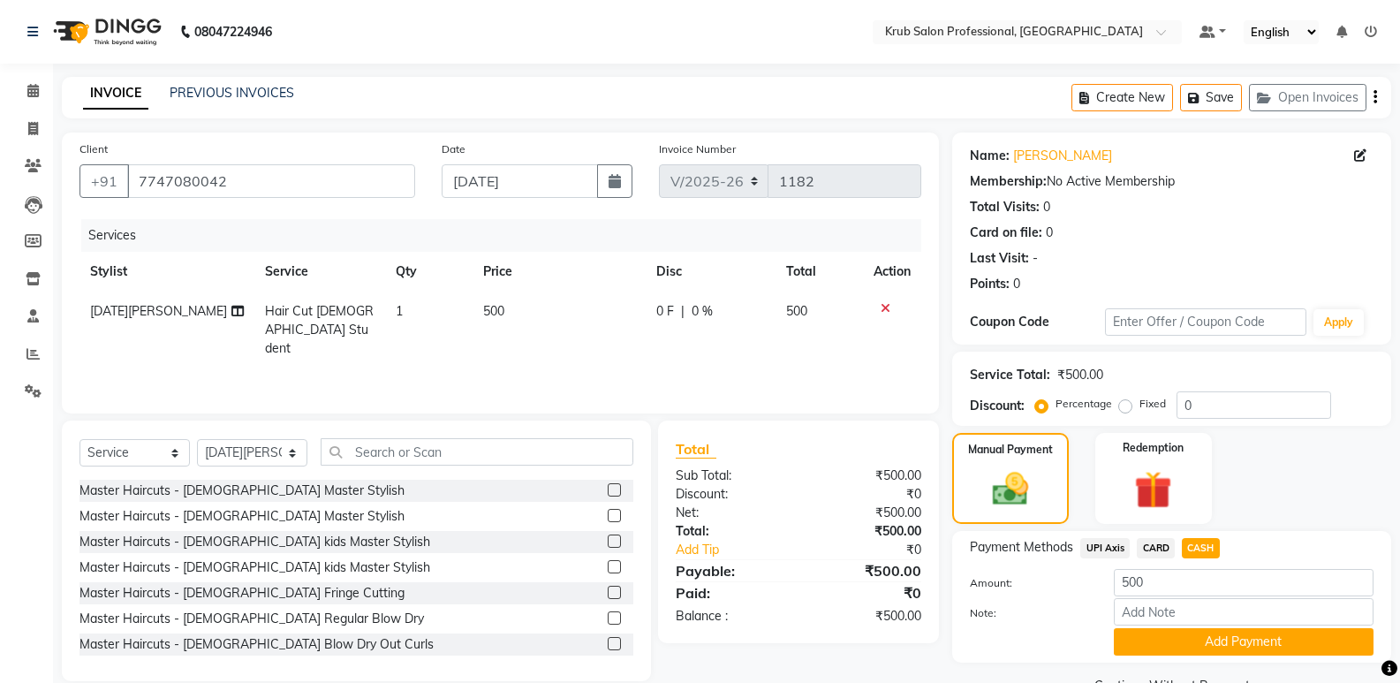
scroll to position [42, 0]
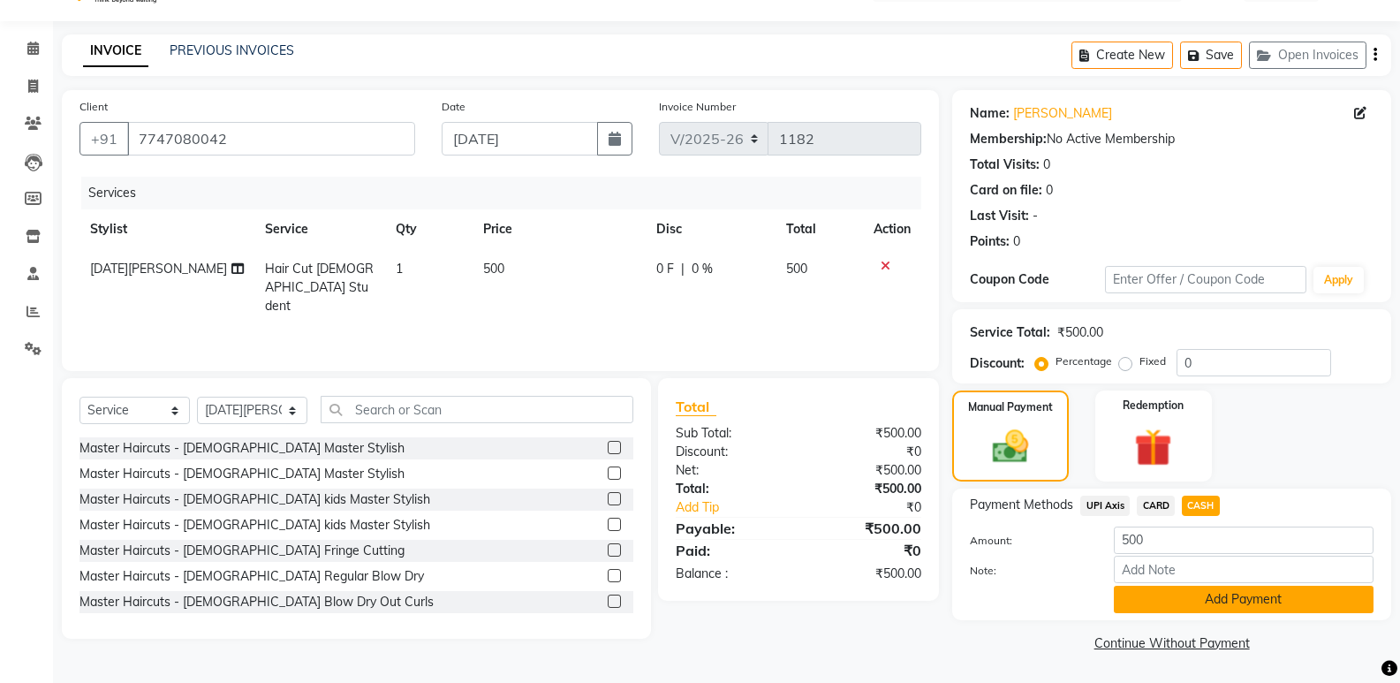
click at [1247, 595] on button "Add Payment" at bounding box center [1244, 599] width 260 height 27
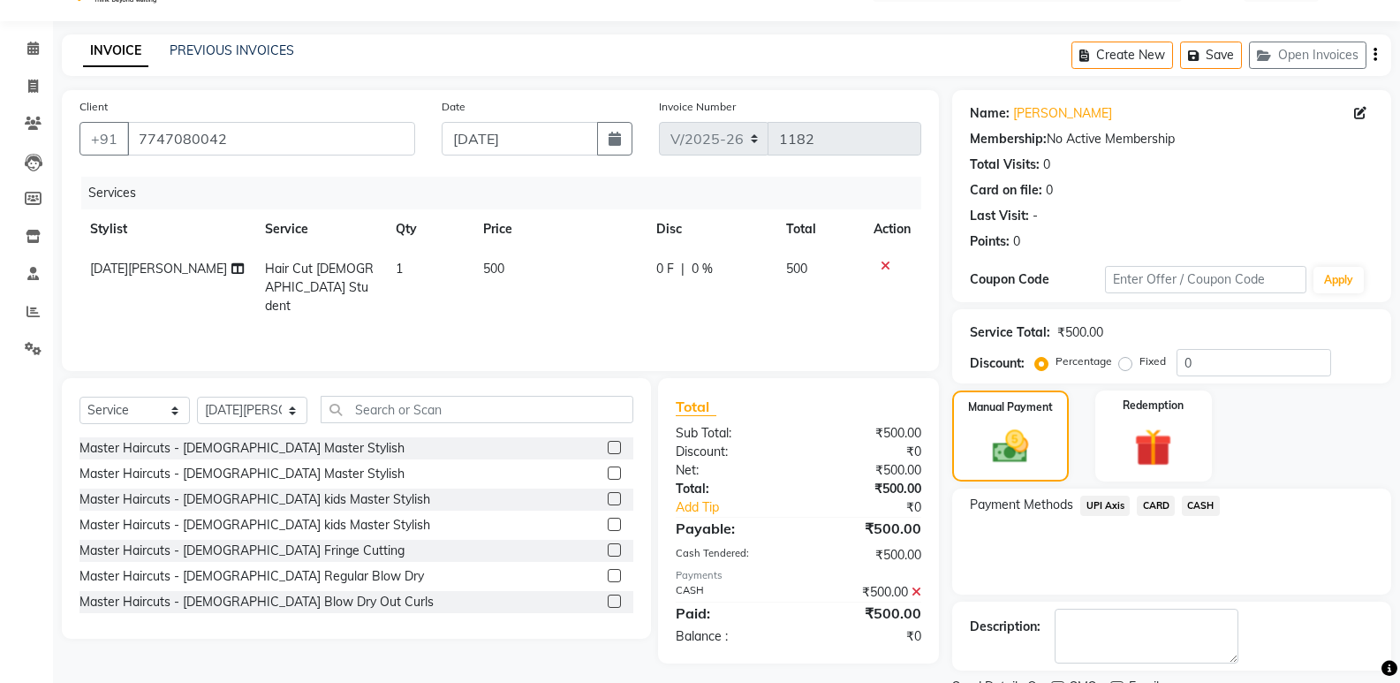
scroll to position [117, 0]
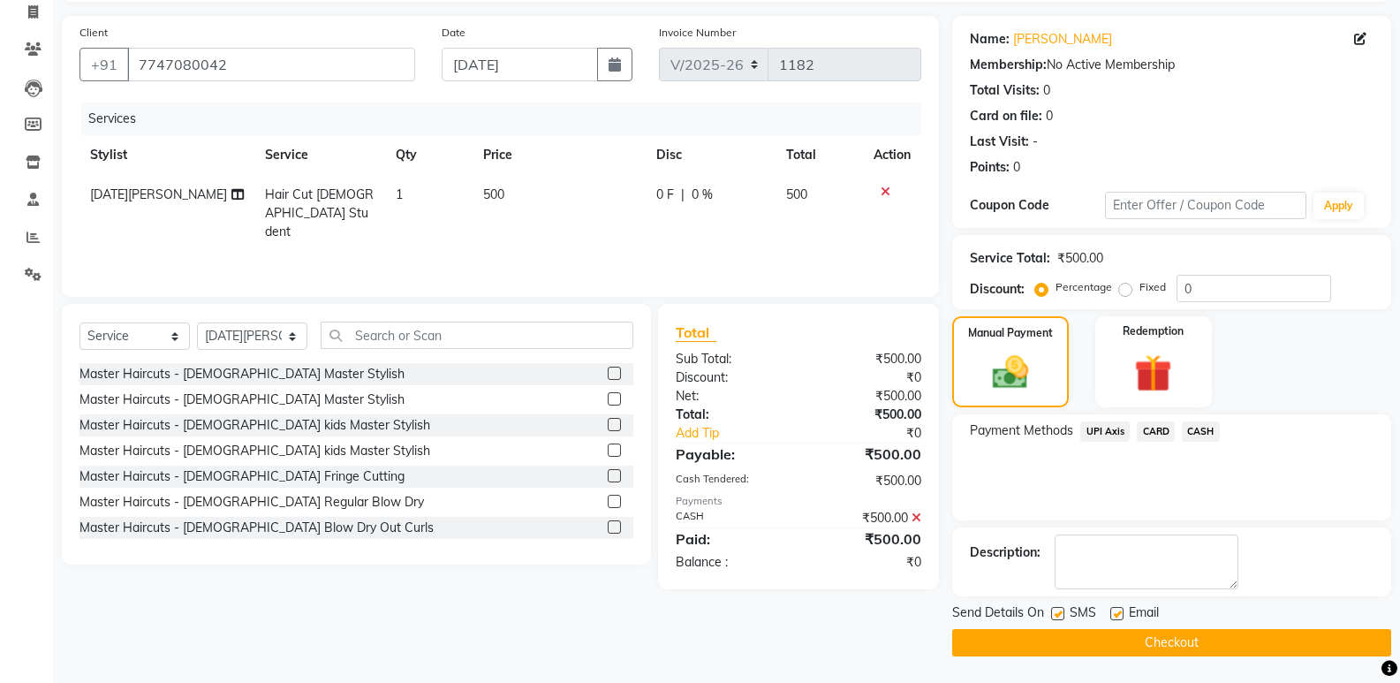
click at [1119, 610] on label at bounding box center [1117, 613] width 13 height 13
click at [1119, 610] on input "checkbox" at bounding box center [1116, 614] width 11 height 11
checkbox input "false"
click at [1123, 634] on button "Checkout" at bounding box center [1172, 642] width 439 height 27
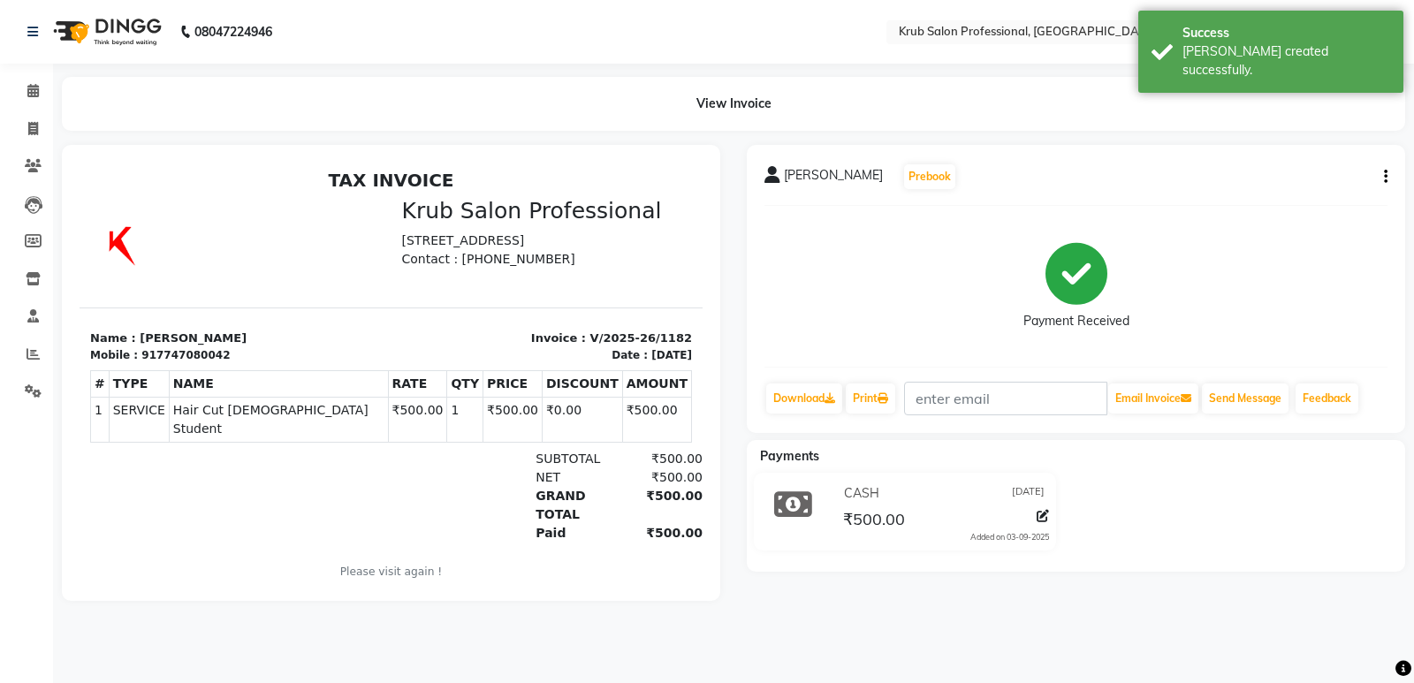
select select "7490"
select select "service"
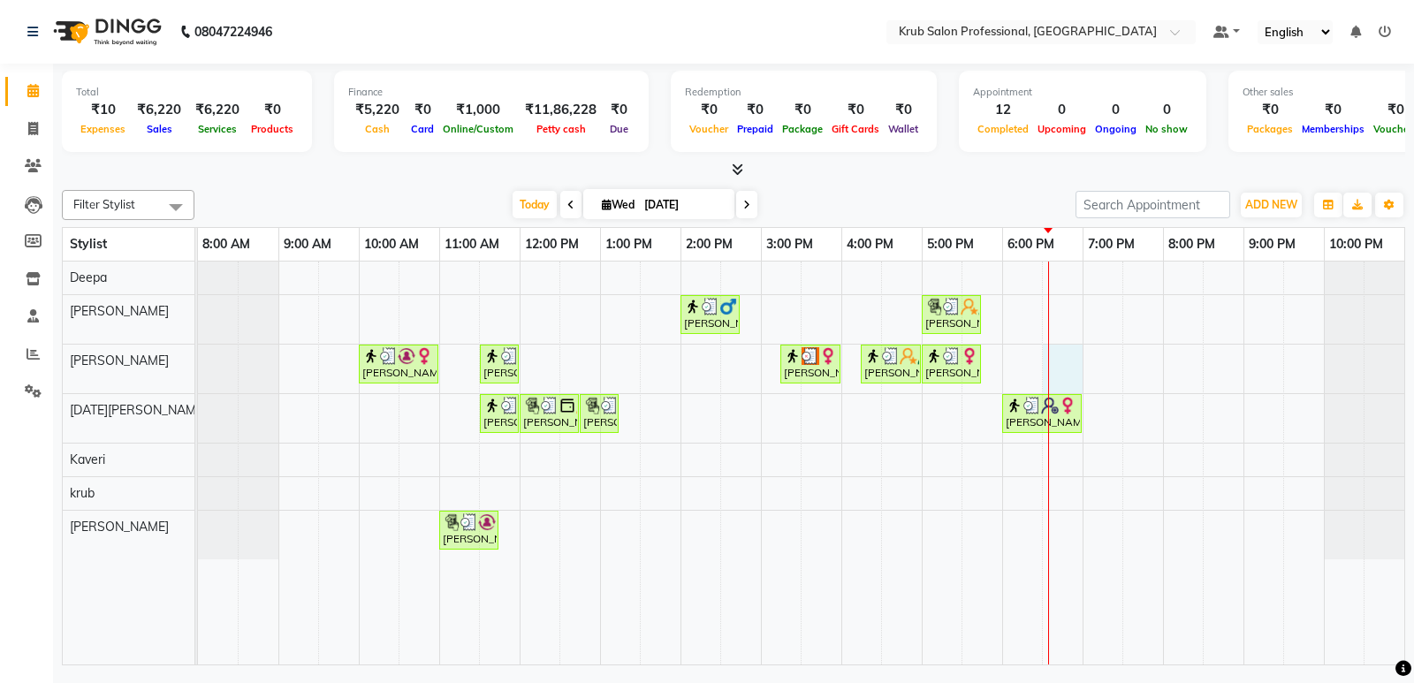
click at [1048, 359] on div at bounding box center [1048, 463] width 1 height 403
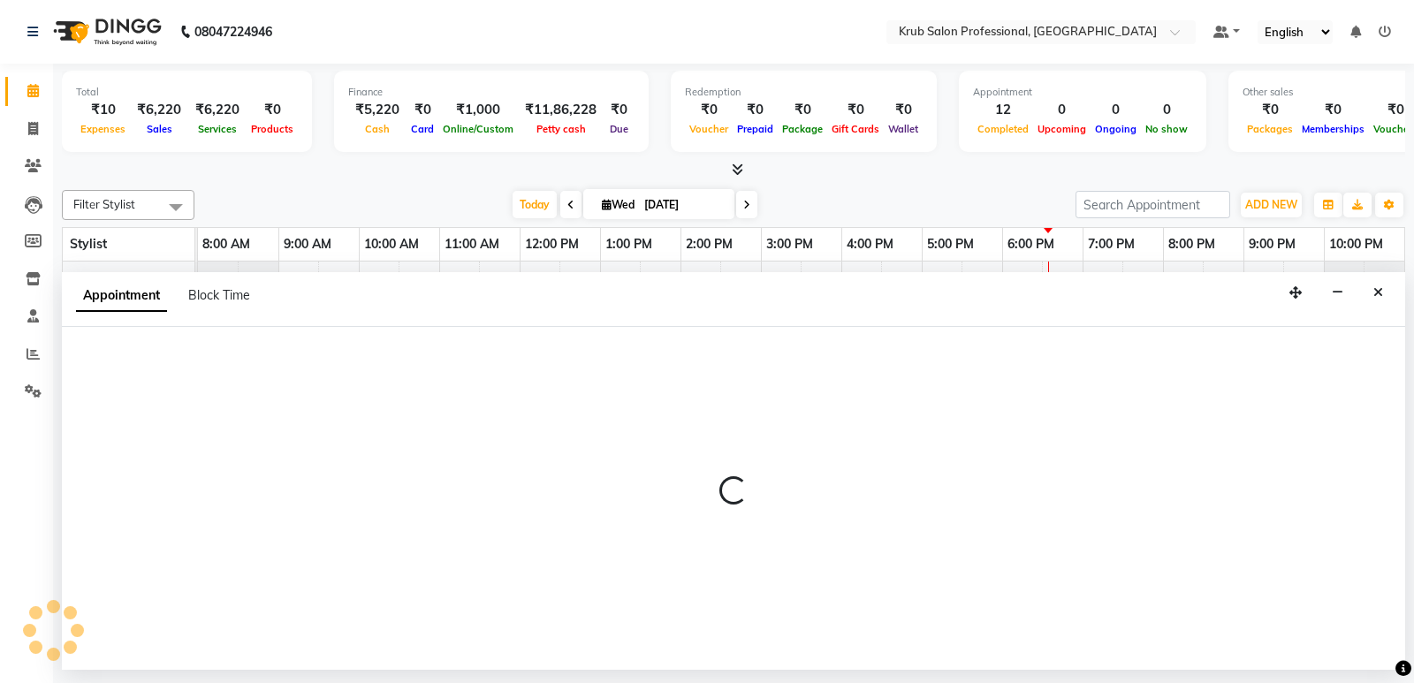
select select "66028"
select select "tentative"
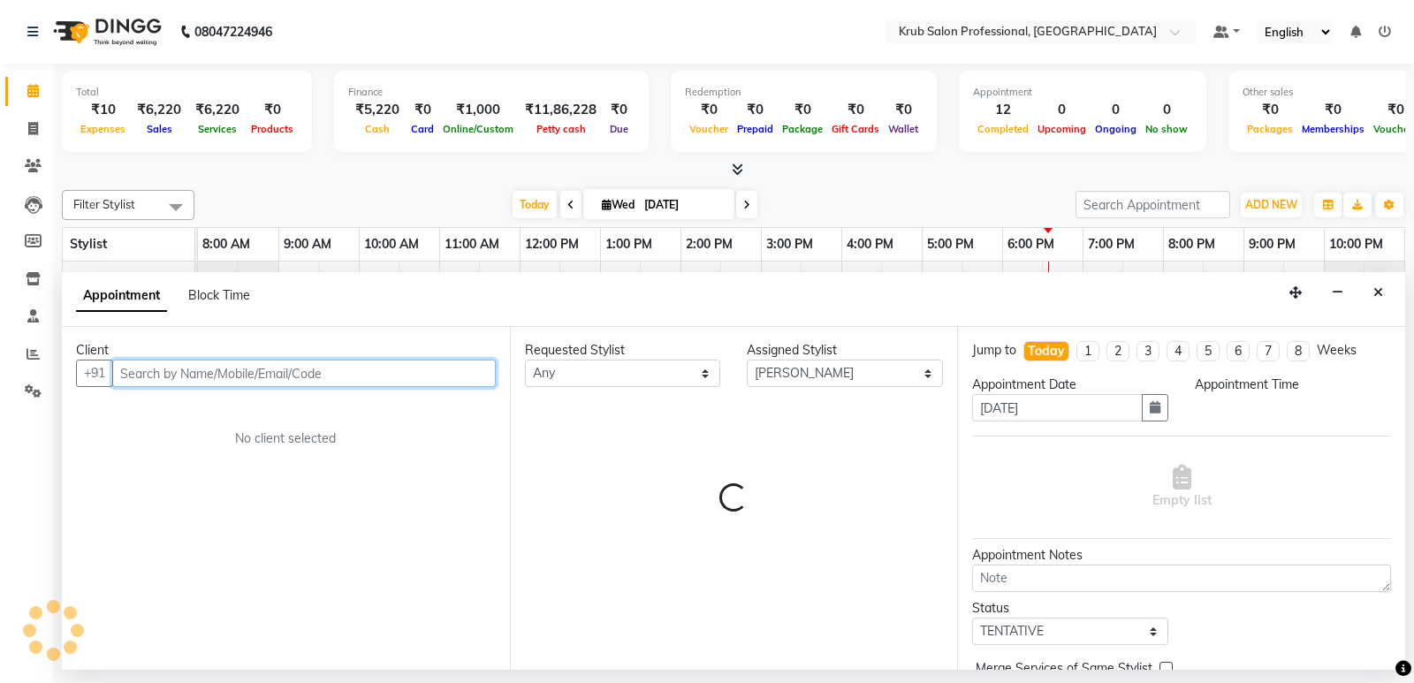
select select "1110"
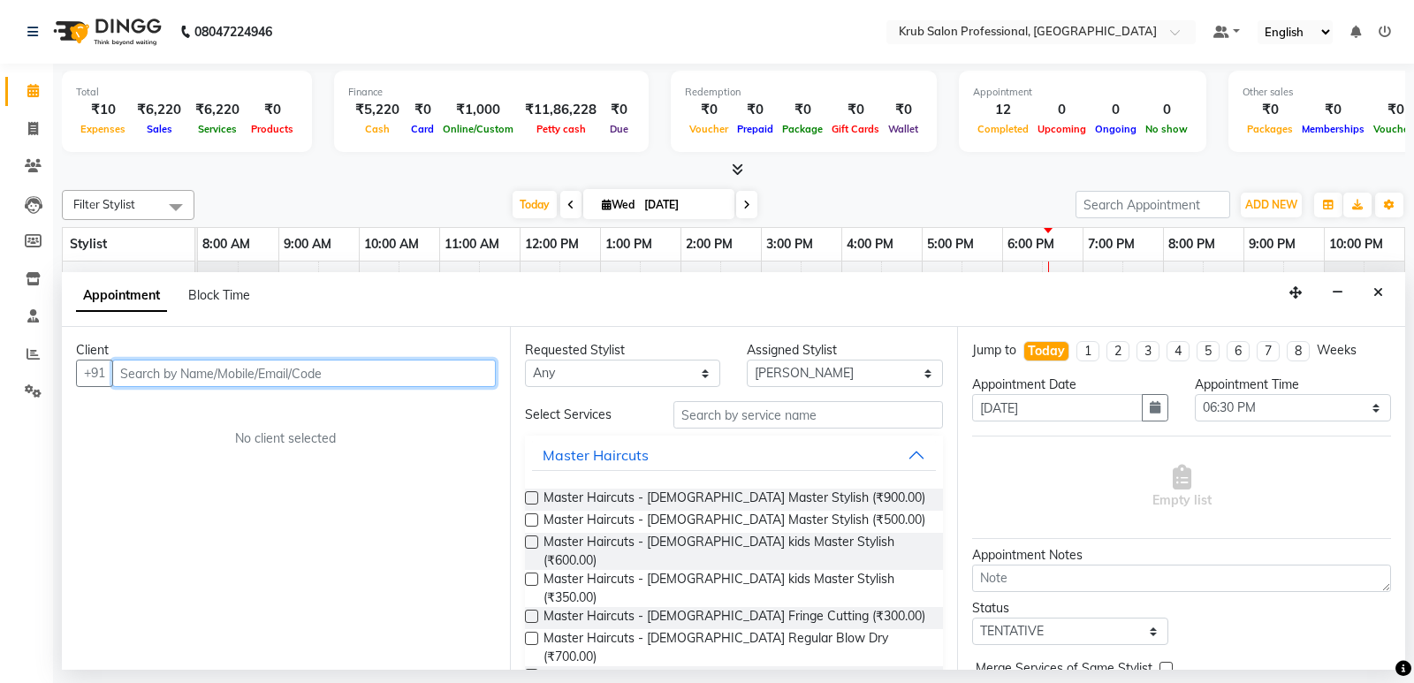
click at [371, 374] on input "text" at bounding box center [303, 373] width 383 height 27
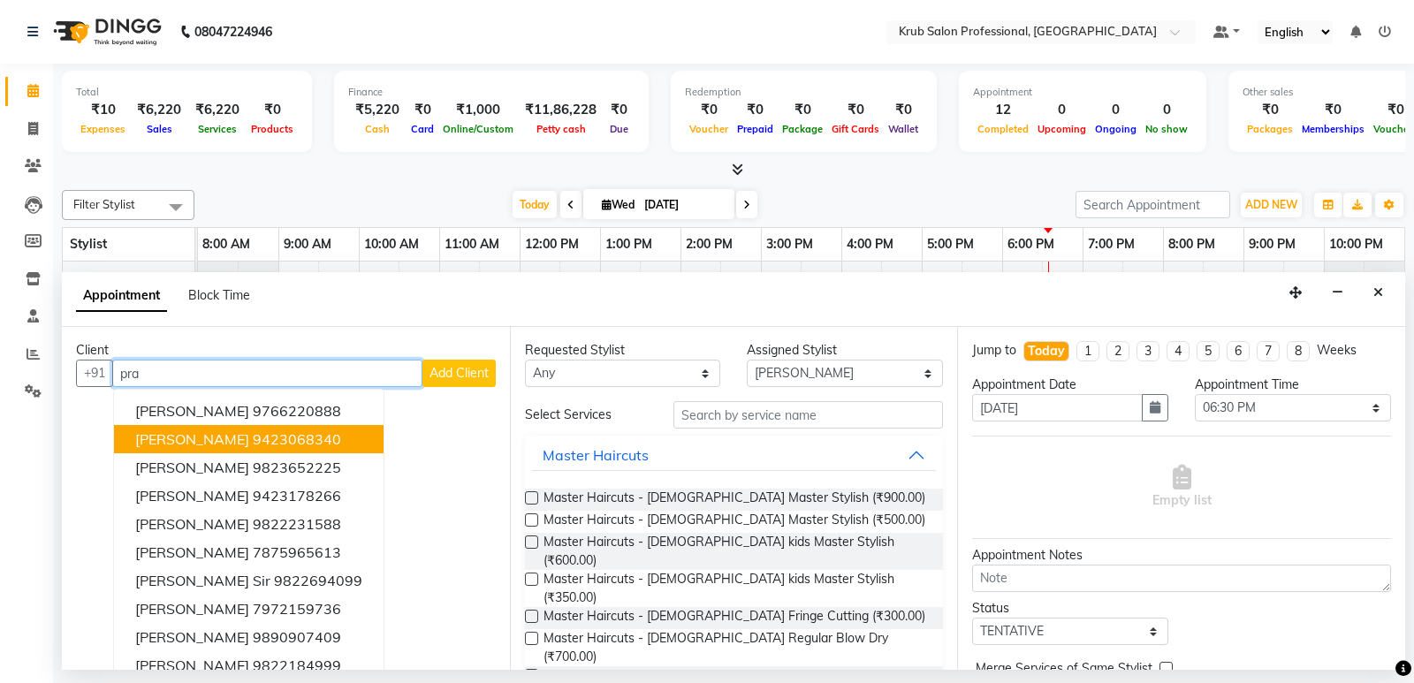
click at [307, 435] on ngb-highlight "9423068340" at bounding box center [297, 439] width 88 height 18
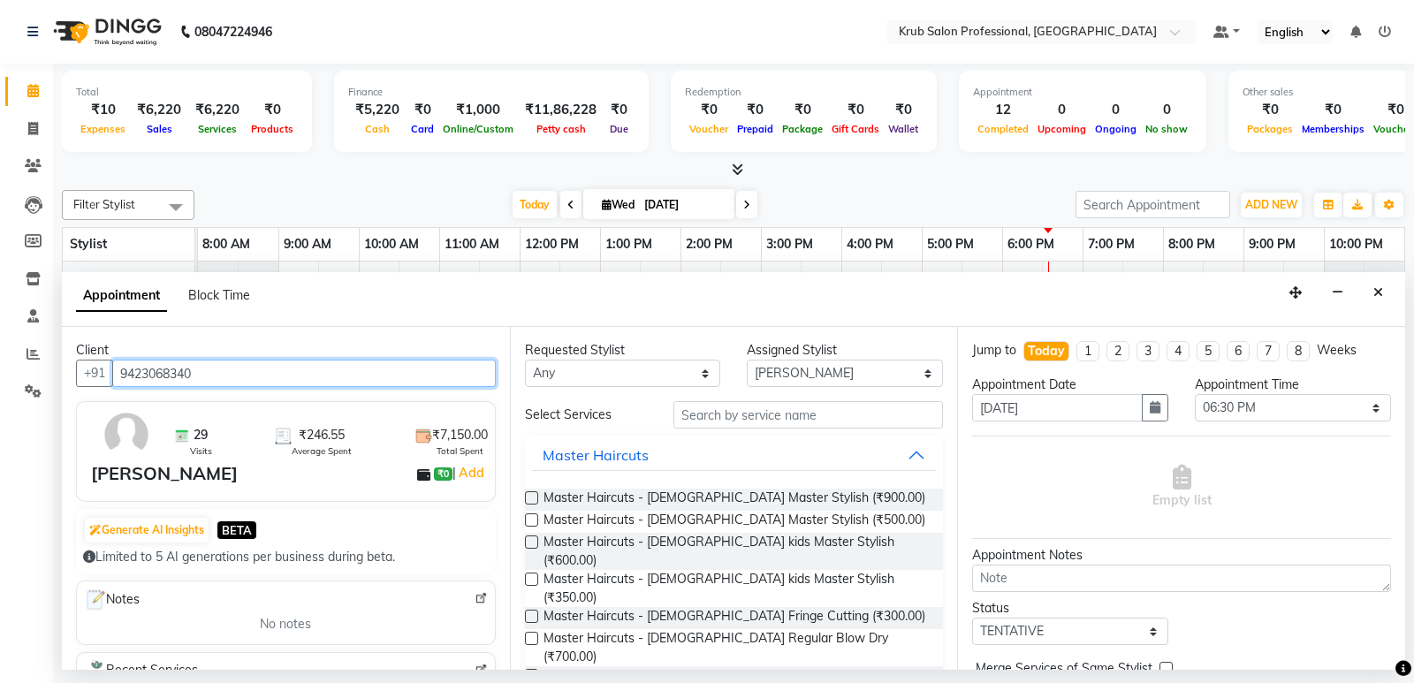
type input "9423068340"
click at [532, 519] on label at bounding box center [531, 519] width 13 height 13
click at [532, 519] on input "checkbox" at bounding box center [530, 521] width 11 height 11
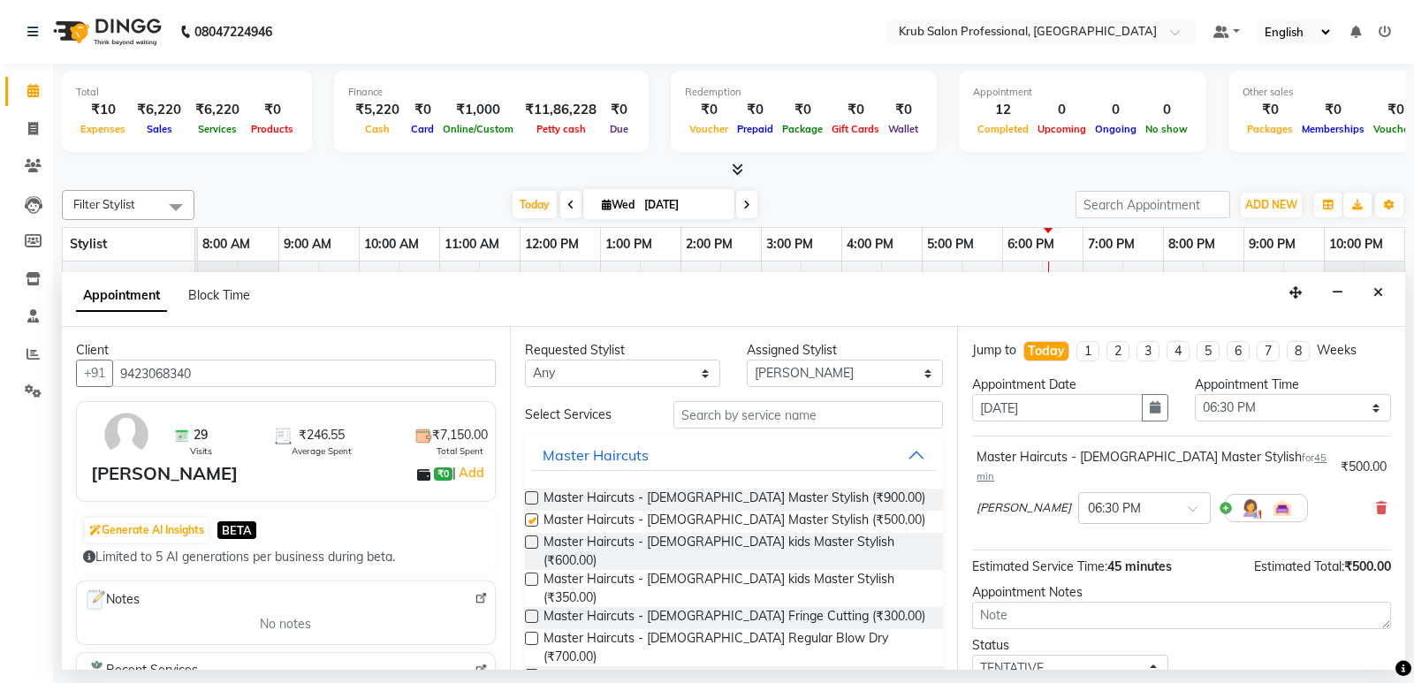
checkbox input "false"
click at [1071, 655] on select "Select TENTATIVE CONFIRM CHECK-IN UPCOMING" at bounding box center [1070, 668] width 196 height 27
select select "confirm booking"
click at [972, 655] on select "Select TENTATIVE CONFIRM CHECK-IN UPCOMING" at bounding box center [1070, 668] width 196 height 27
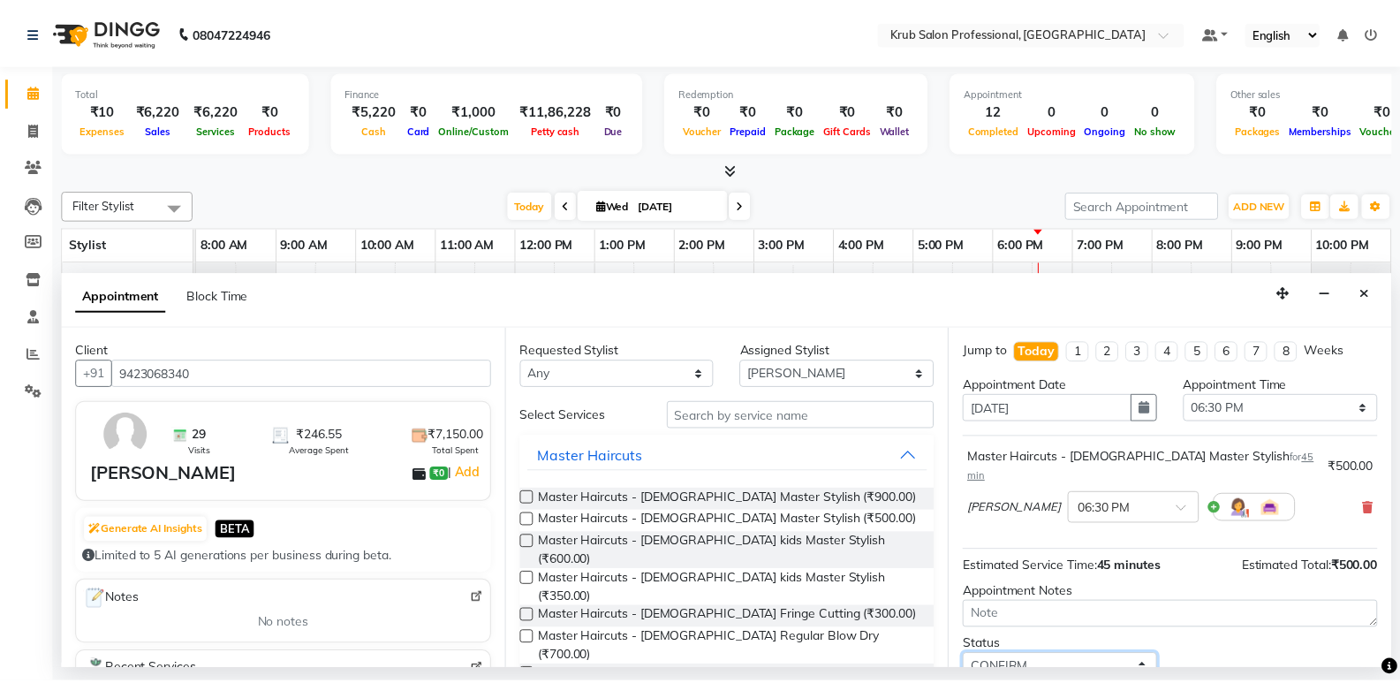
scroll to position [105, 0]
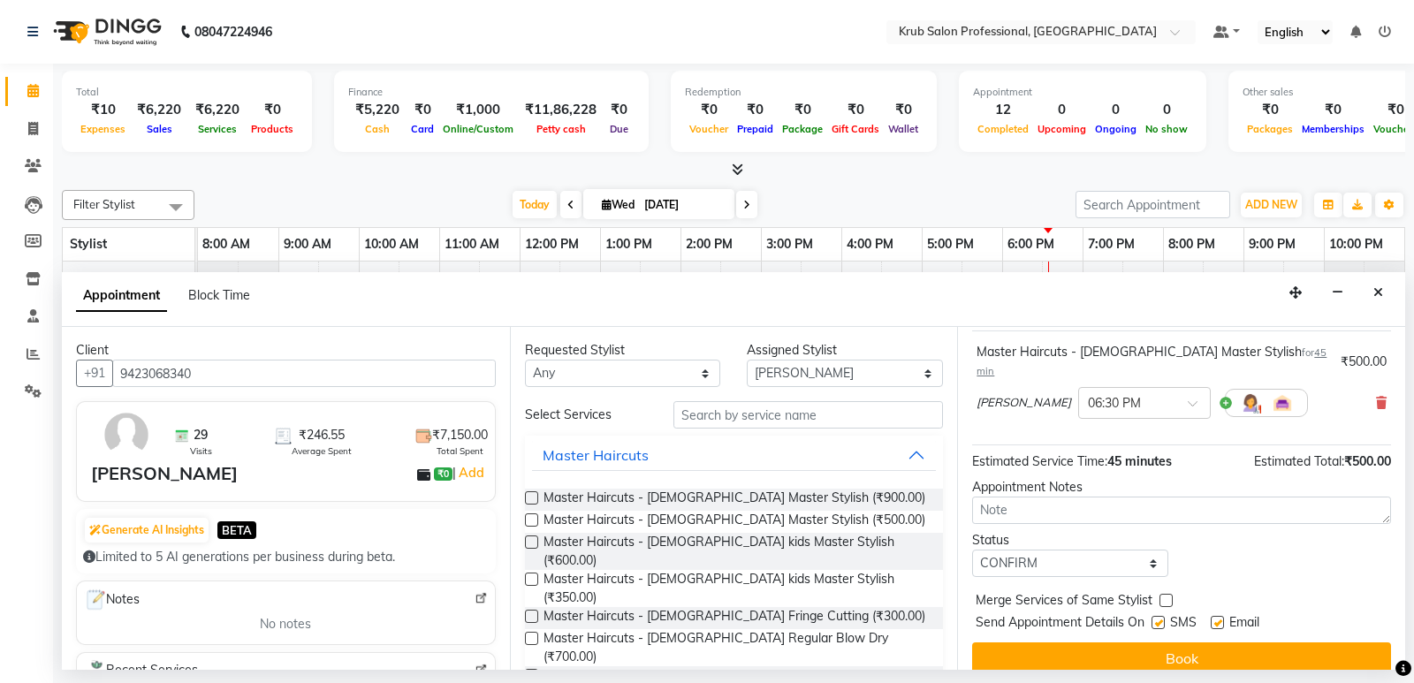
click at [1216, 616] on label at bounding box center [1217, 622] width 13 height 13
click at [1216, 619] on input "checkbox" at bounding box center [1216, 624] width 11 height 11
checkbox input "false"
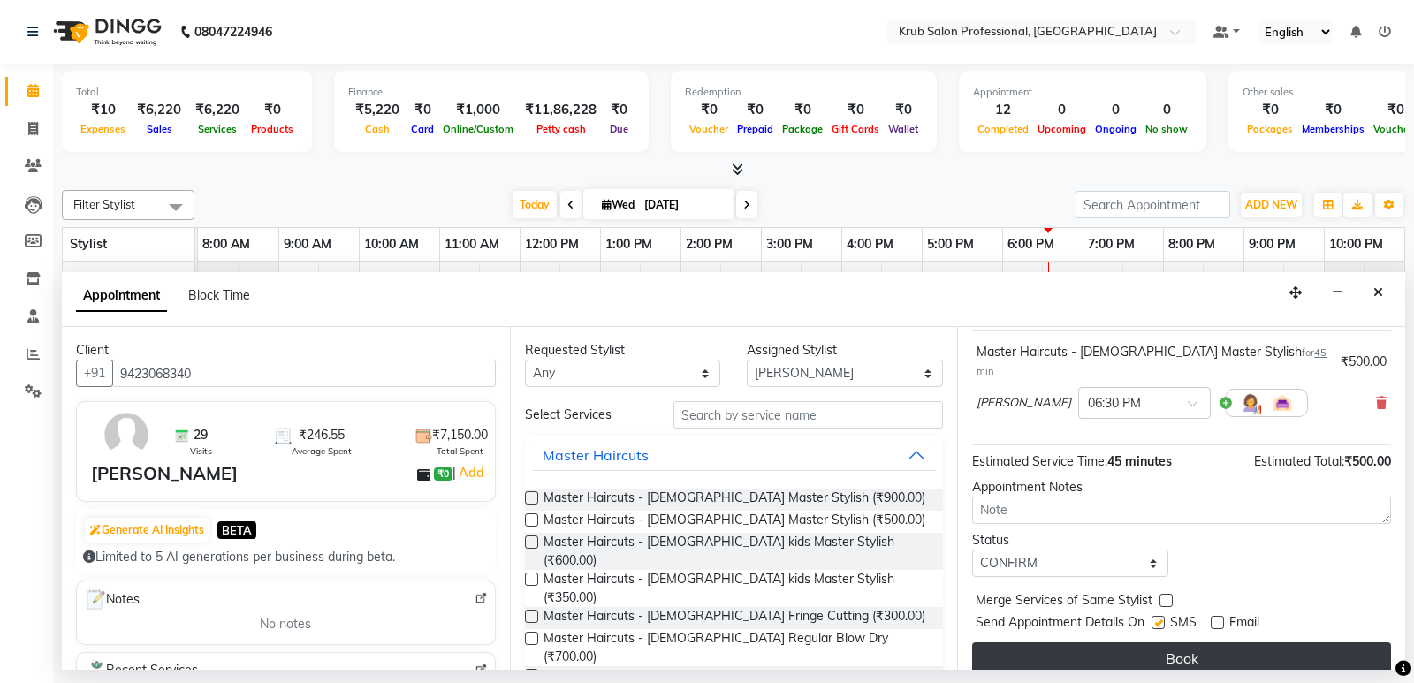
click at [1220, 642] on button "Book" at bounding box center [1181, 658] width 419 height 32
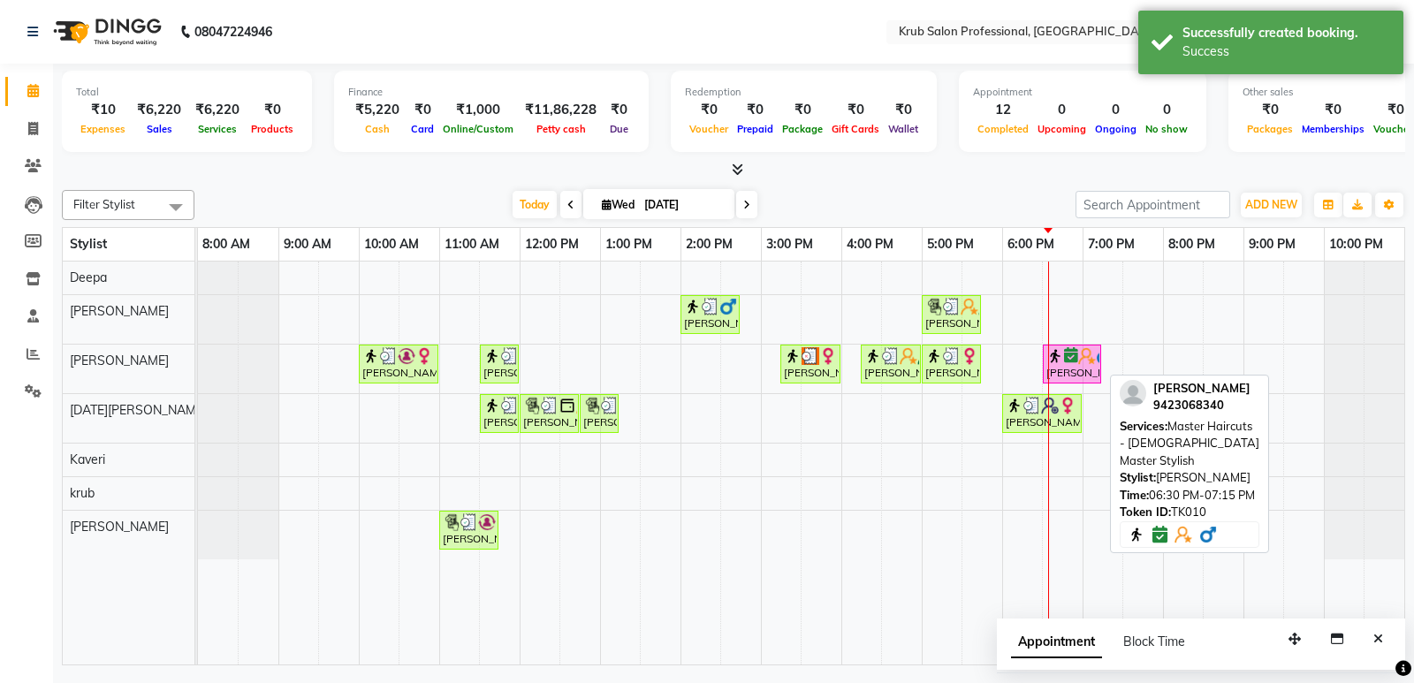
click at [1061, 360] on img at bounding box center [1055, 356] width 18 height 18
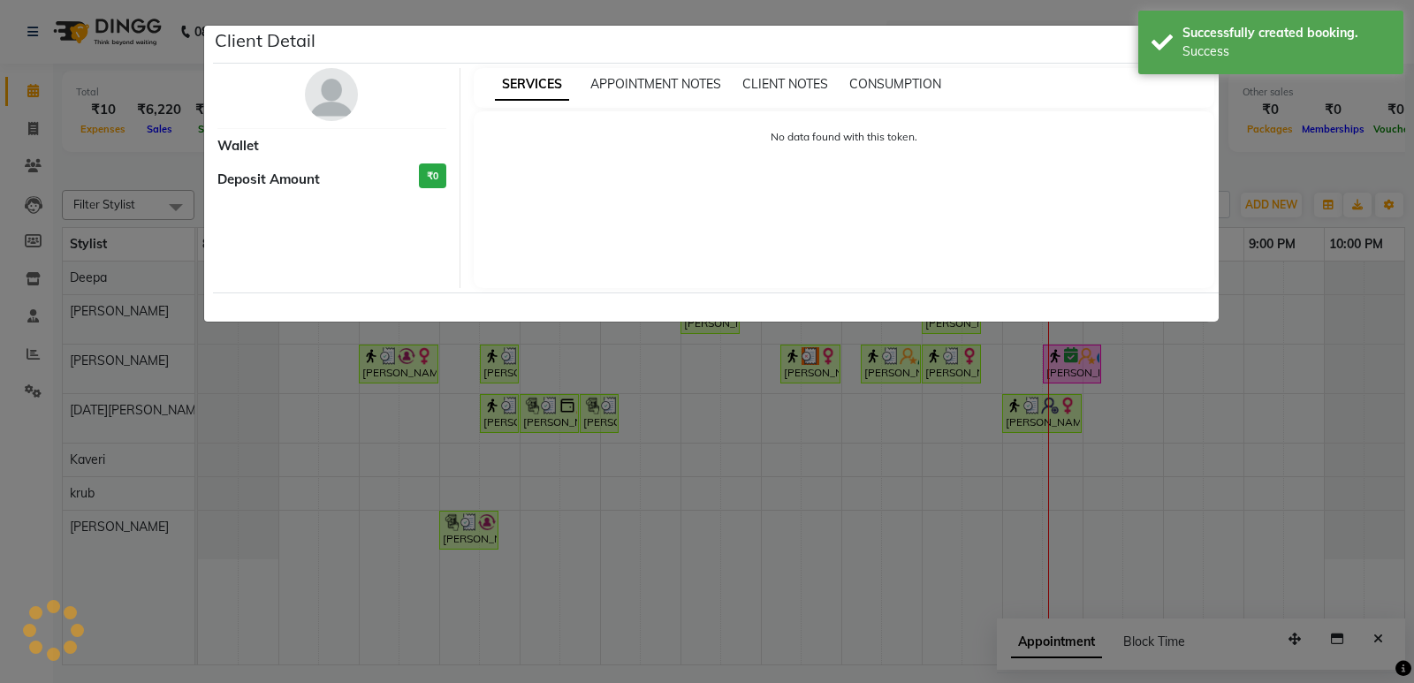
select select "6"
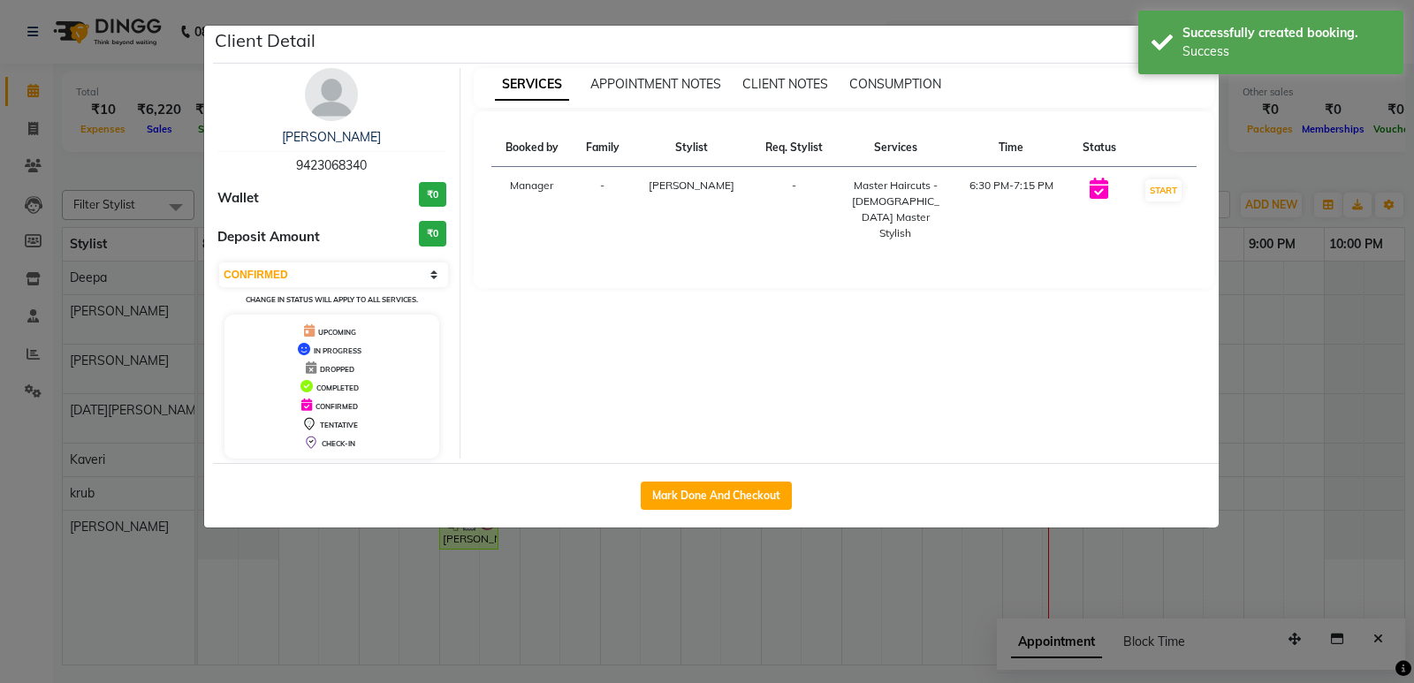
drag, startPoint x: 695, startPoint y: 484, endPoint x: 727, endPoint y: 477, distance: 32.6
click at [695, 486] on button "Mark Done And Checkout" at bounding box center [716, 496] width 151 height 28
select select "service"
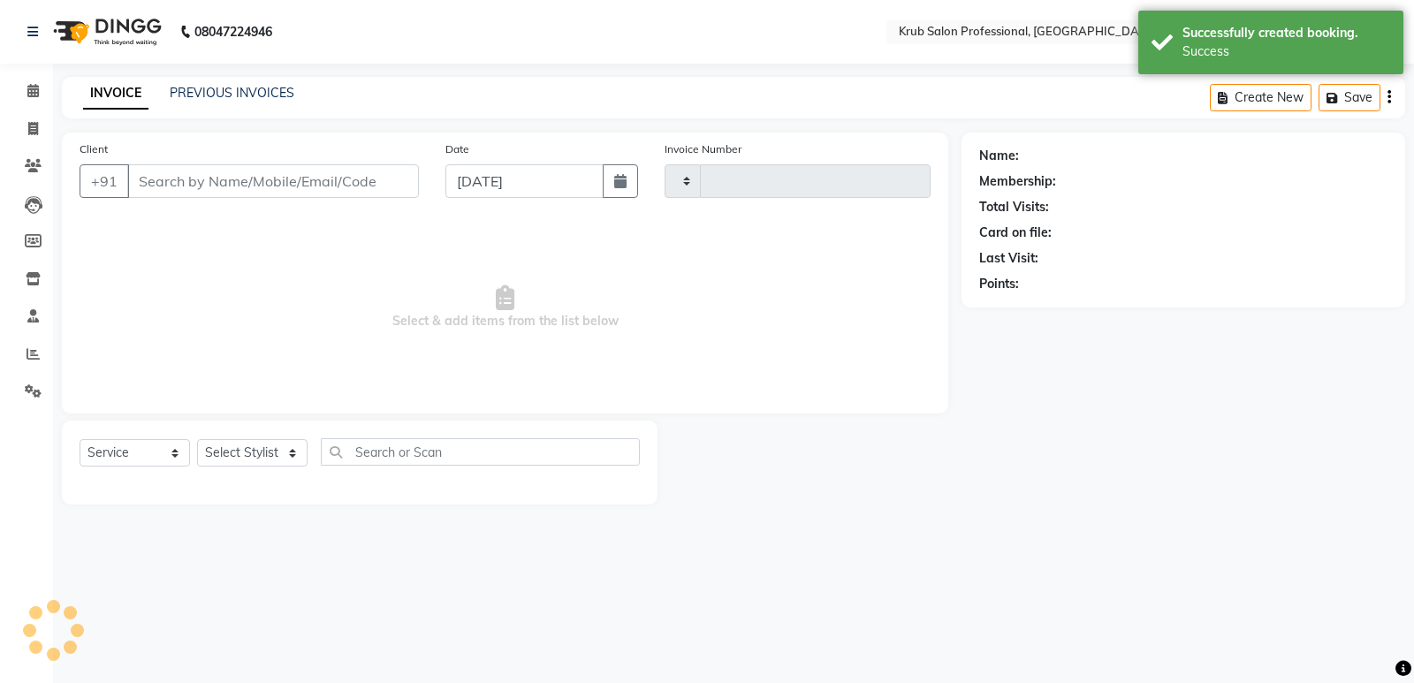
type input "1183"
select select "7490"
type input "9423068340"
select select "66028"
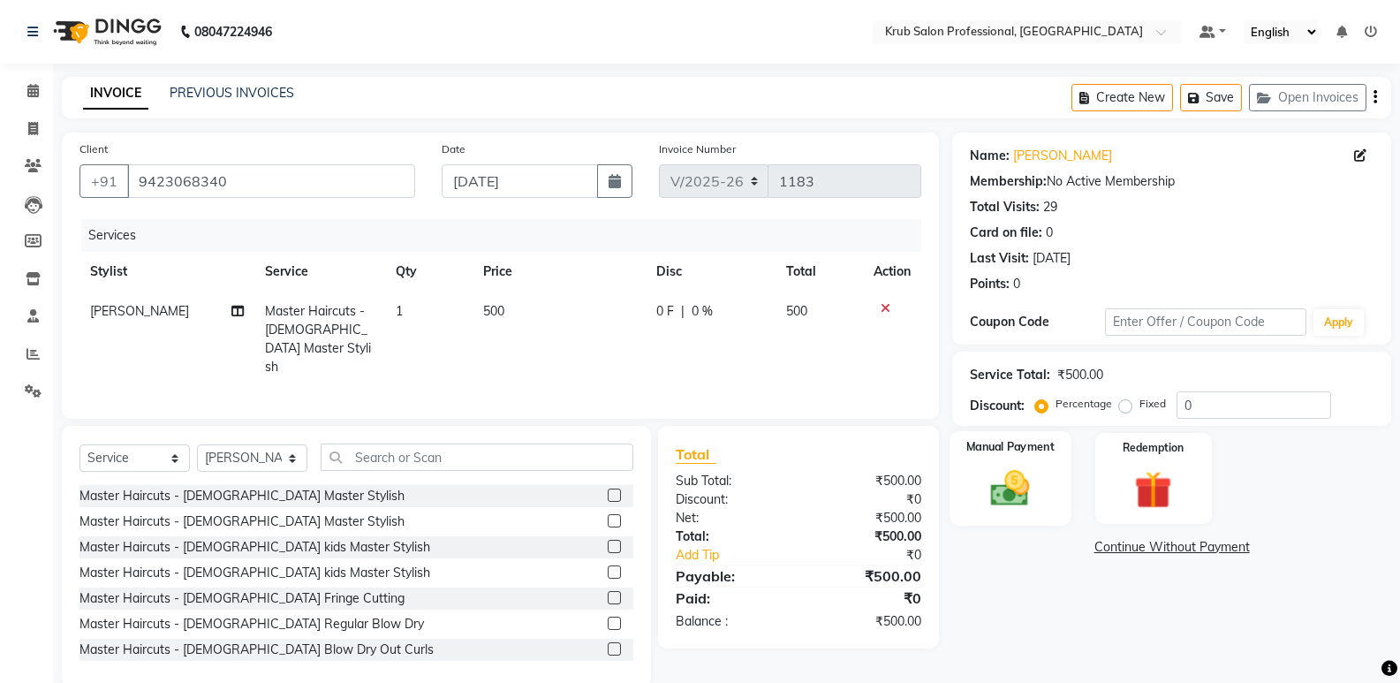
click at [1000, 448] on label "Manual Payment" at bounding box center [1011, 446] width 88 height 17
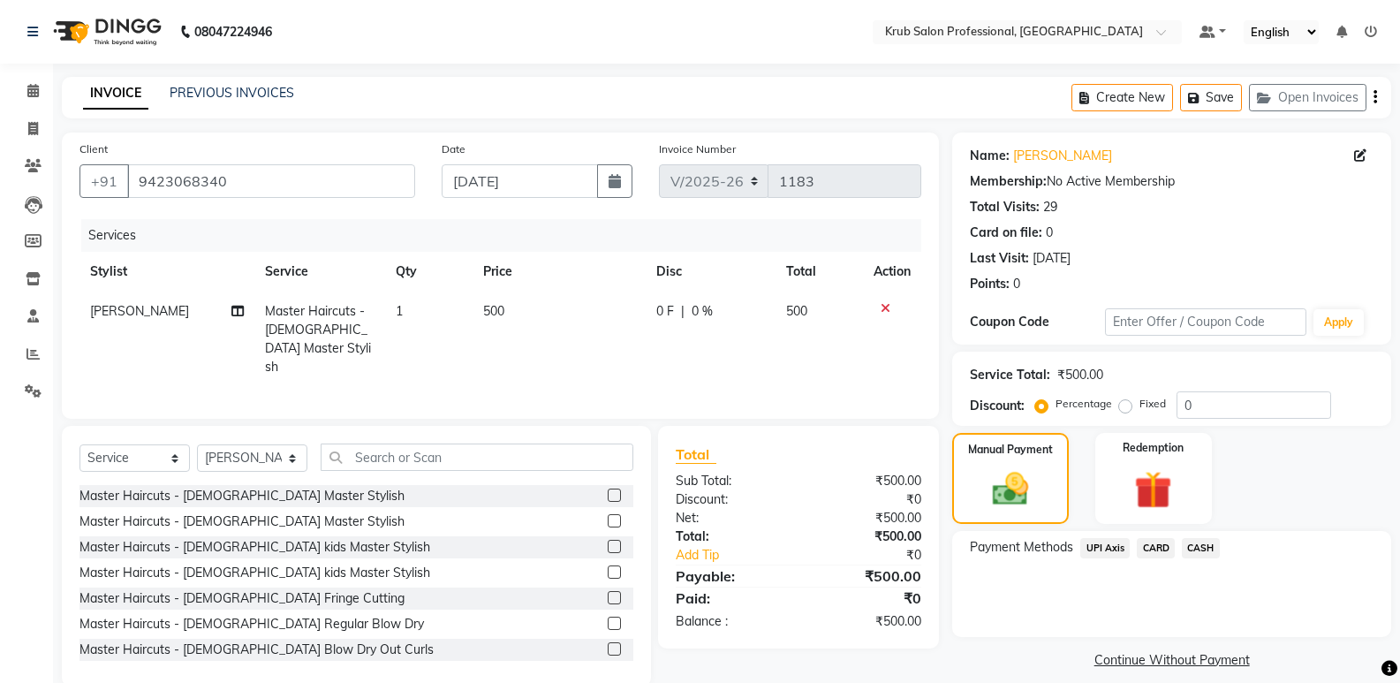
click at [1104, 550] on span "UPI Axis" at bounding box center [1105, 548] width 49 height 20
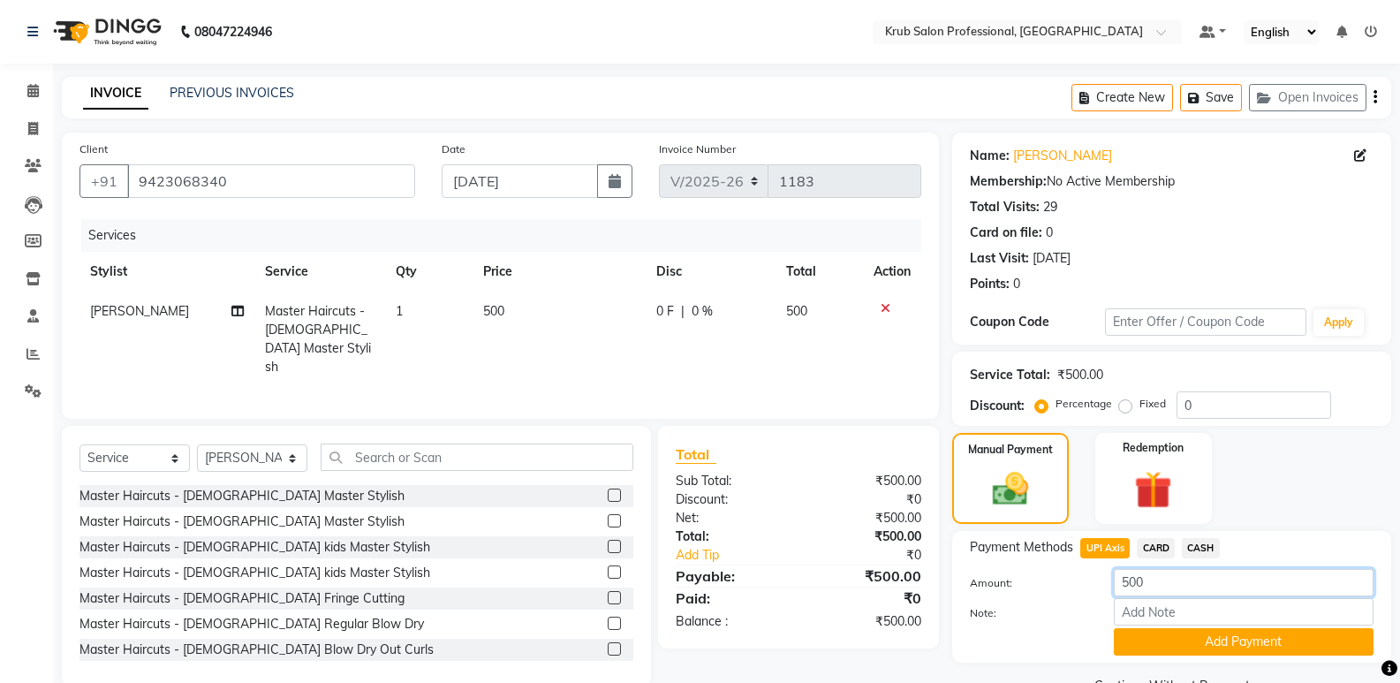
click at [1171, 575] on input "500" at bounding box center [1244, 582] width 260 height 27
click at [1171, 573] on input "500" at bounding box center [1244, 582] width 260 height 27
type input "5"
type input "96"
click at [1230, 638] on button "Add Payment" at bounding box center [1244, 641] width 260 height 27
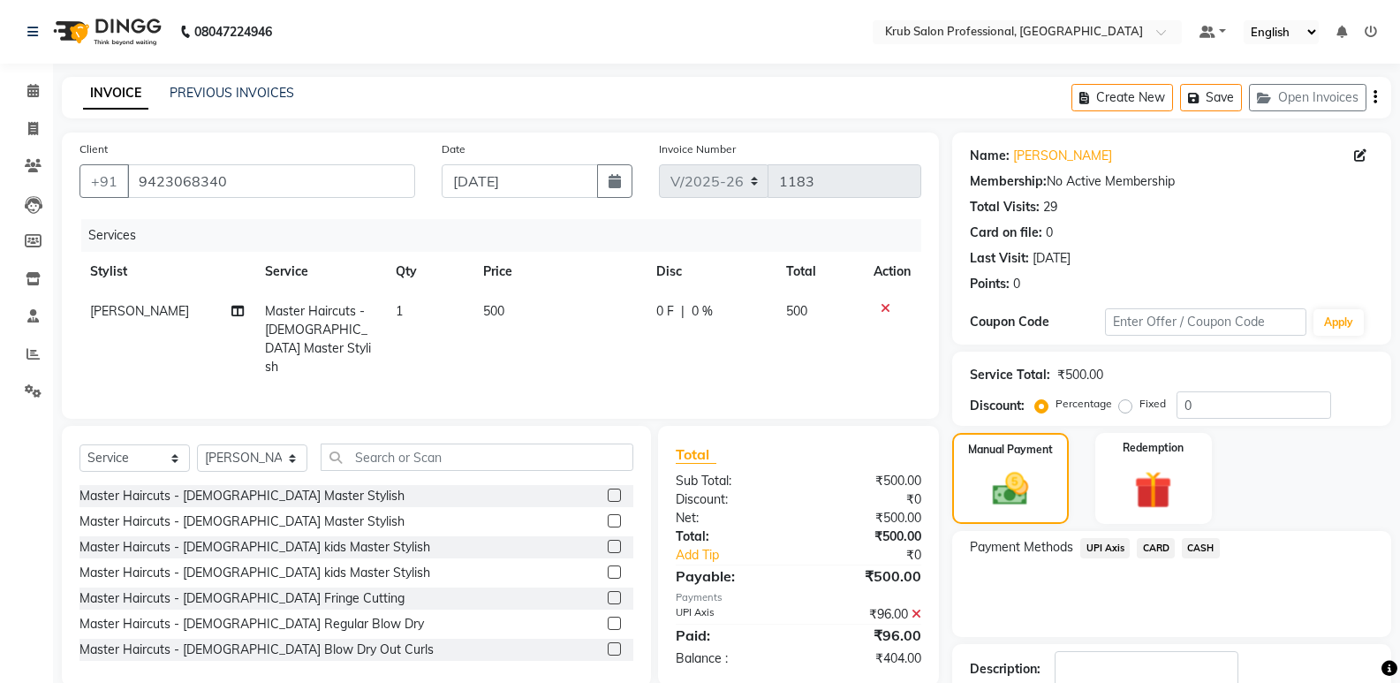
click at [1204, 546] on span "CASH" at bounding box center [1201, 548] width 38 height 20
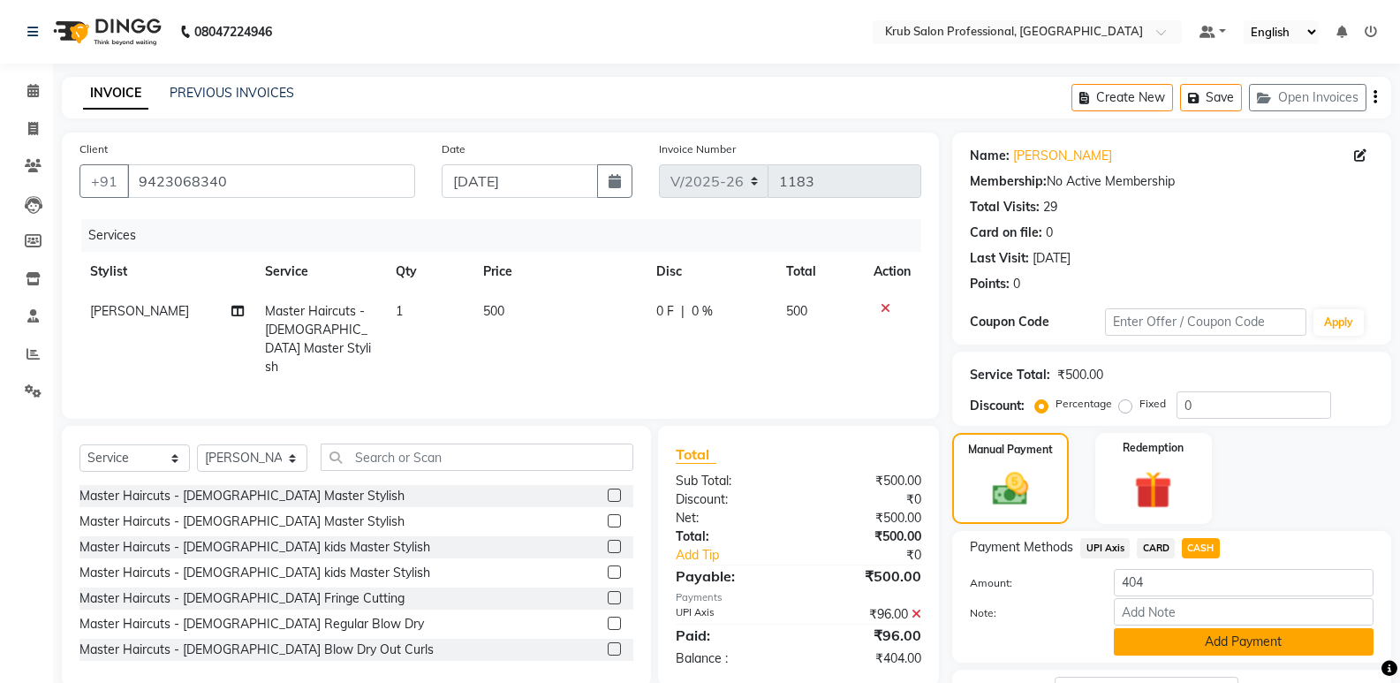
click at [1179, 642] on button "Add Payment" at bounding box center [1244, 641] width 260 height 27
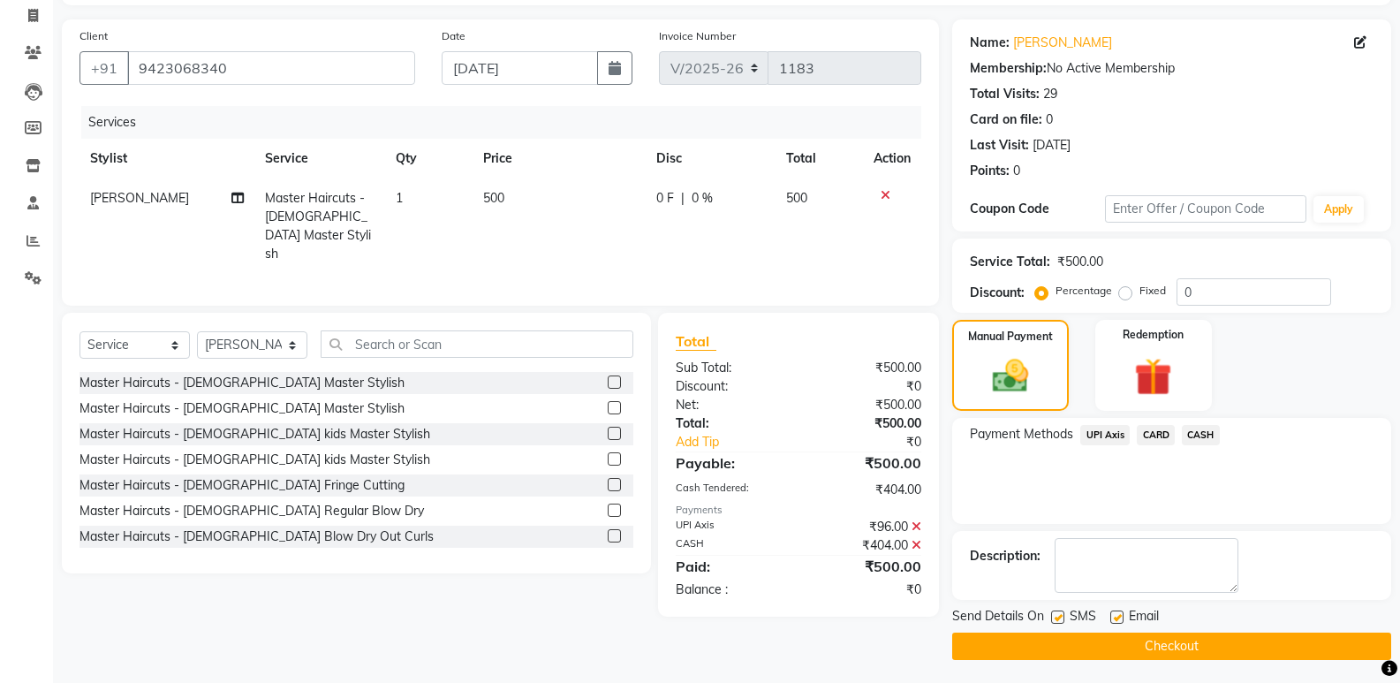
scroll to position [117, 0]
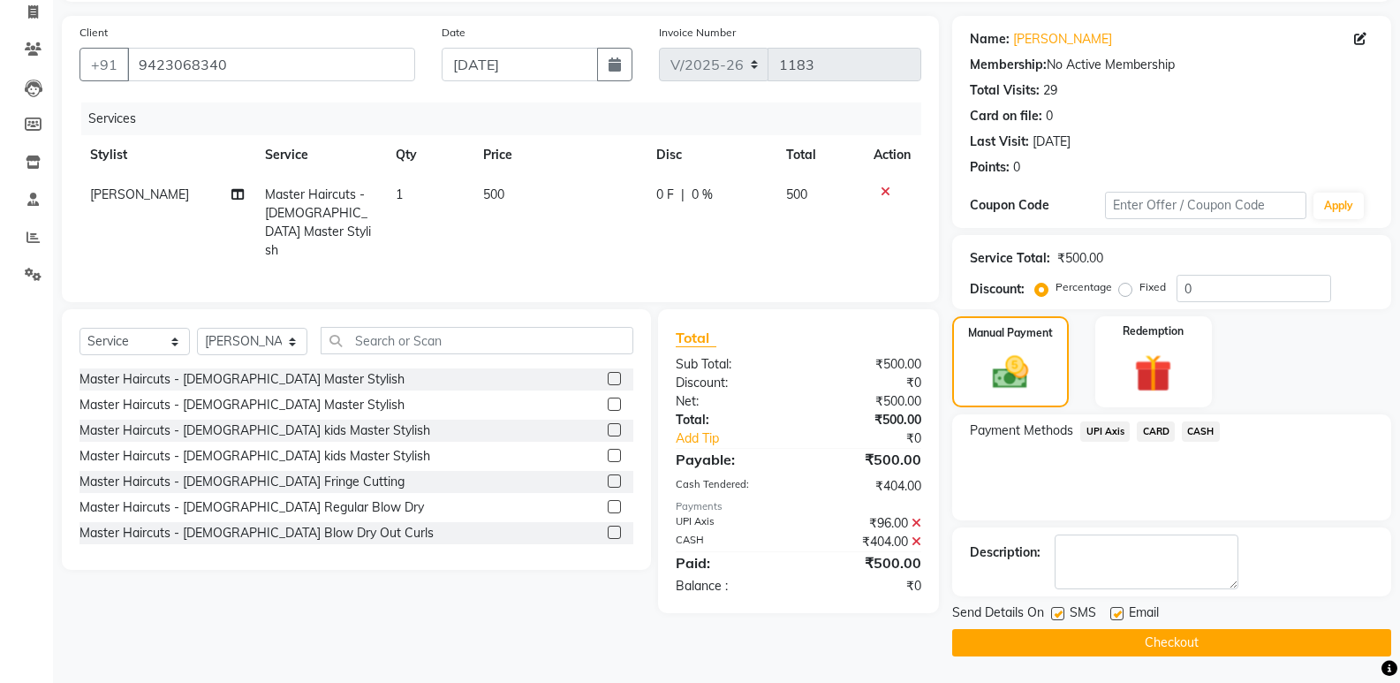
click at [1120, 616] on label at bounding box center [1117, 613] width 13 height 13
click at [1120, 616] on input "checkbox" at bounding box center [1116, 614] width 11 height 11
checkbox input "false"
click at [1130, 639] on button "Checkout" at bounding box center [1172, 642] width 439 height 27
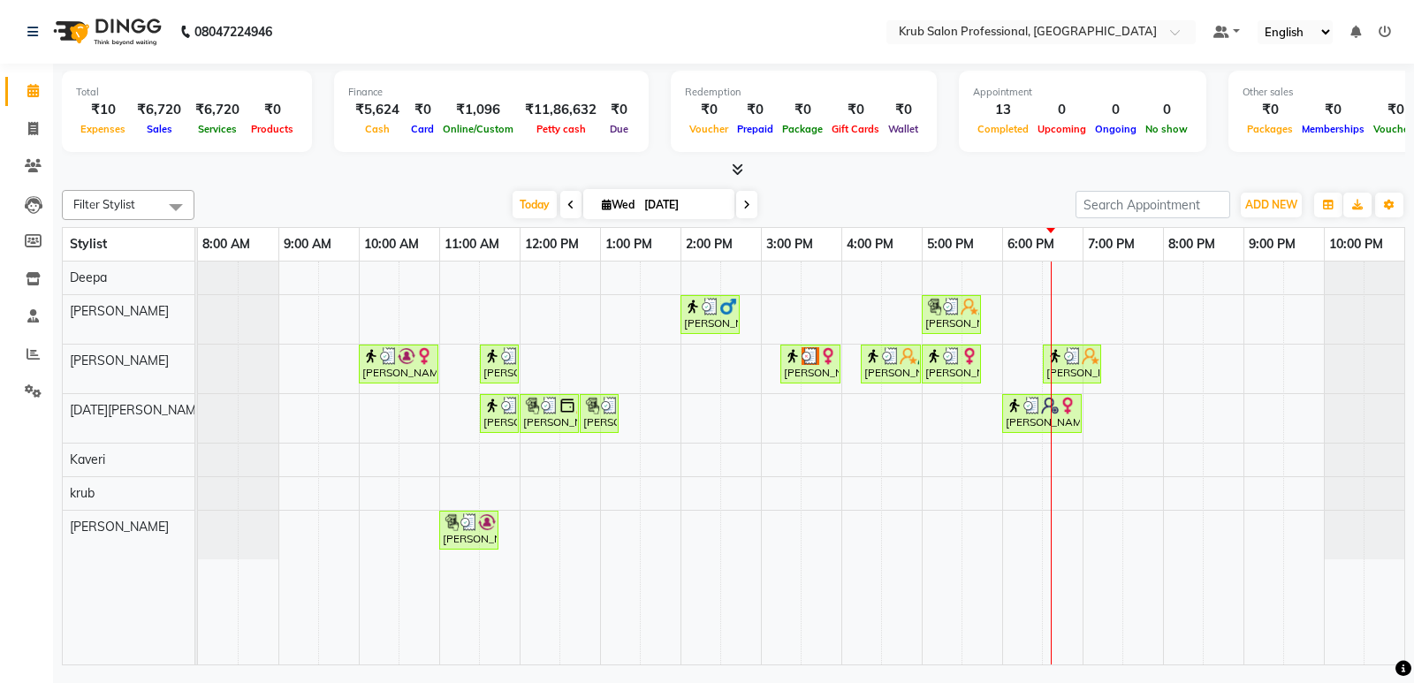
drag, startPoint x: 895, startPoint y: 212, endPoint x: 839, endPoint y: 198, distance: 57.4
click at [839, 198] on div "[DATE] [DATE]" at bounding box center [634, 205] width 863 height 27
click at [31, 126] on icon at bounding box center [33, 128] width 10 height 13
select select "service"
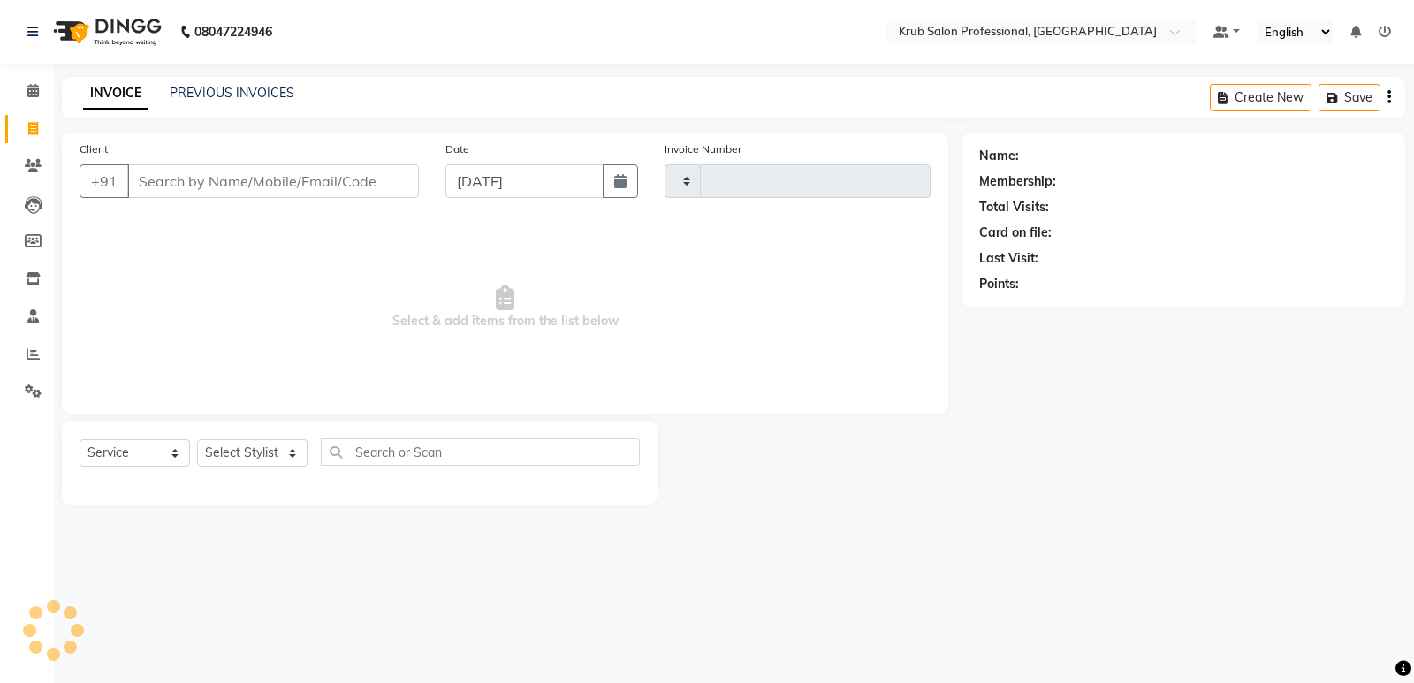
type input "1184"
select select "7490"
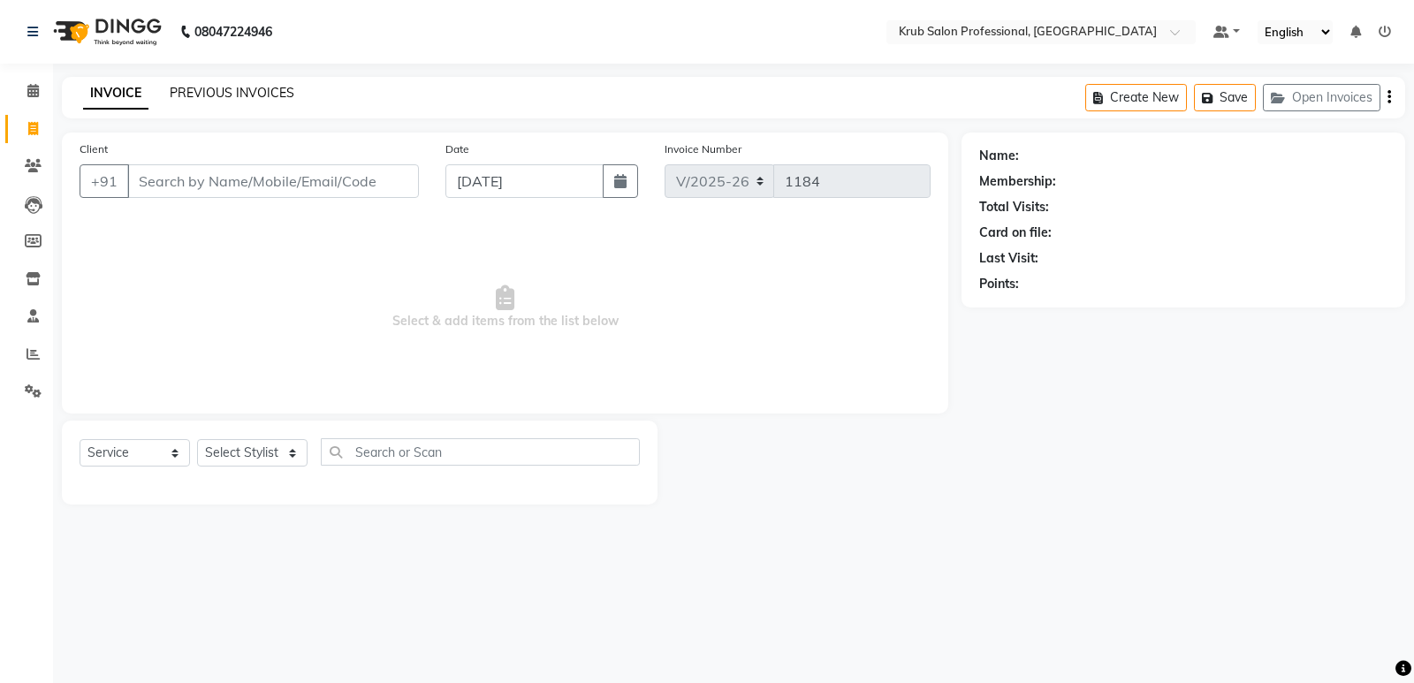
click at [236, 97] on link "PREVIOUS INVOICES" at bounding box center [232, 93] width 125 height 16
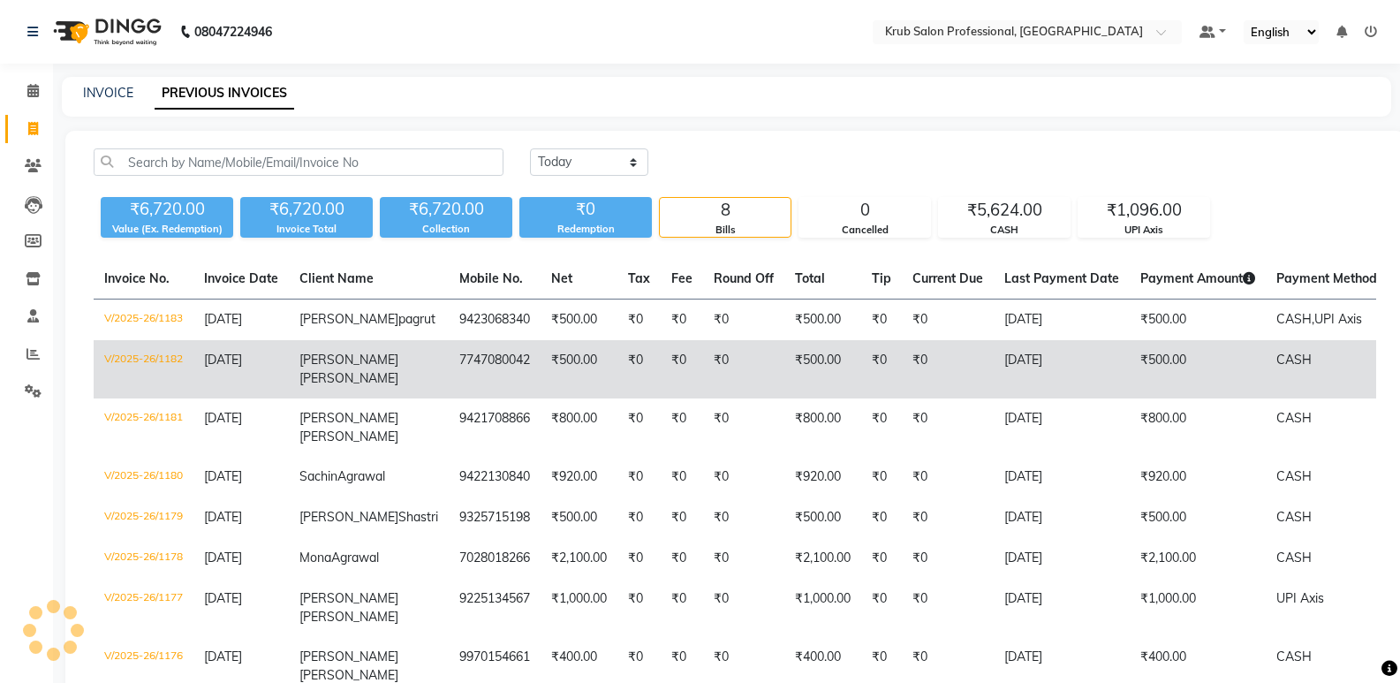
click at [156, 369] on td "V/2025-26/1182" at bounding box center [144, 369] width 100 height 58
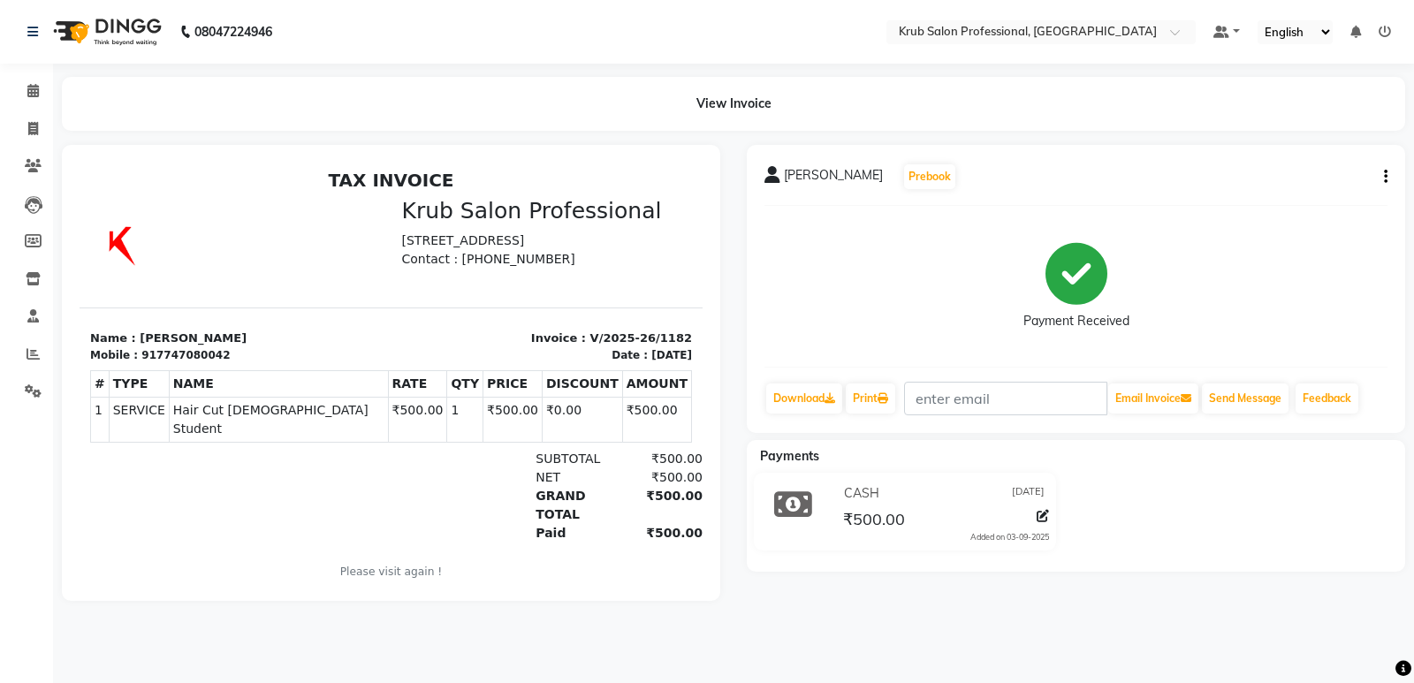
click at [1388, 178] on div "[PERSON_NAME] Prebook Payment Received Download Print Email Invoice Send Messag…" at bounding box center [1076, 289] width 658 height 288
click at [1387, 172] on div "[PERSON_NAME] Prebook Payment Received Download Print Email Invoice Send Messag…" at bounding box center [1076, 289] width 658 height 288
click at [1384, 178] on icon "button" at bounding box center [1386, 177] width 4 height 1
click at [1384, 175] on button "button" at bounding box center [1382, 177] width 11 height 19
click at [1387, 174] on div "[PERSON_NAME] Prebook Payment Received Download Print Email Invoice Send Messag…" at bounding box center [1076, 289] width 658 height 288
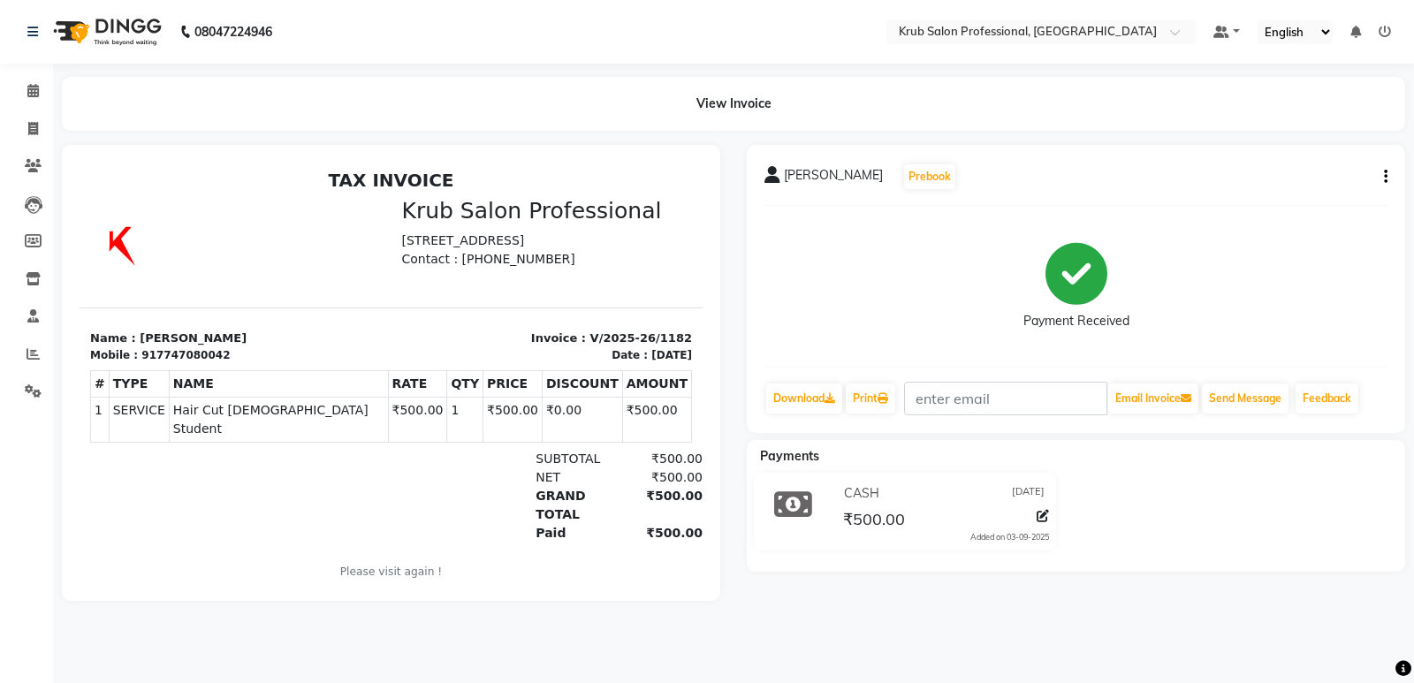
click at [1387, 174] on div "[PERSON_NAME] Prebook Payment Received Download Print Email Invoice Send Messag…" at bounding box center [1076, 289] width 658 height 288
click at [1037, 520] on icon at bounding box center [1042, 516] width 12 height 12
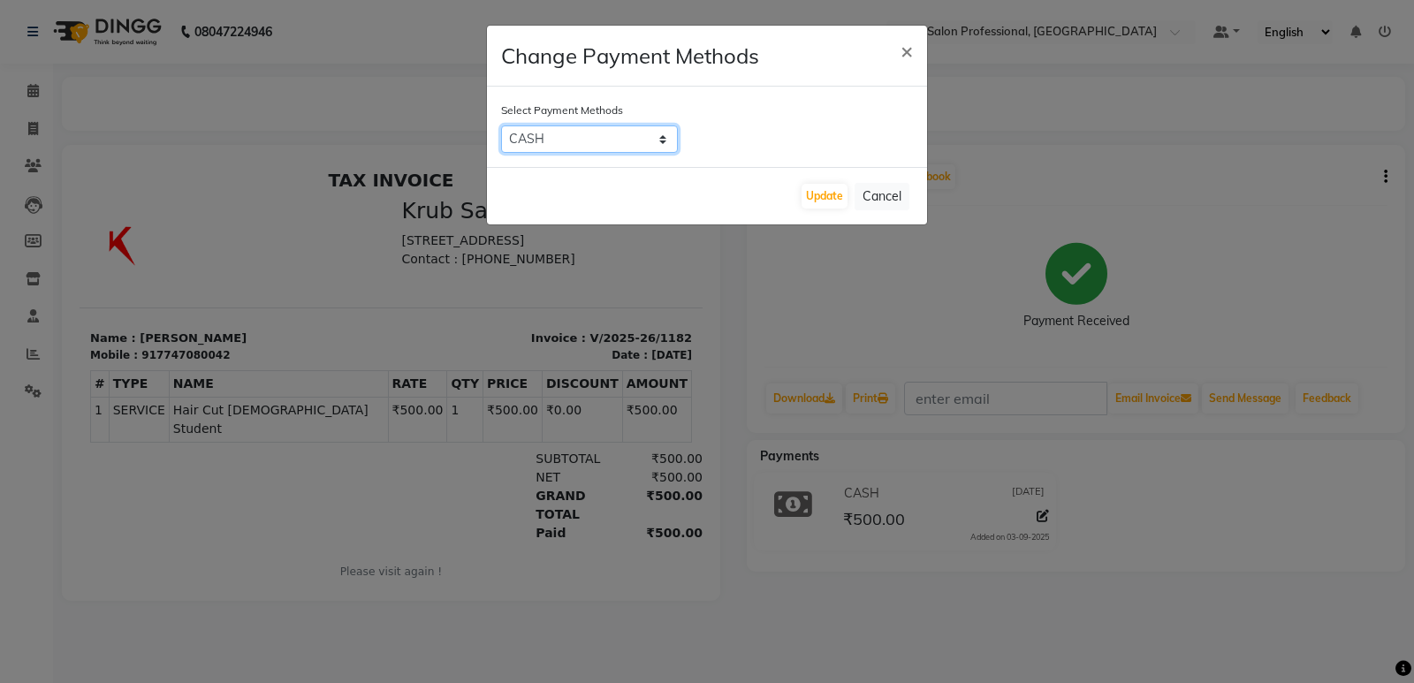
click at [594, 132] on select "UPI Axis CARD CASH" at bounding box center [589, 138] width 177 height 27
select select "44"
click at [501, 125] on select "UPI Axis CARD CASH" at bounding box center [589, 138] width 177 height 27
click at [830, 192] on button "Update" at bounding box center [824, 196] width 46 height 25
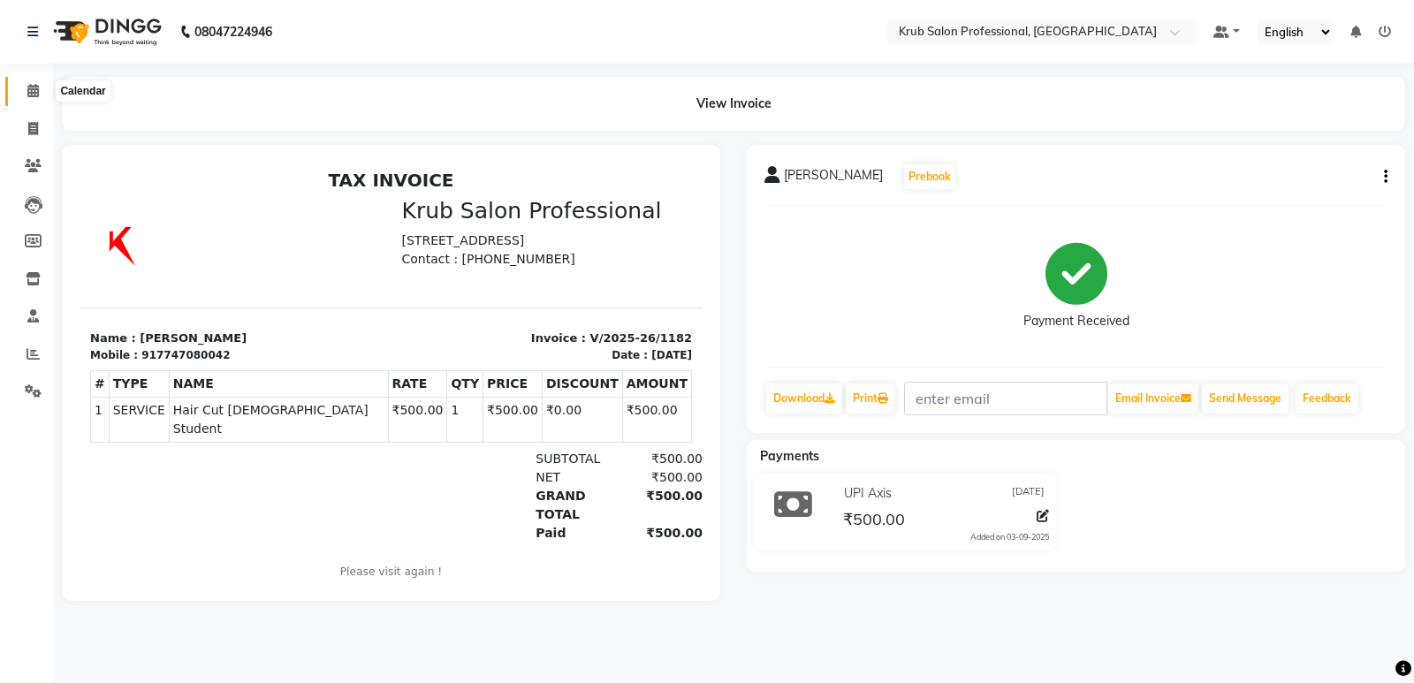
click at [34, 96] on icon at bounding box center [32, 90] width 11 height 13
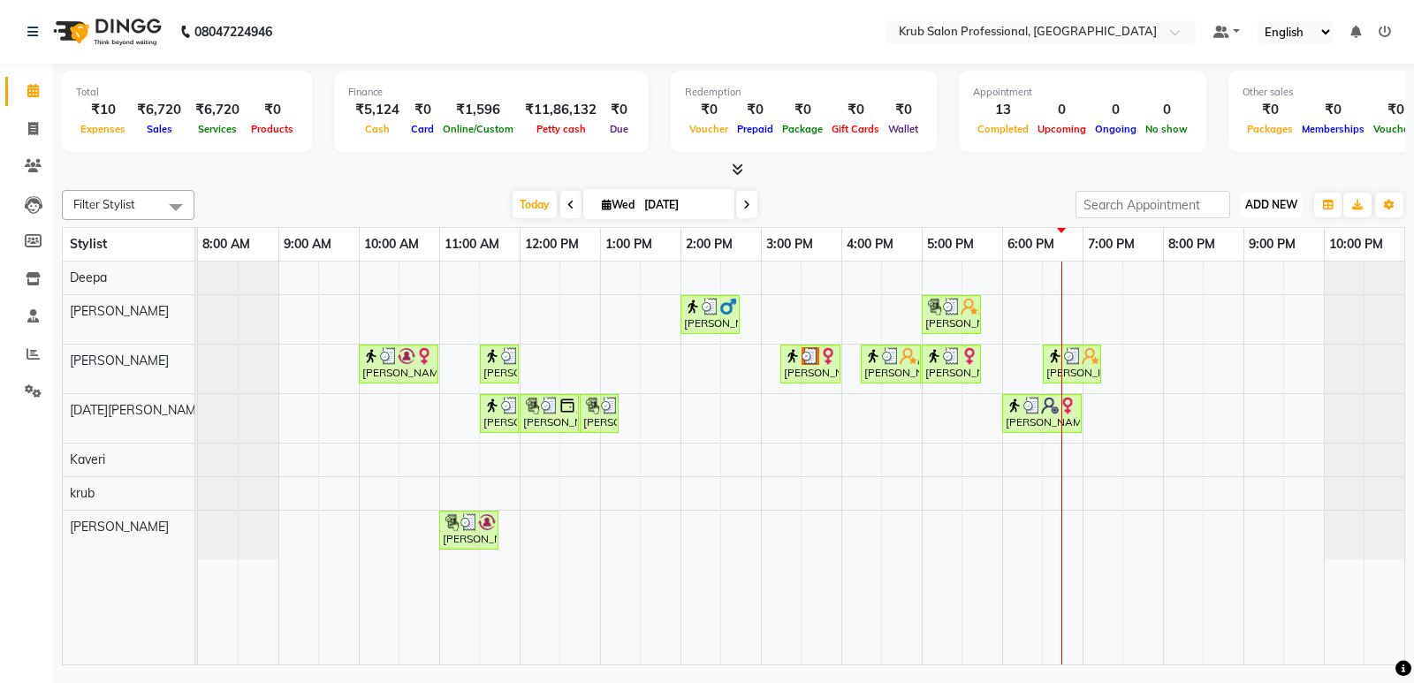
click at [1283, 198] on span "ADD NEW" at bounding box center [1271, 204] width 52 height 13
click at [24, 388] on span at bounding box center [33, 392] width 31 height 20
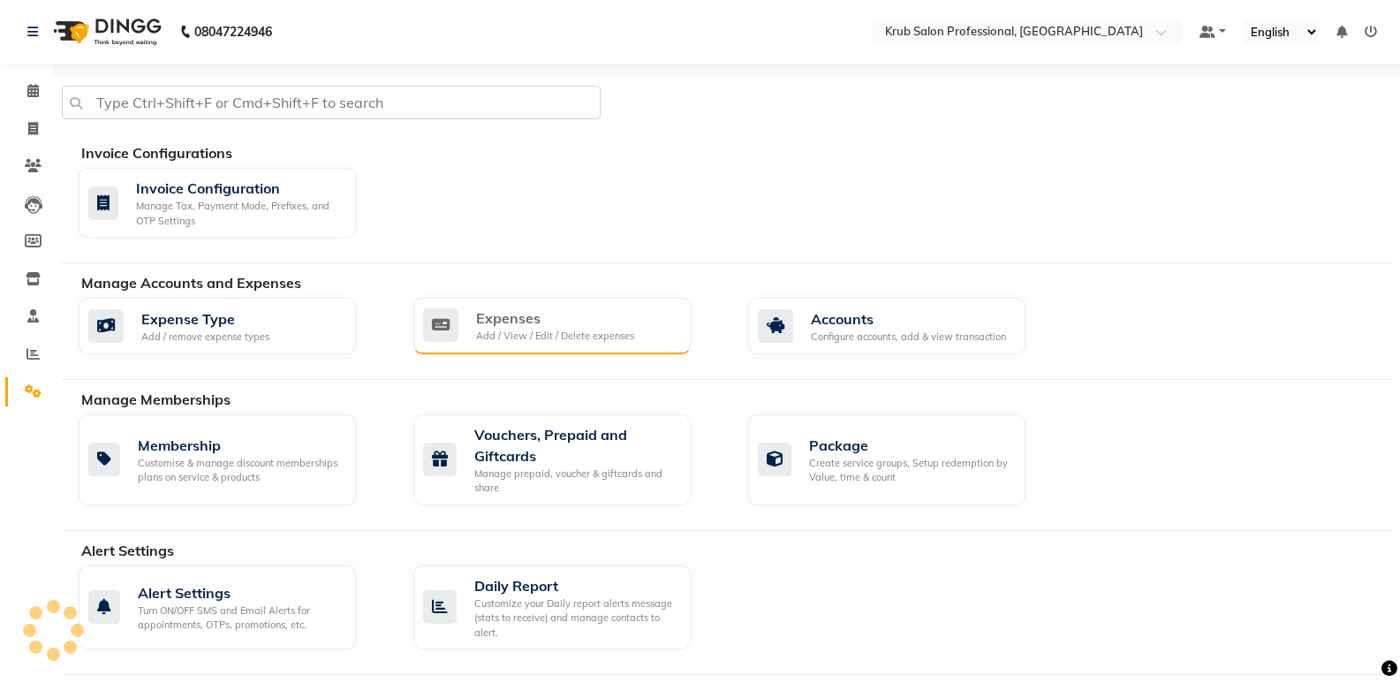
click at [540, 317] on div "Expenses" at bounding box center [555, 317] width 158 height 21
